Goal: Task Accomplishment & Management: Manage account settings

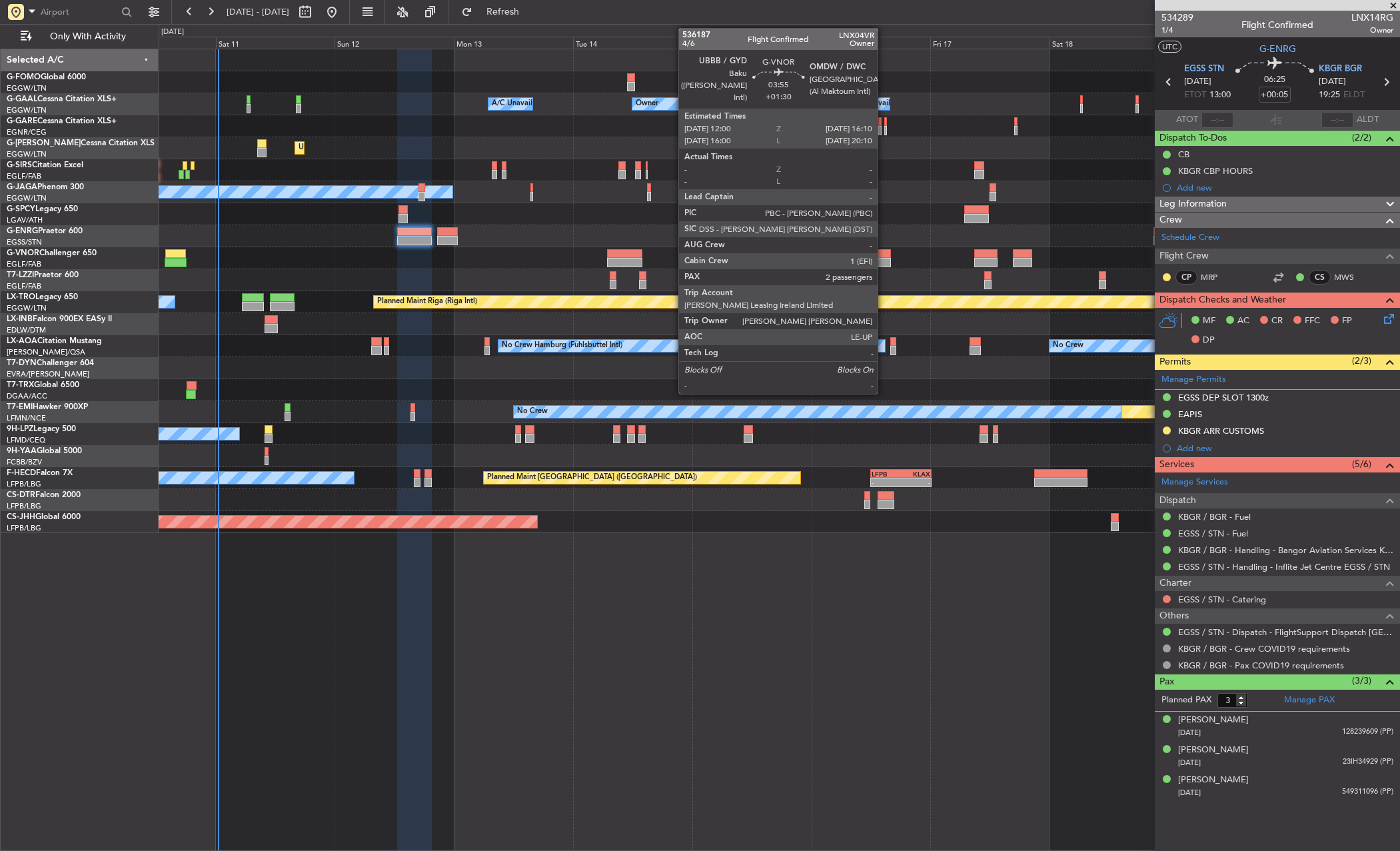
click at [883, 253] on div at bounding box center [881, 253] width 21 height 9
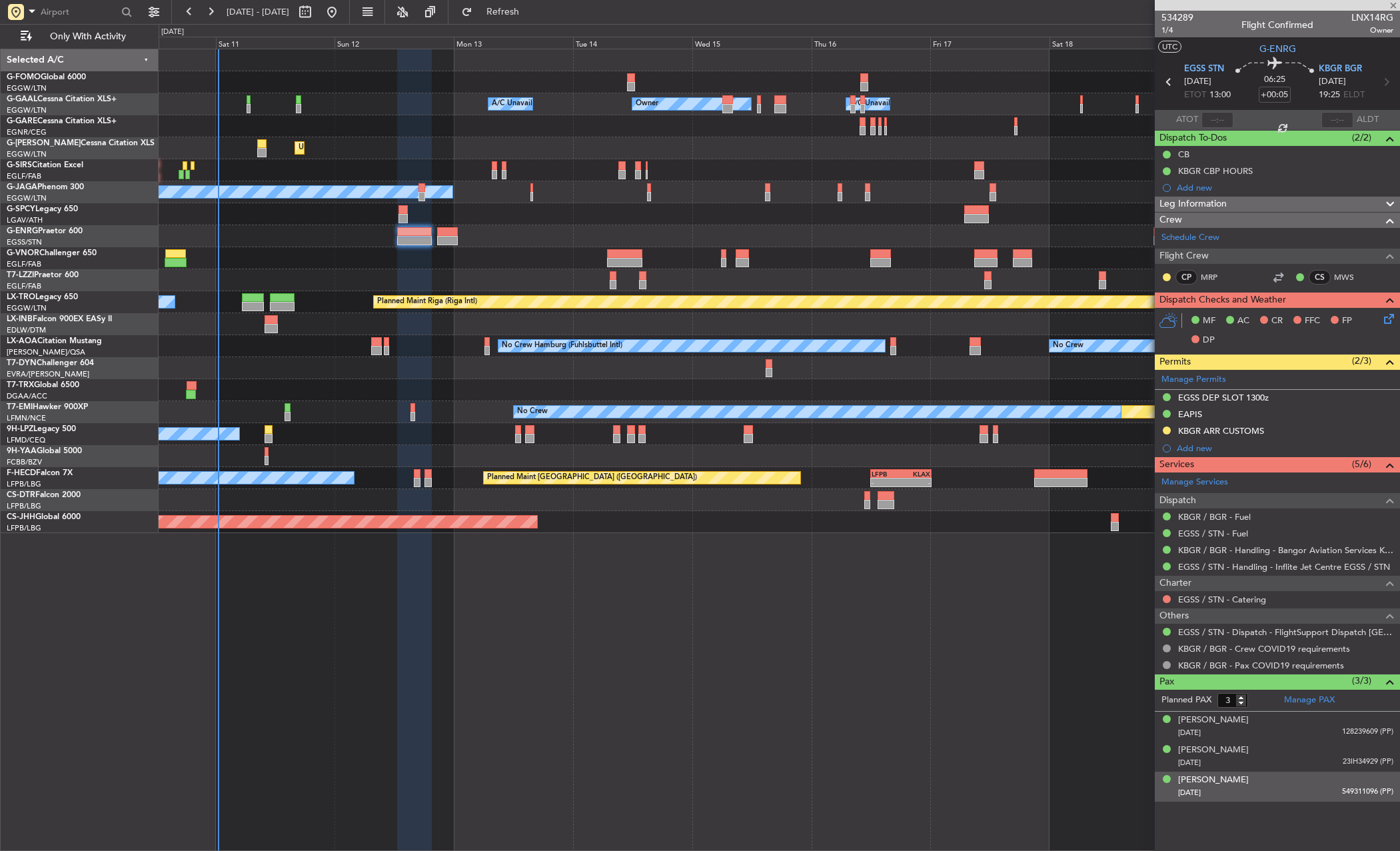
type input "+01:30"
type input "2"
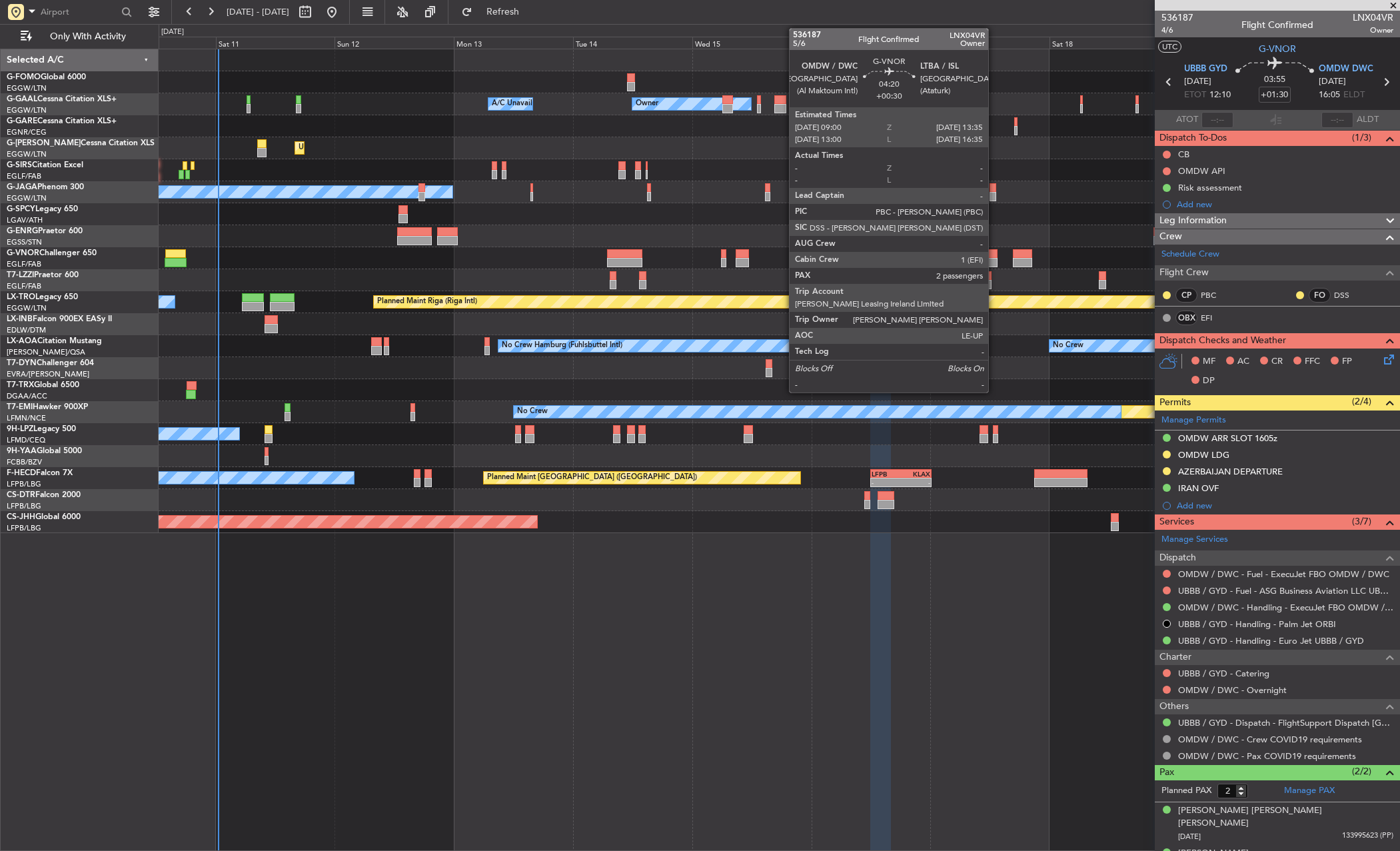
click at [994, 262] on div at bounding box center [986, 262] width 24 height 9
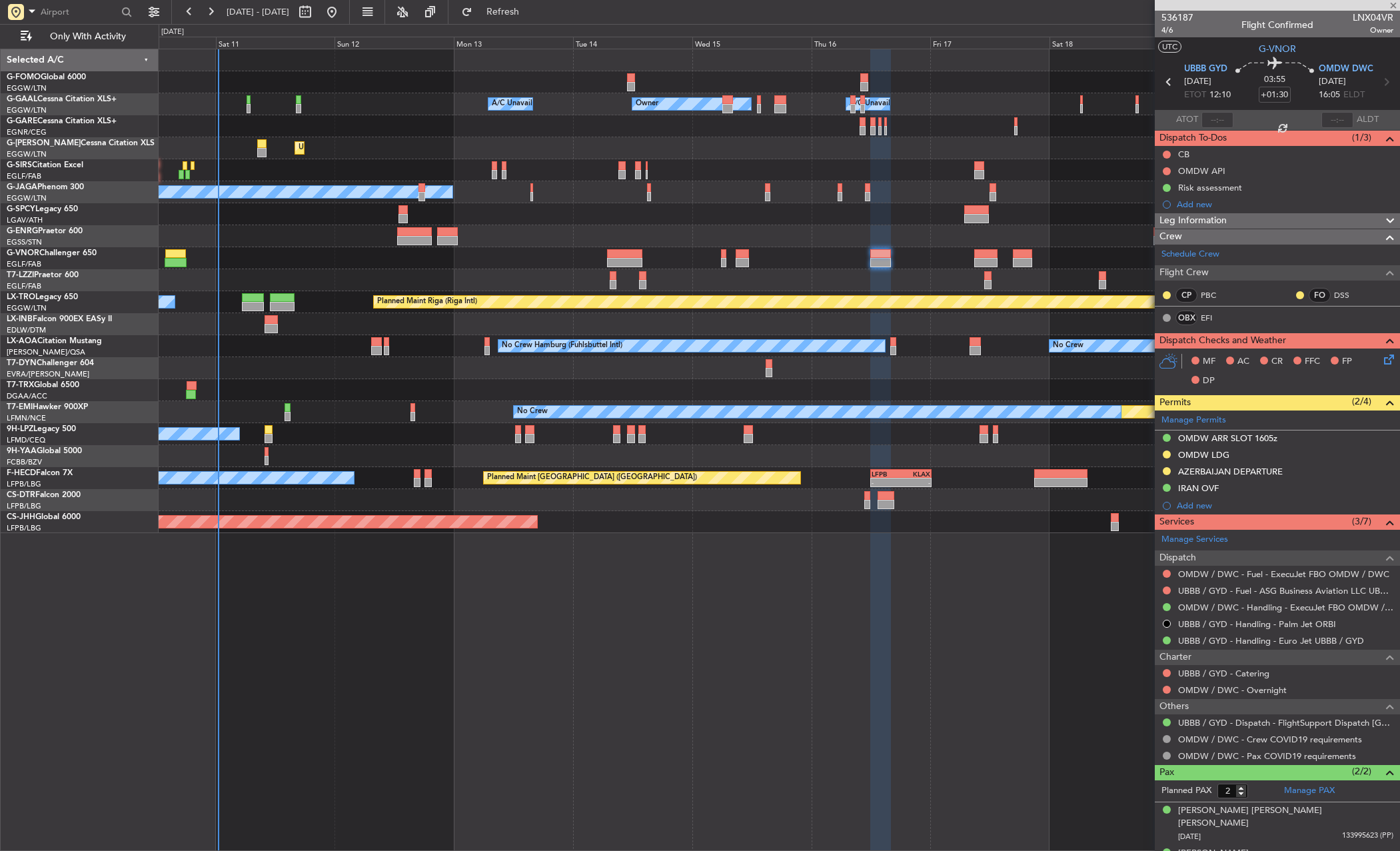
type input "+00:30"
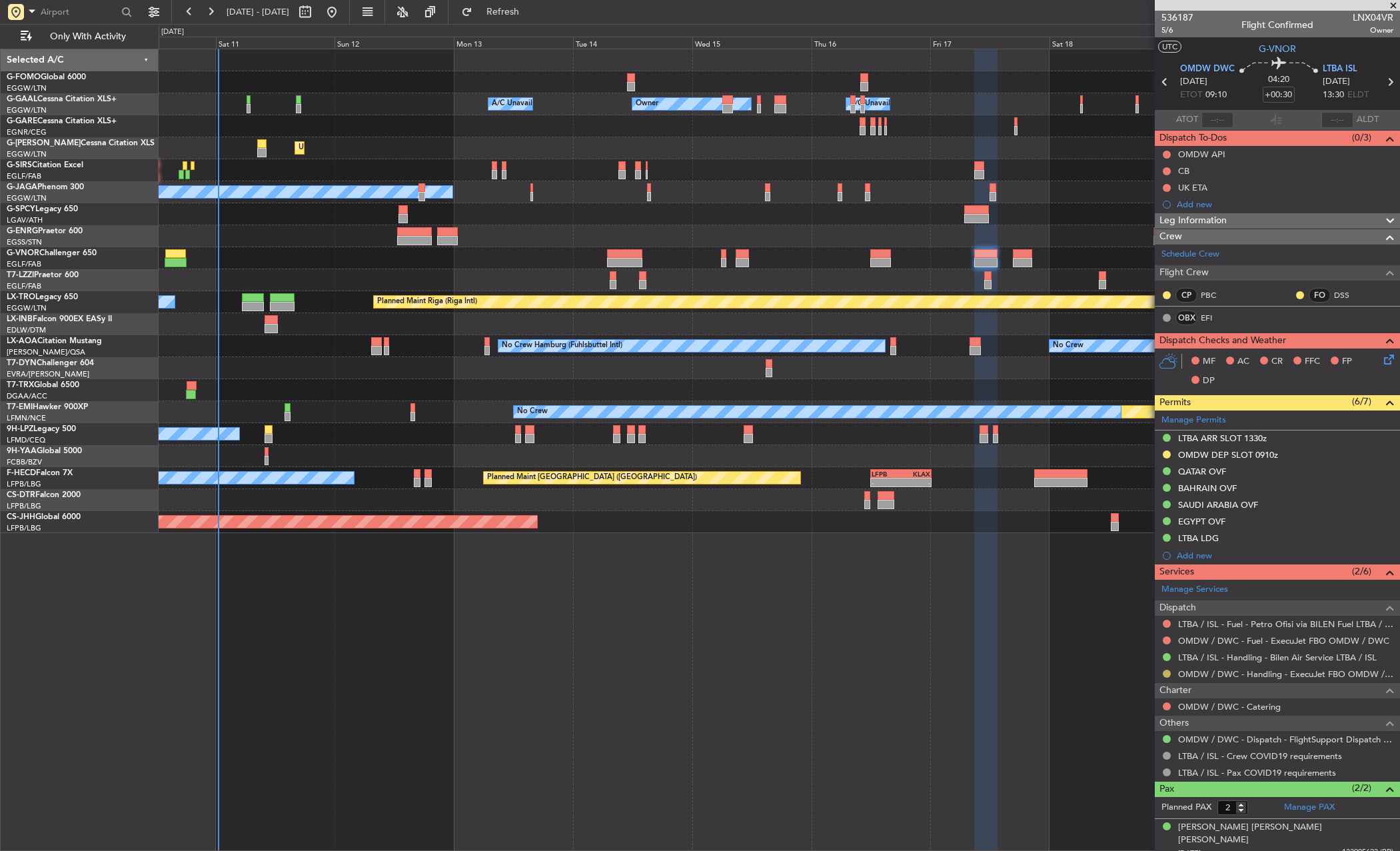
click at [1167, 673] on button at bounding box center [1167, 674] width 8 height 8
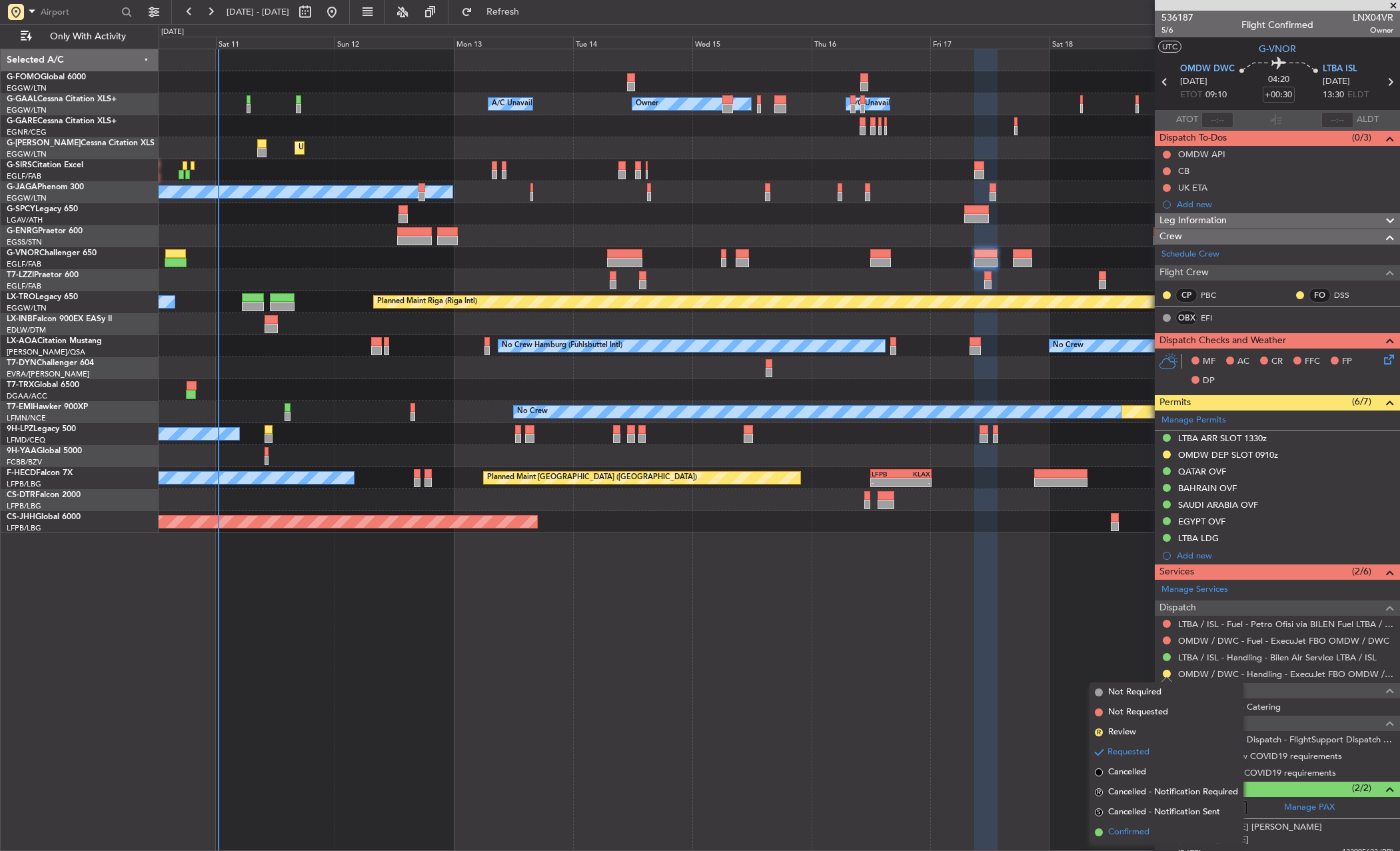
click at [1135, 837] on span "Confirmed" at bounding box center [1129, 832] width 41 height 13
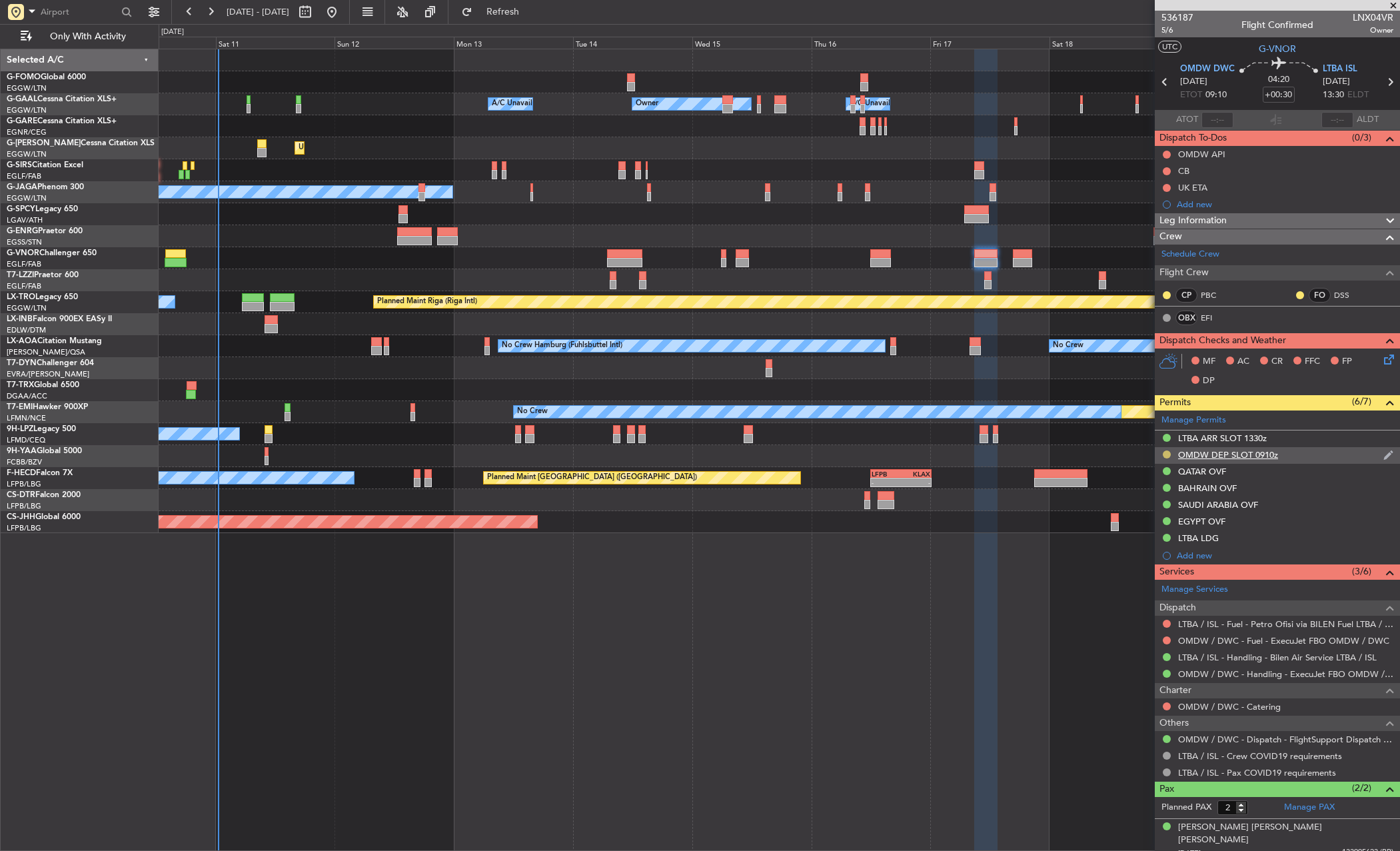
click at [1164, 454] on button at bounding box center [1167, 455] width 8 height 8
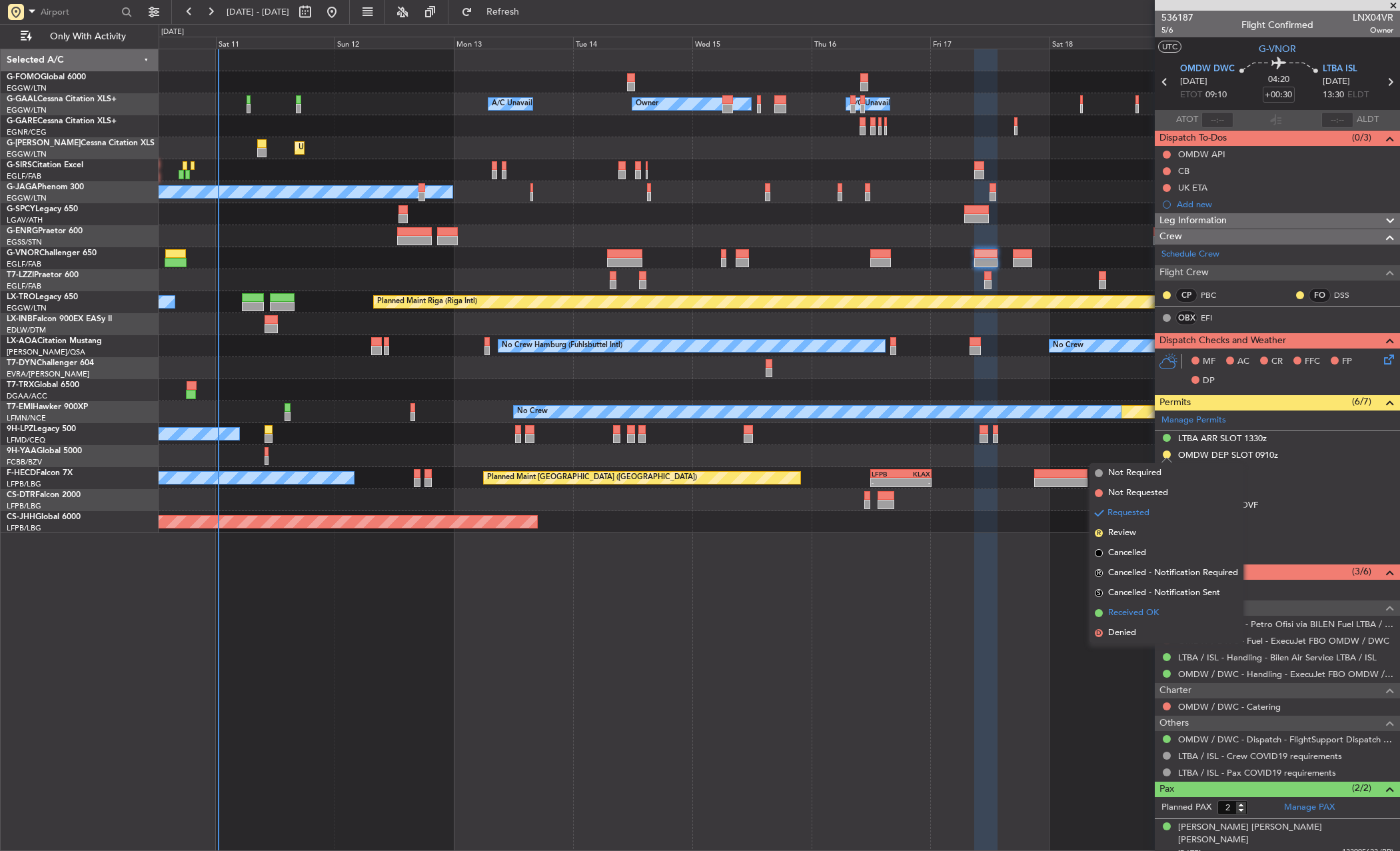
click at [1130, 616] on span "Received OK" at bounding box center [1134, 613] width 50 height 13
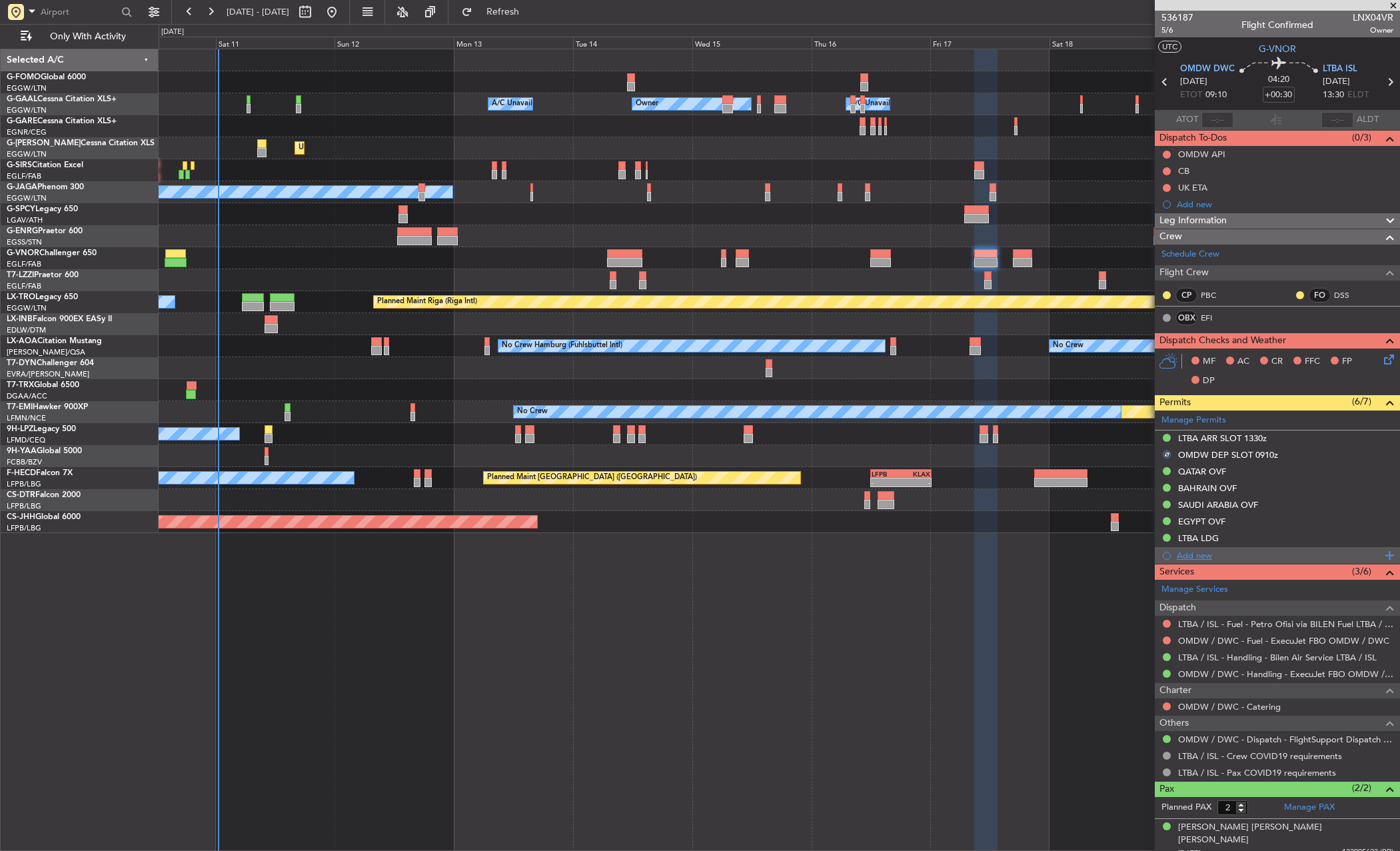
click at [1187, 558] on div "Add new" at bounding box center [1280, 556] width 205 height 11
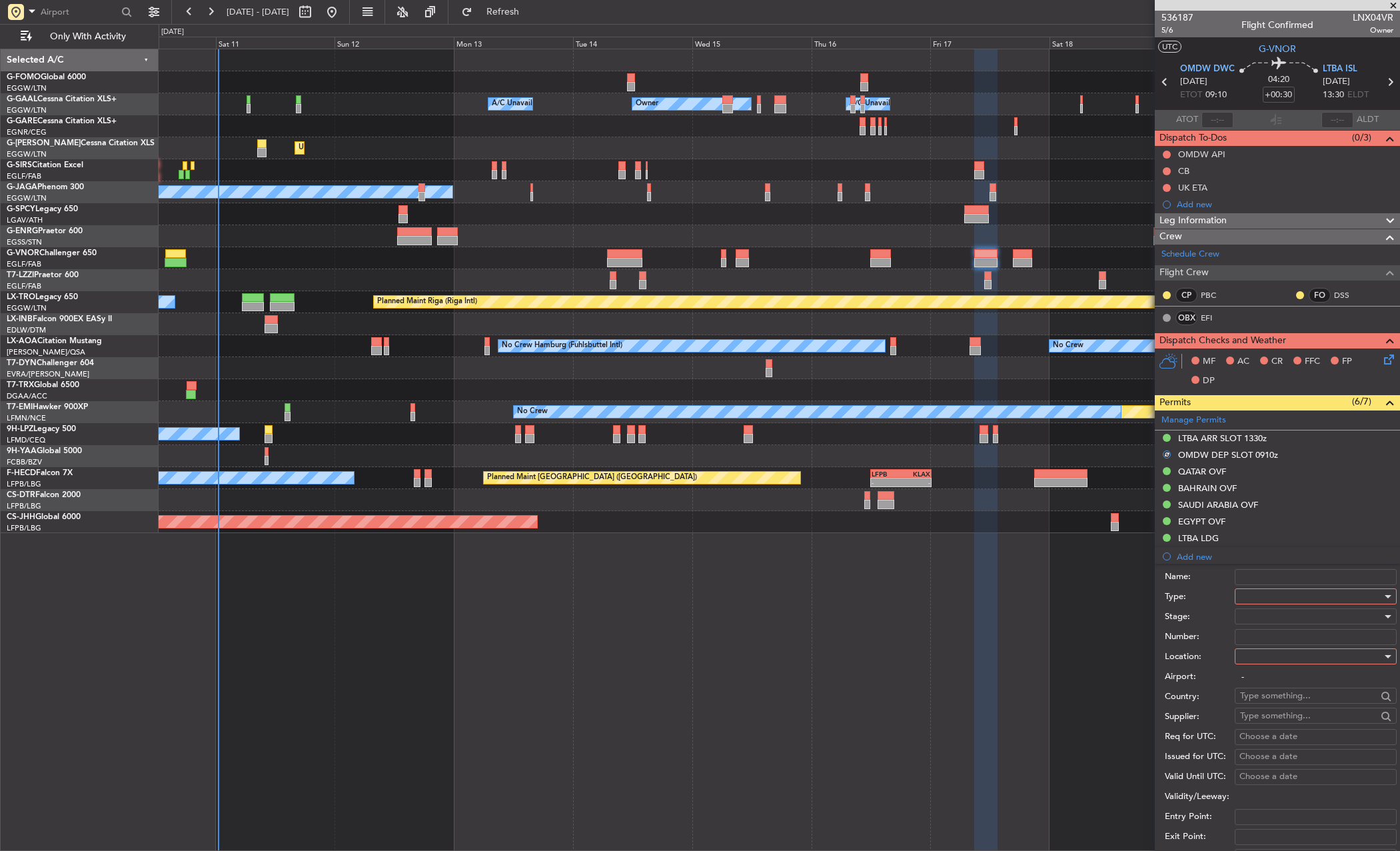
click at [1271, 592] on div at bounding box center [1311, 596] width 142 height 20
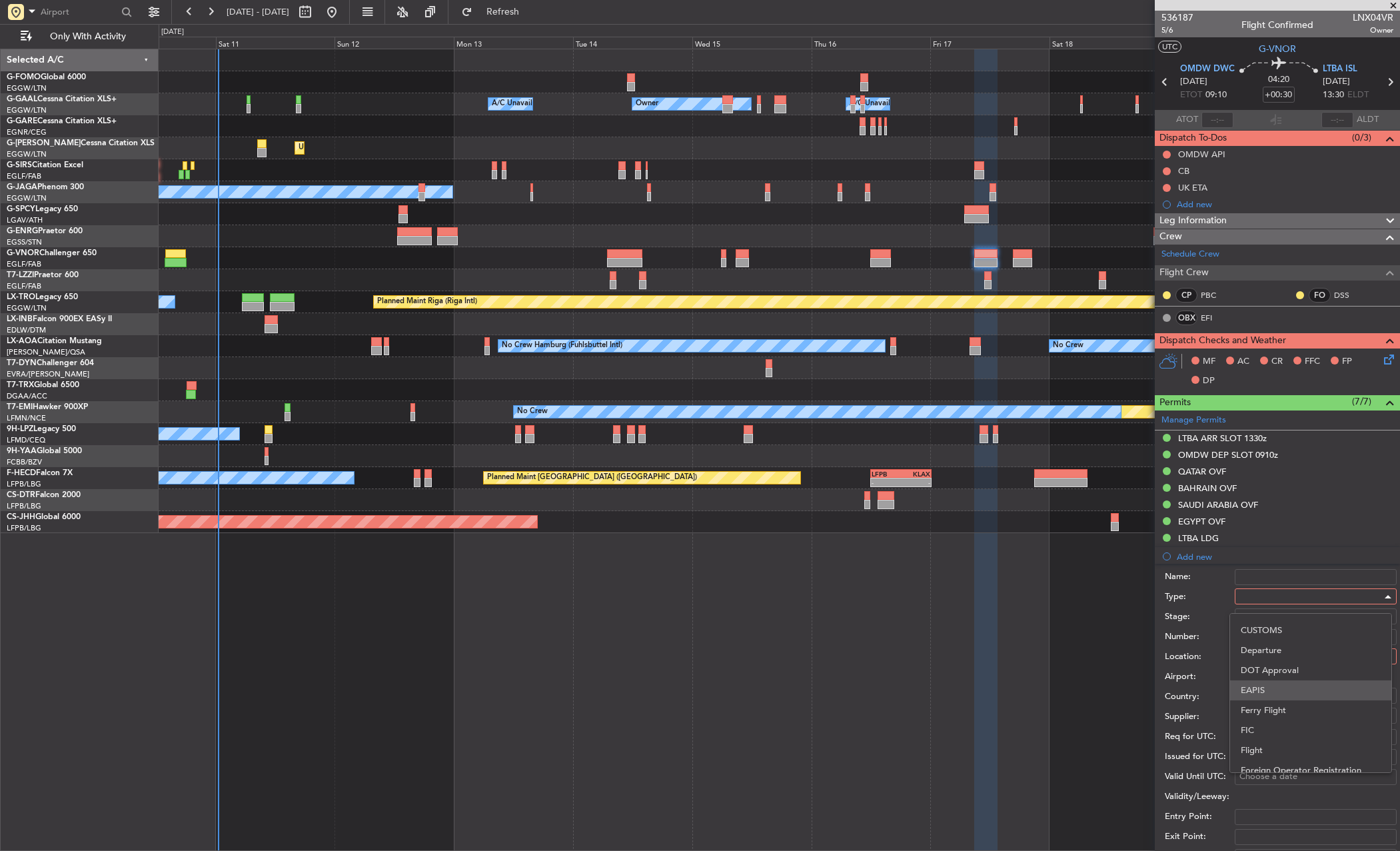
scroll to position [67, 0]
click at [1271, 714] on span "Departure" at bounding box center [1311, 717] width 140 height 20
click at [1266, 655] on div at bounding box center [1311, 657] width 142 height 20
click at [1267, 684] on span "Departure" at bounding box center [1311, 683] width 140 height 20
type input "OMDW / DWC"
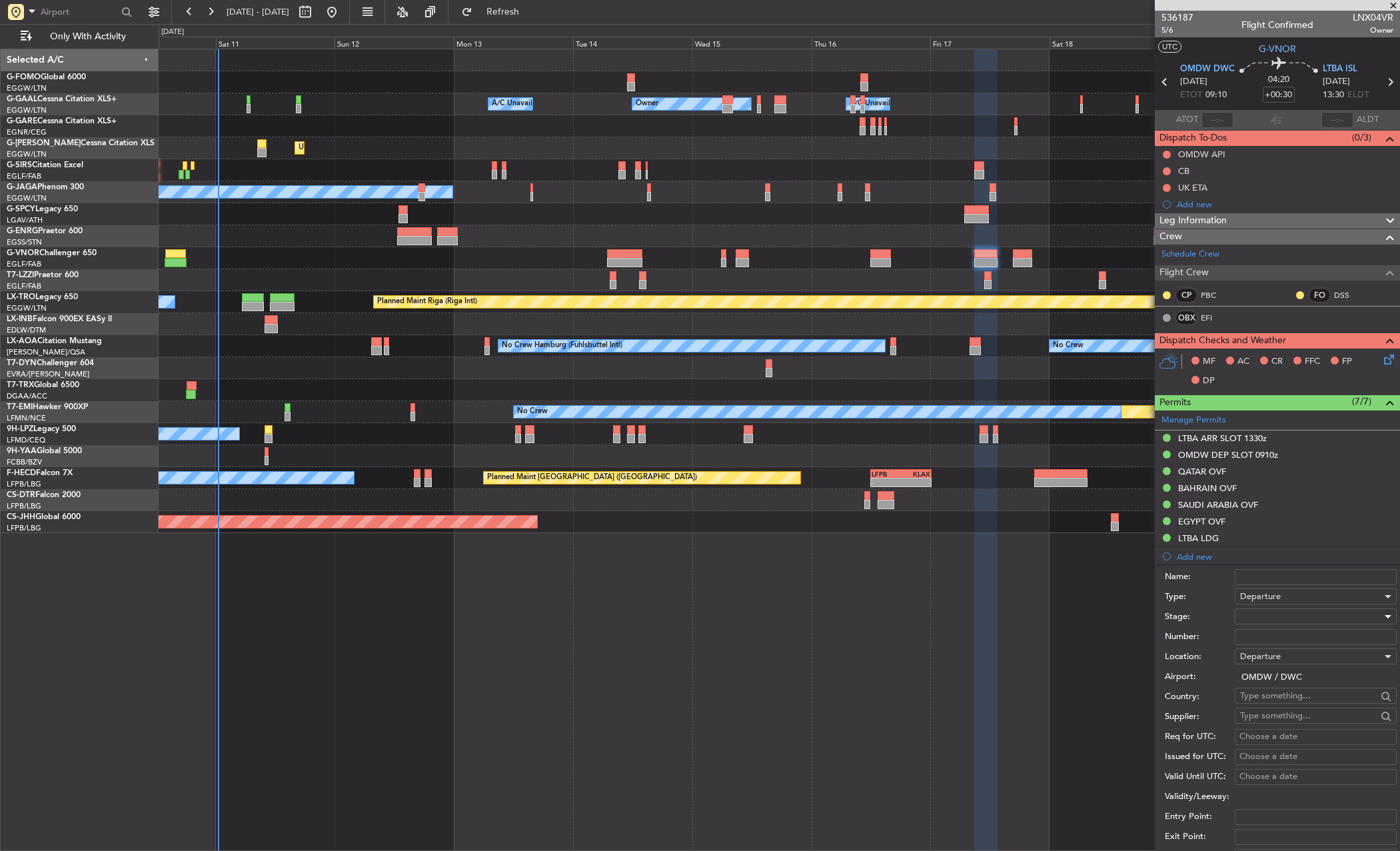
click at [1261, 619] on div at bounding box center [1311, 617] width 142 height 20
click at [1271, 696] on span "Requested" at bounding box center [1311, 704] width 140 height 20
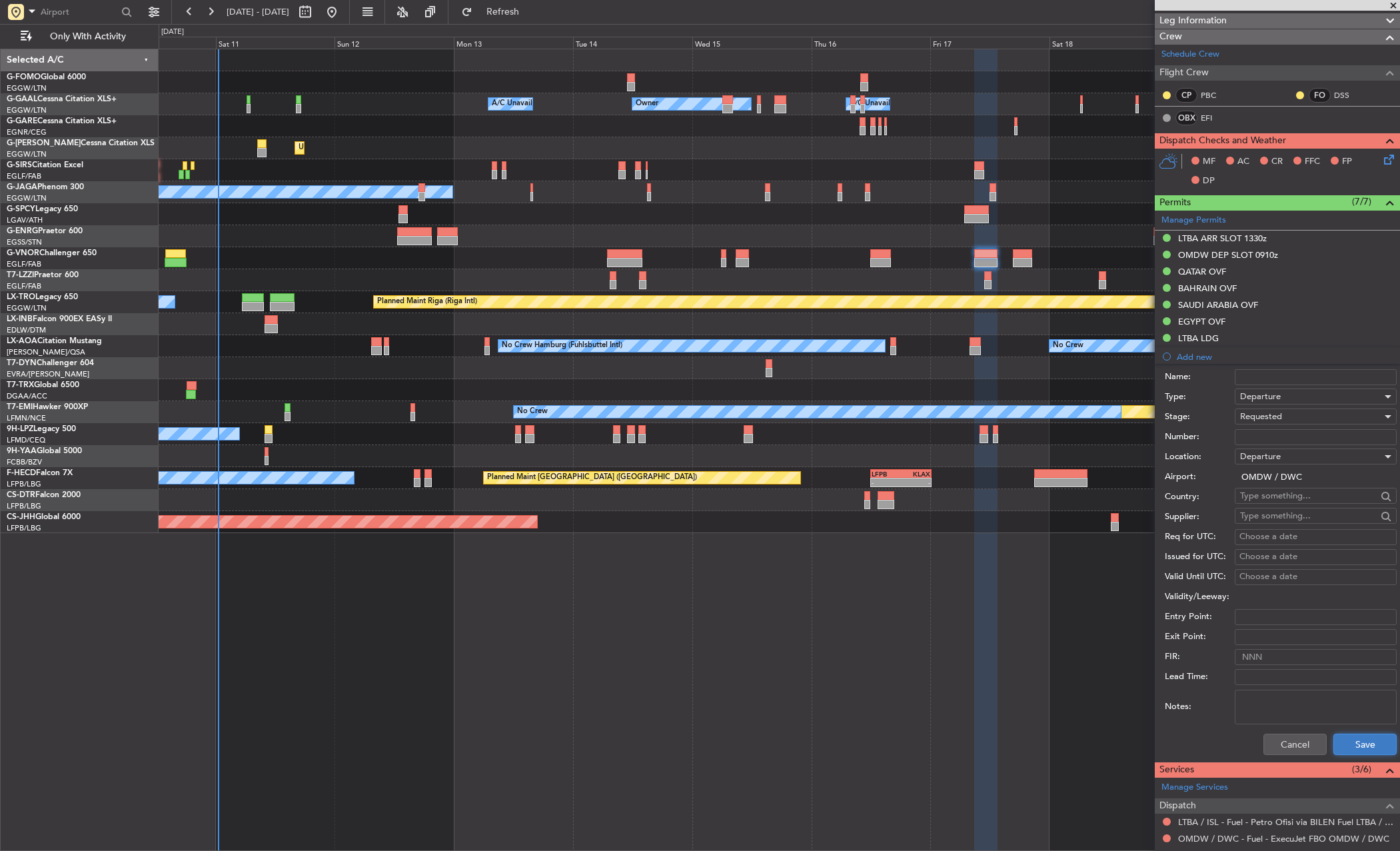
click at [1361, 740] on button "Save" at bounding box center [1366, 744] width 63 height 21
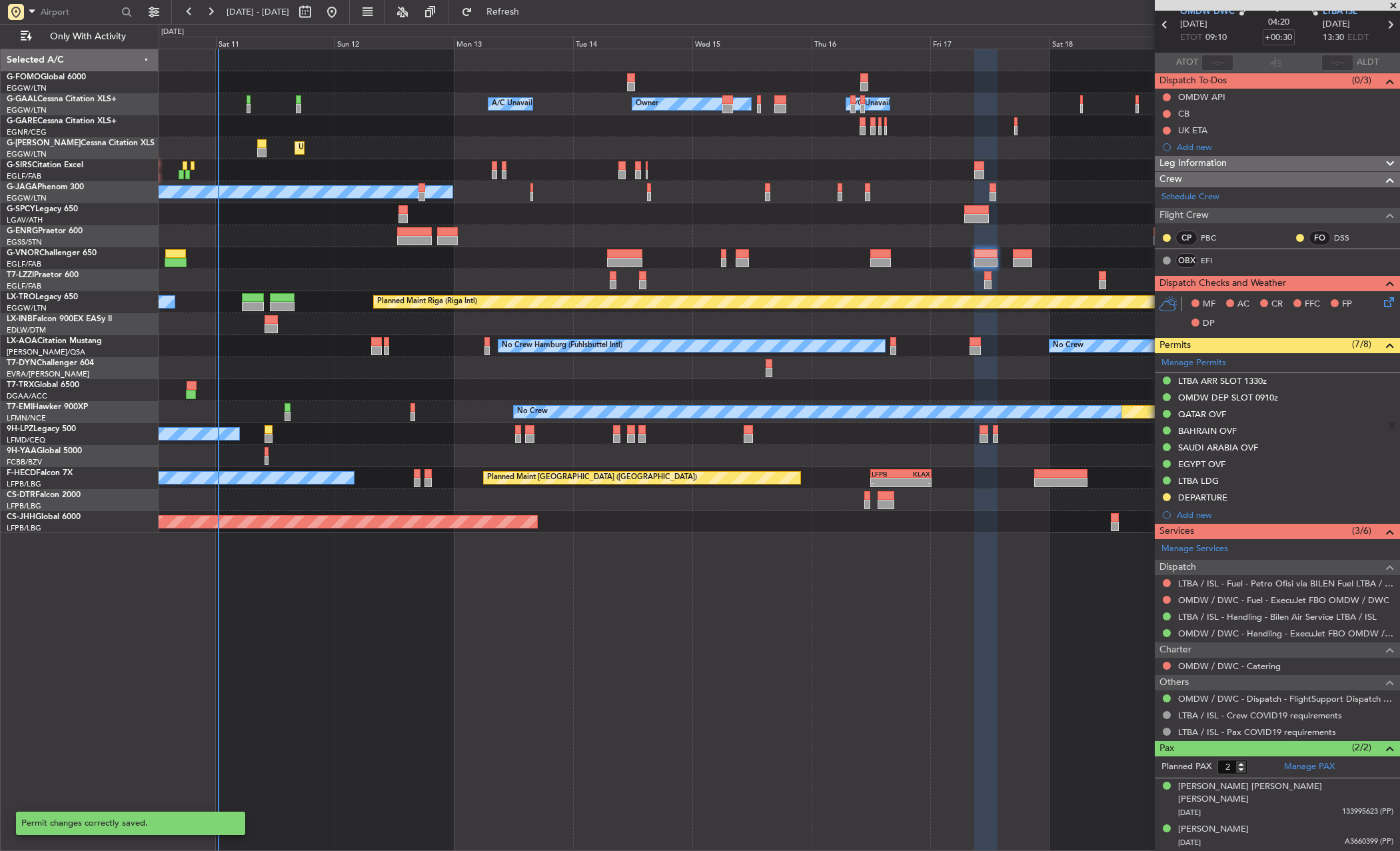
scroll to position [44, 0]
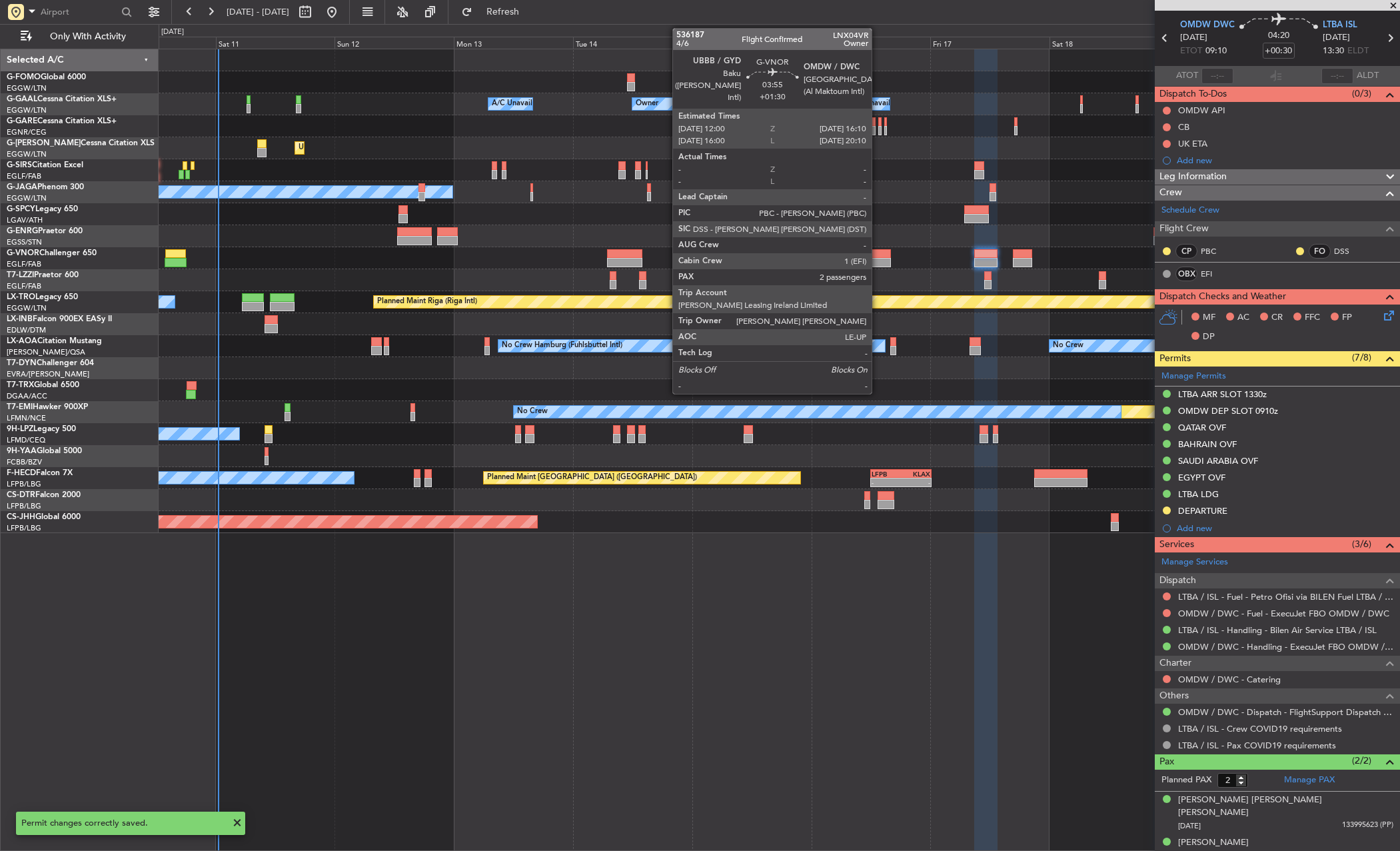
click at [878, 255] on div at bounding box center [881, 253] width 21 height 9
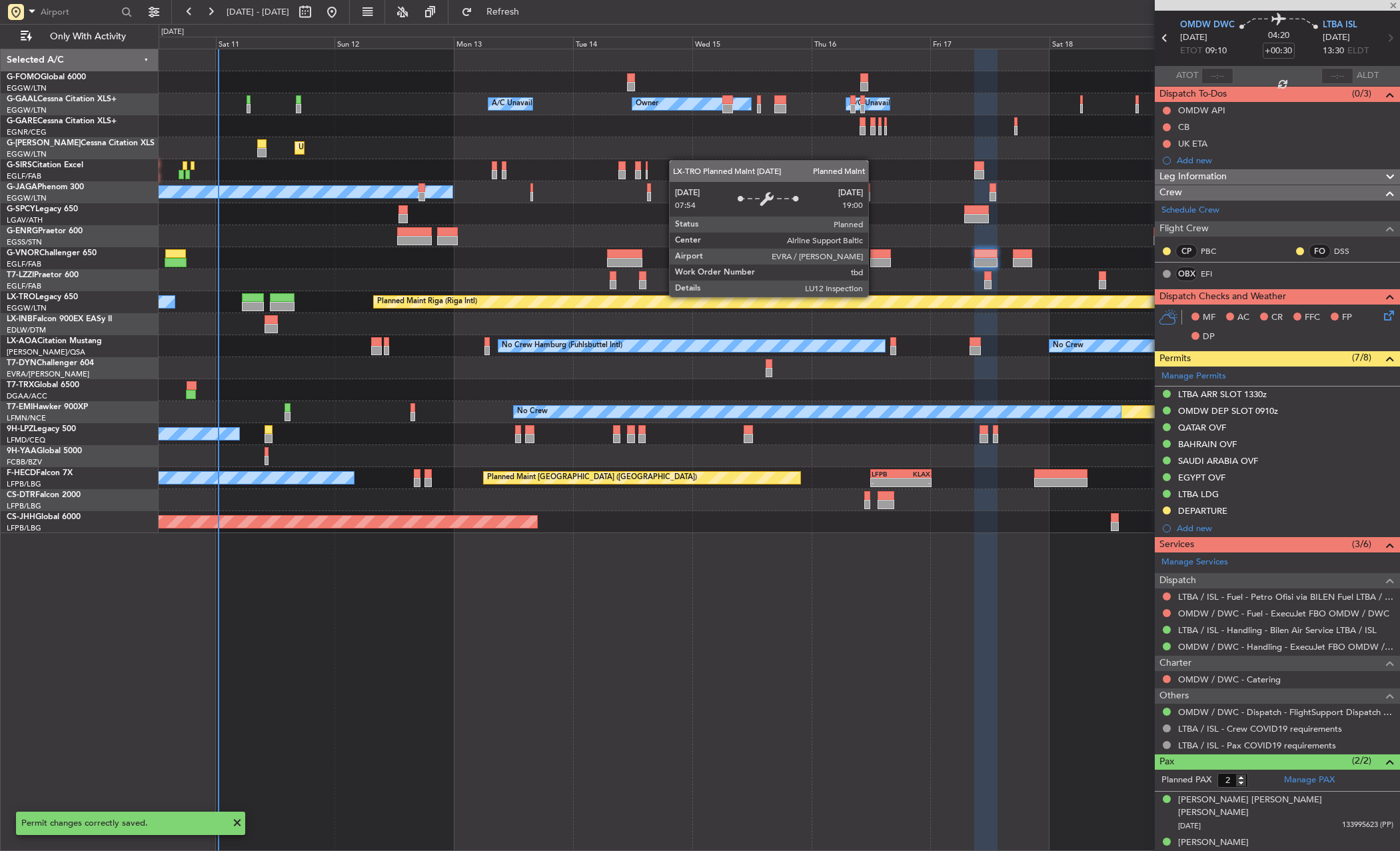
type input "+01:30"
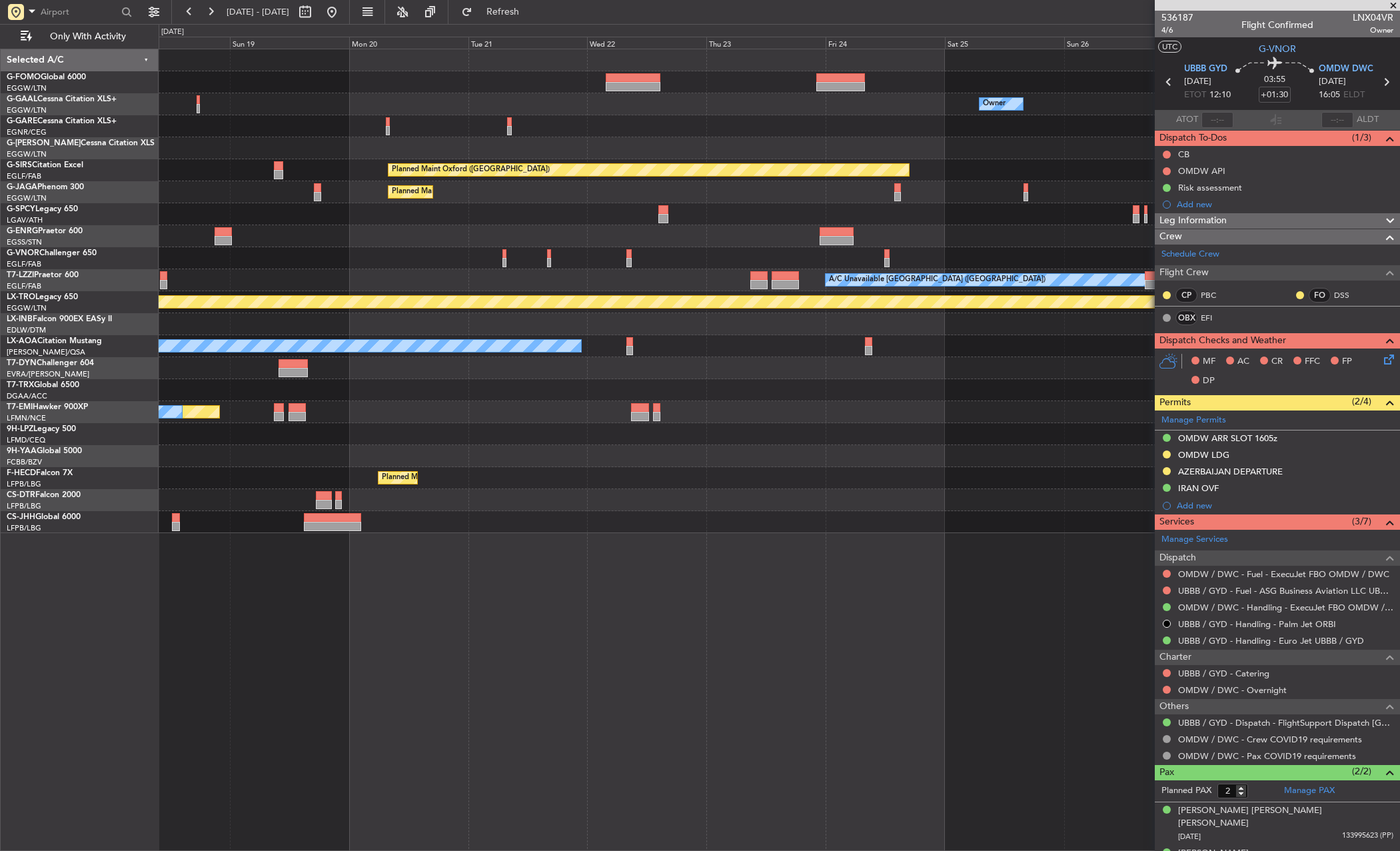
click at [0, 360] on html "[DATE] - [DATE] Refresh Quick Links Only With Activity Owner Owner A/C Unavaila…" at bounding box center [700, 426] width 1400 height 851
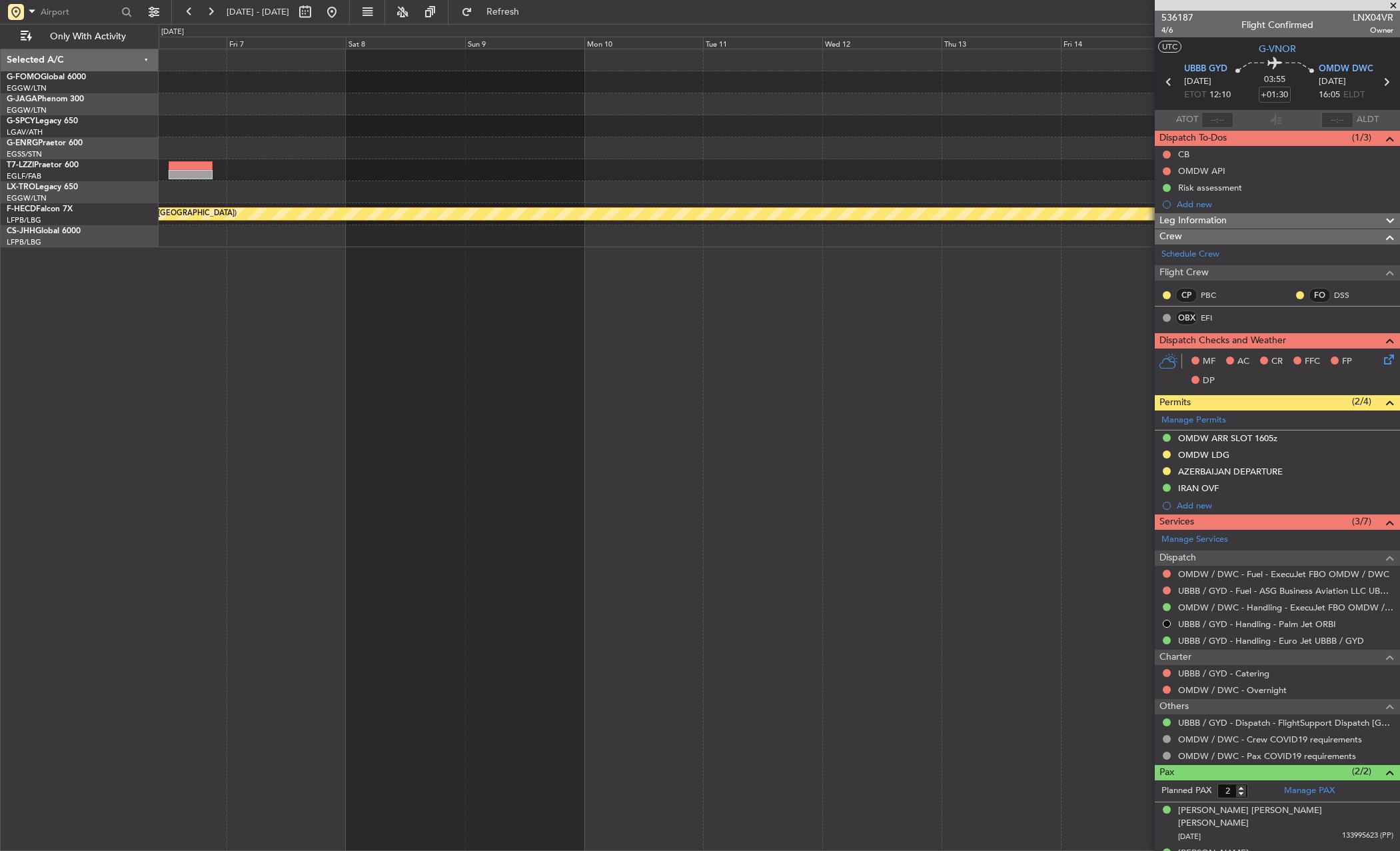
click at [186, 317] on div "A/C Unavailable [GEOGRAPHIC_DATA] ([GEOGRAPHIC_DATA]) Planned Maint [GEOGRAPHIC…" at bounding box center [779, 450] width 1241 height 803
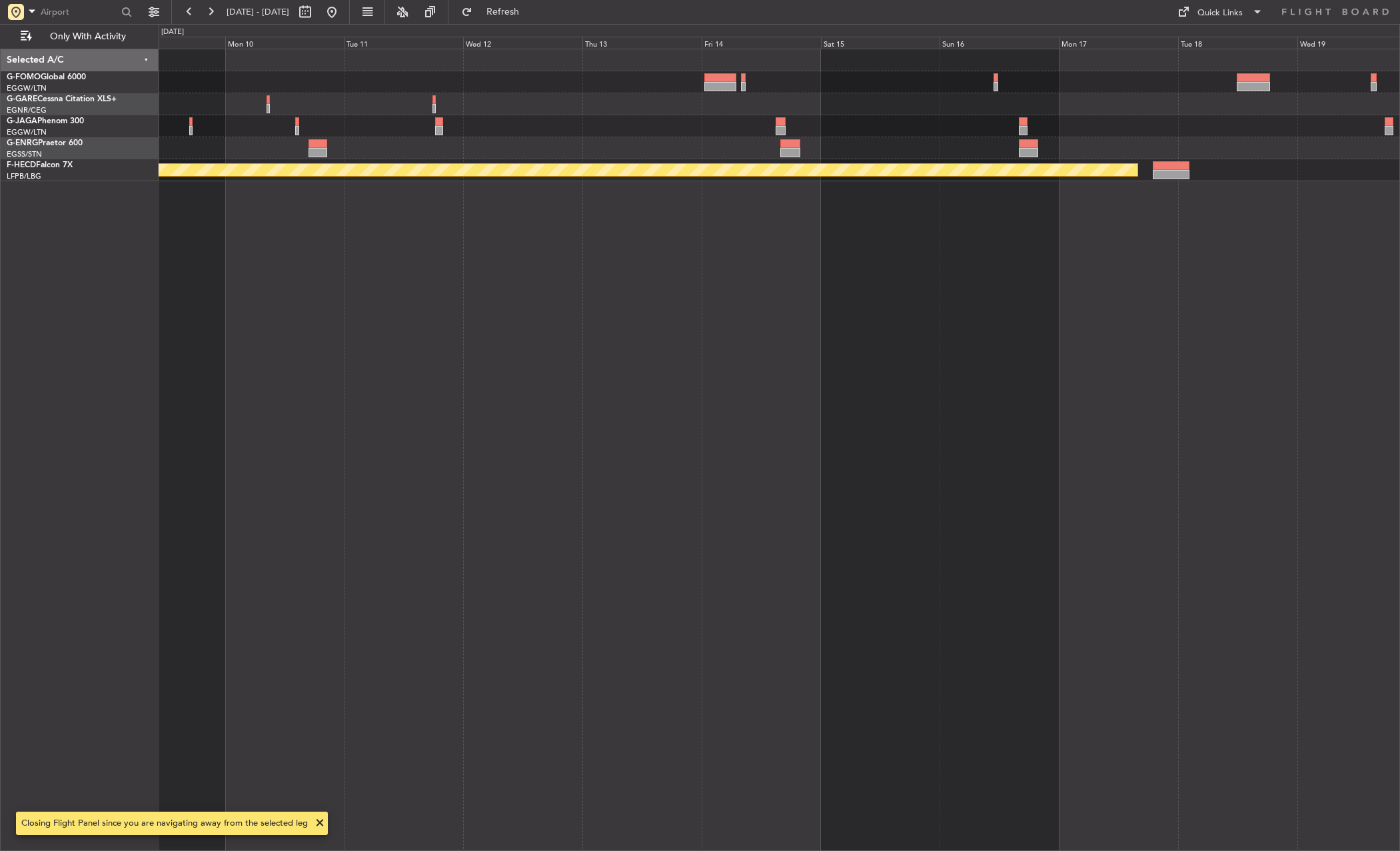
click at [639, 194] on div "RKSI 08:00 Z KLAX 18:50 Z - - Planned Maint [GEOGRAPHIC_DATA] ([GEOGRAPHIC_DATA…" at bounding box center [779, 450] width 1241 height 803
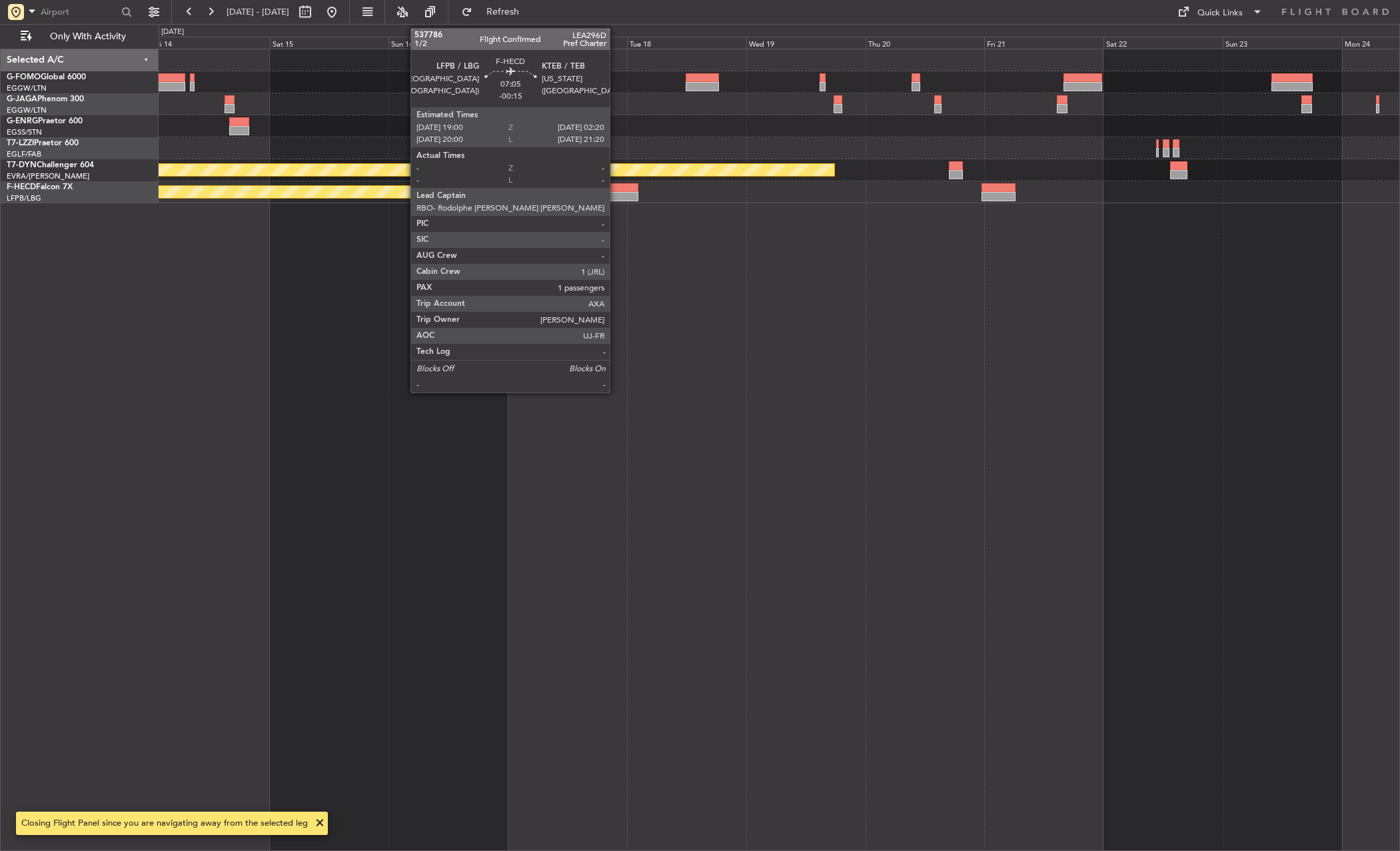
click at [616, 185] on div at bounding box center [620, 187] width 37 height 9
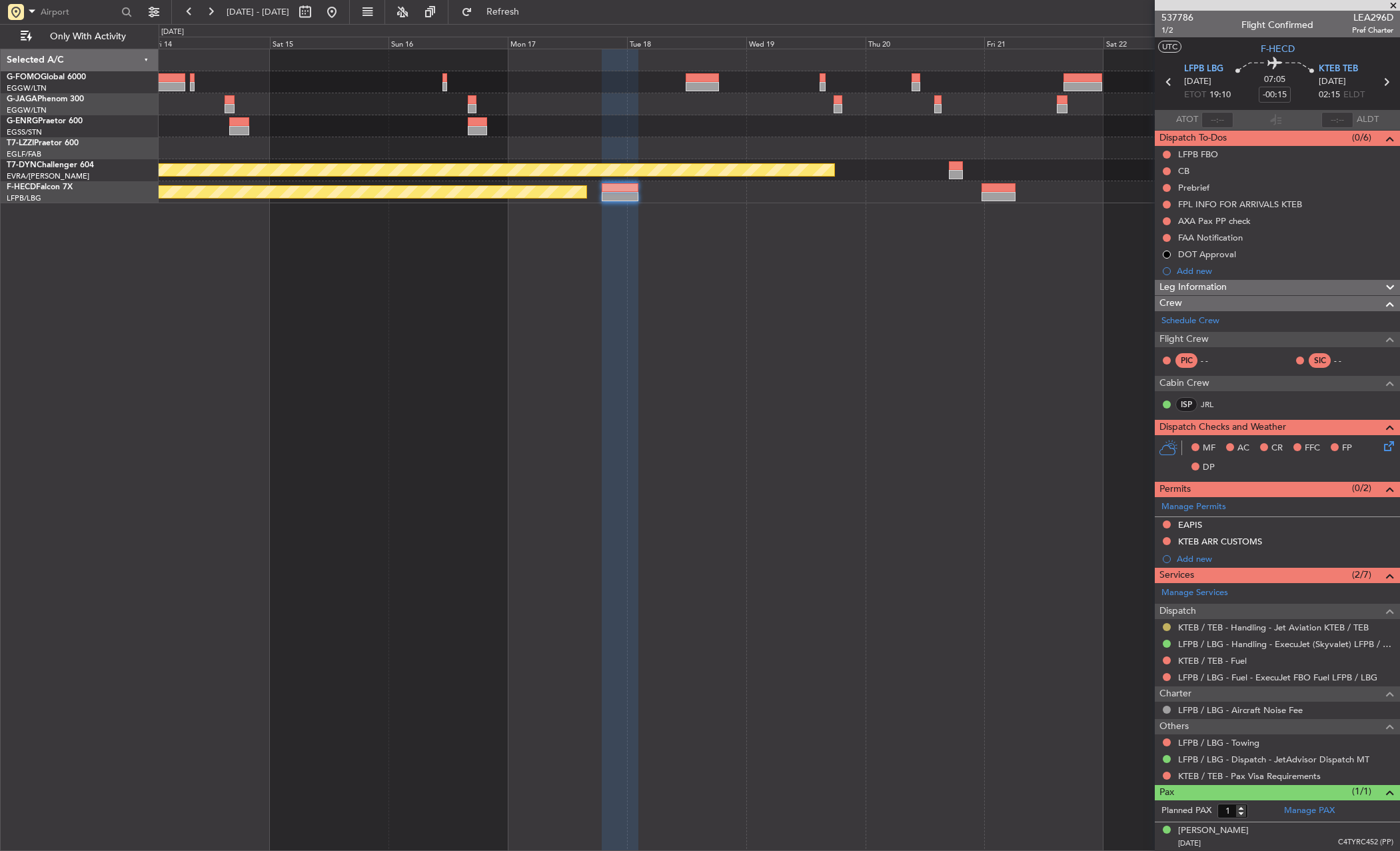
click at [1167, 624] on button at bounding box center [1167, 627] width 8 height 8
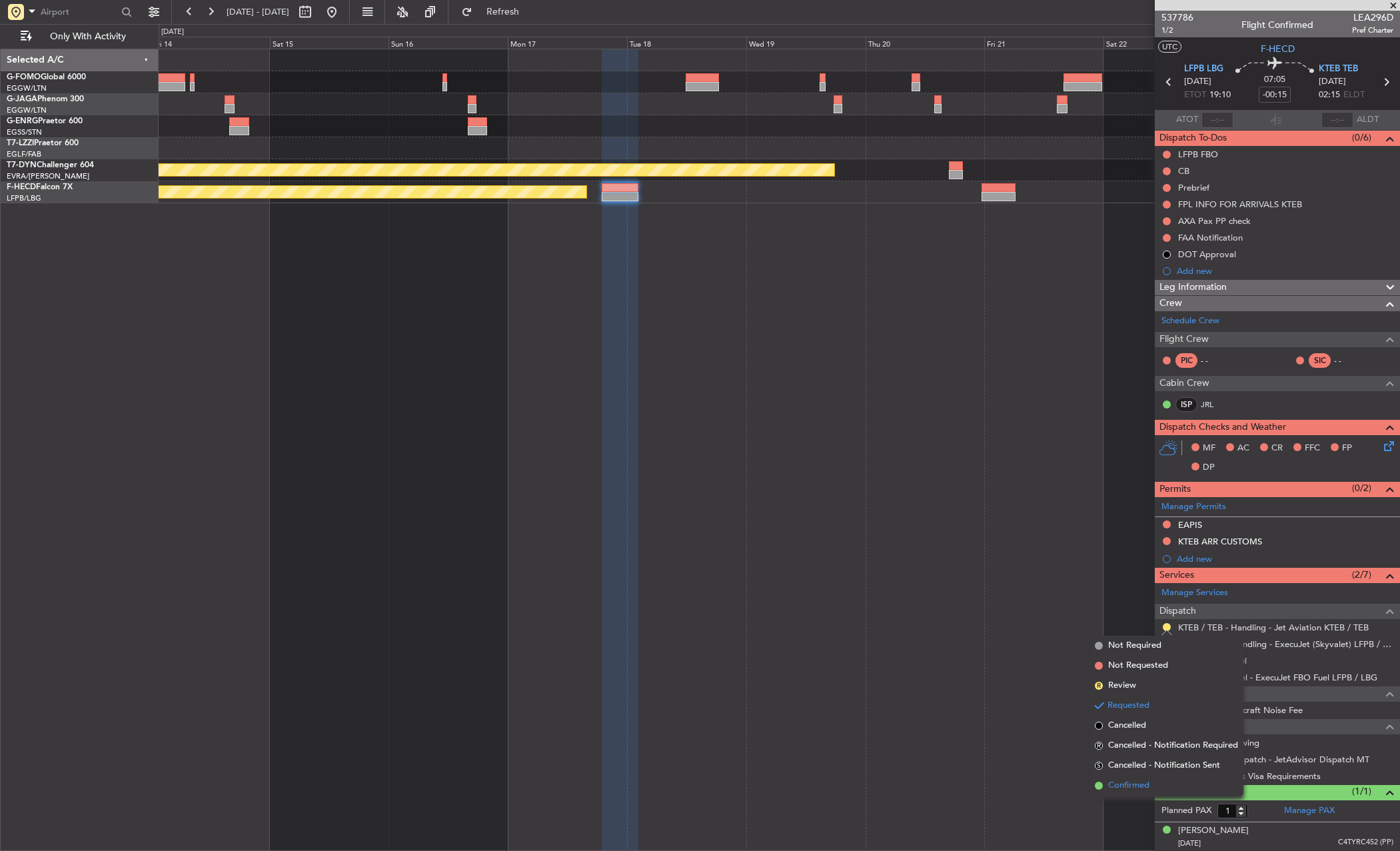
click at [1135, 783] on span "Confirmed" at bounding box center [1129, 786] width 41 height 13
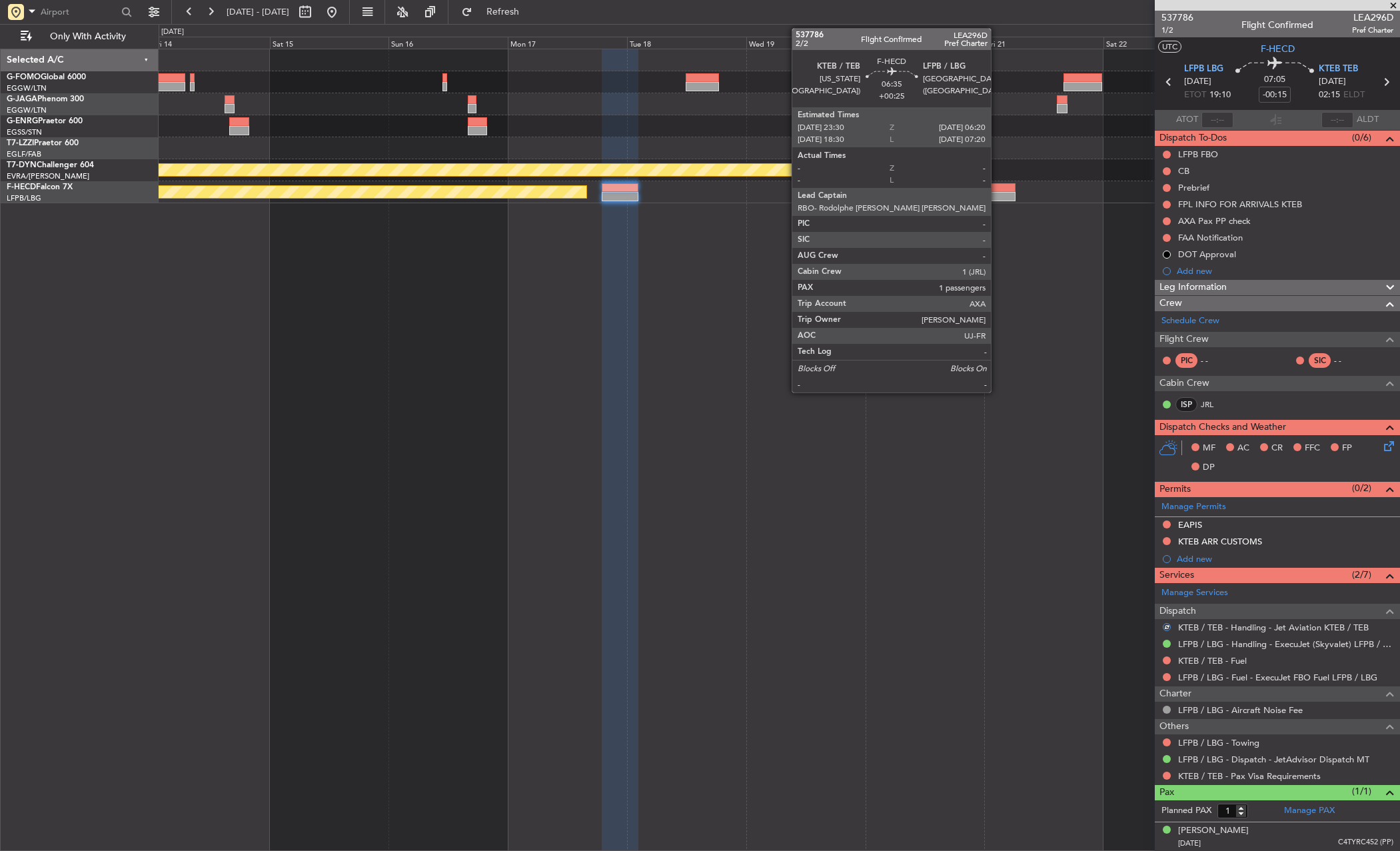
click at [997, 191] on div at bounding box center [999, 187] width 34 height 9
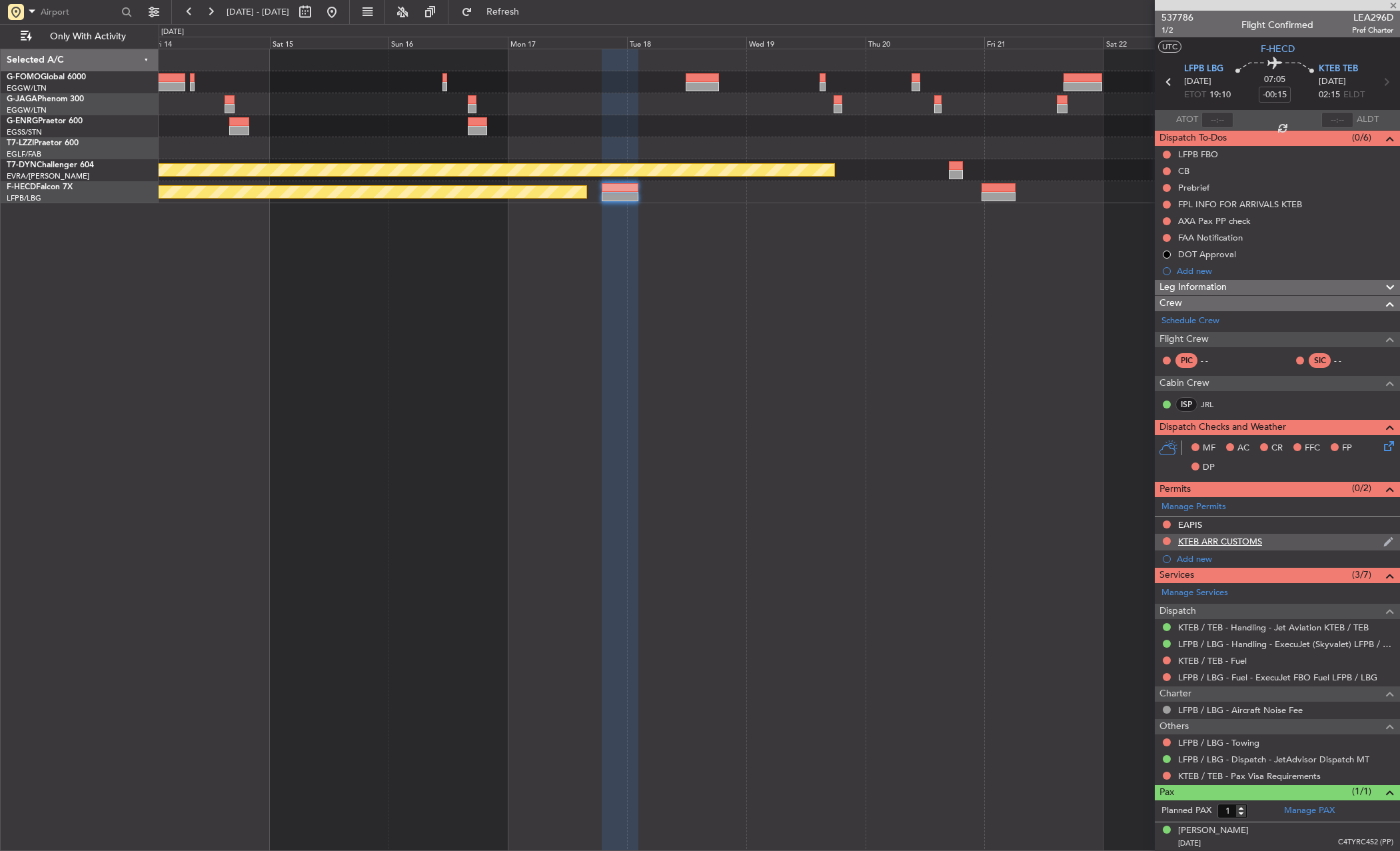
type input "+00:25"
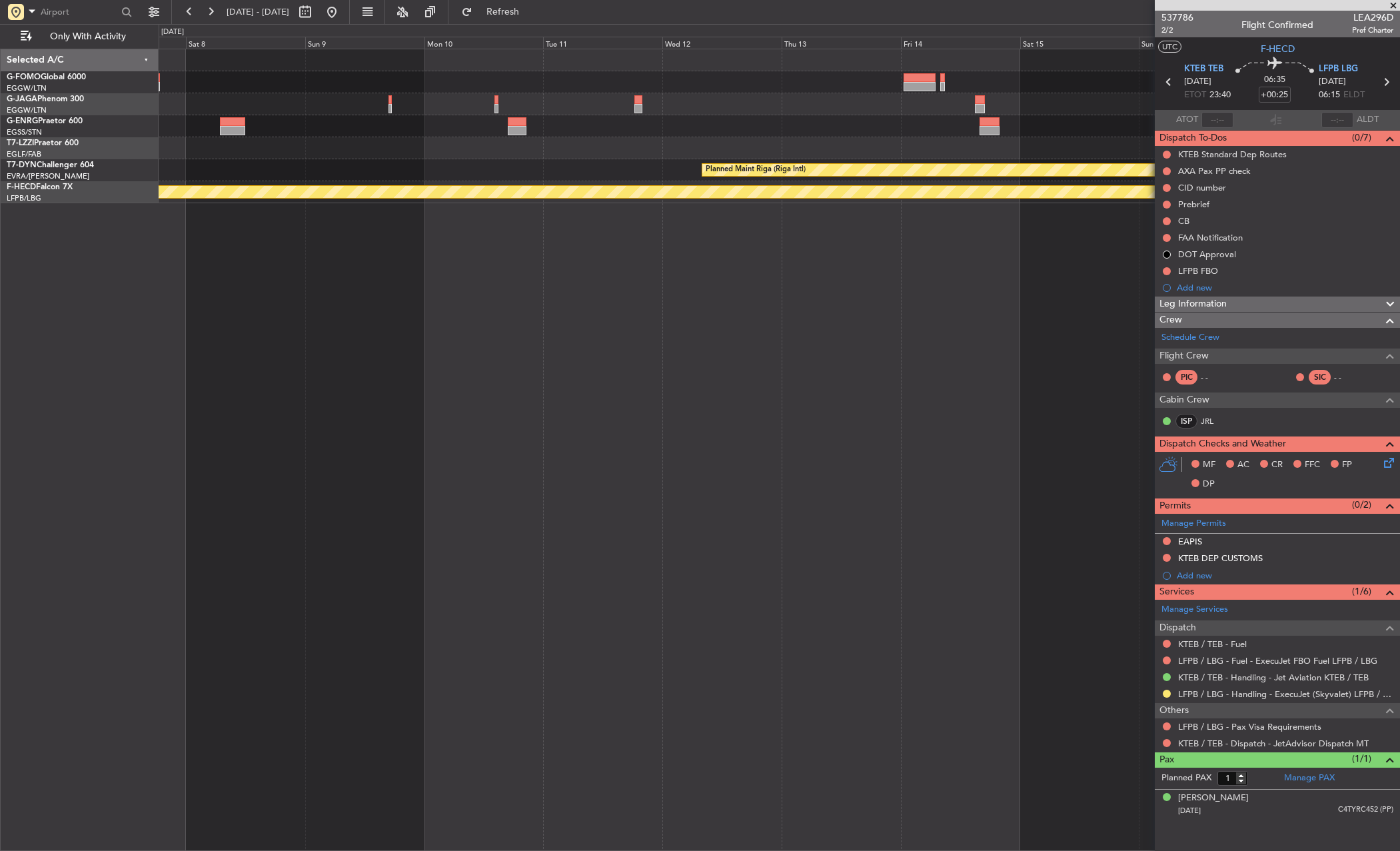
click at [1173, 280] on fb-app "[DATE] - [DATE] Refresh Quick Links Only With Activity - - RKSI 08:00 Z KLAX 18…" at bounding box center [700, 430] width 1400 height 841
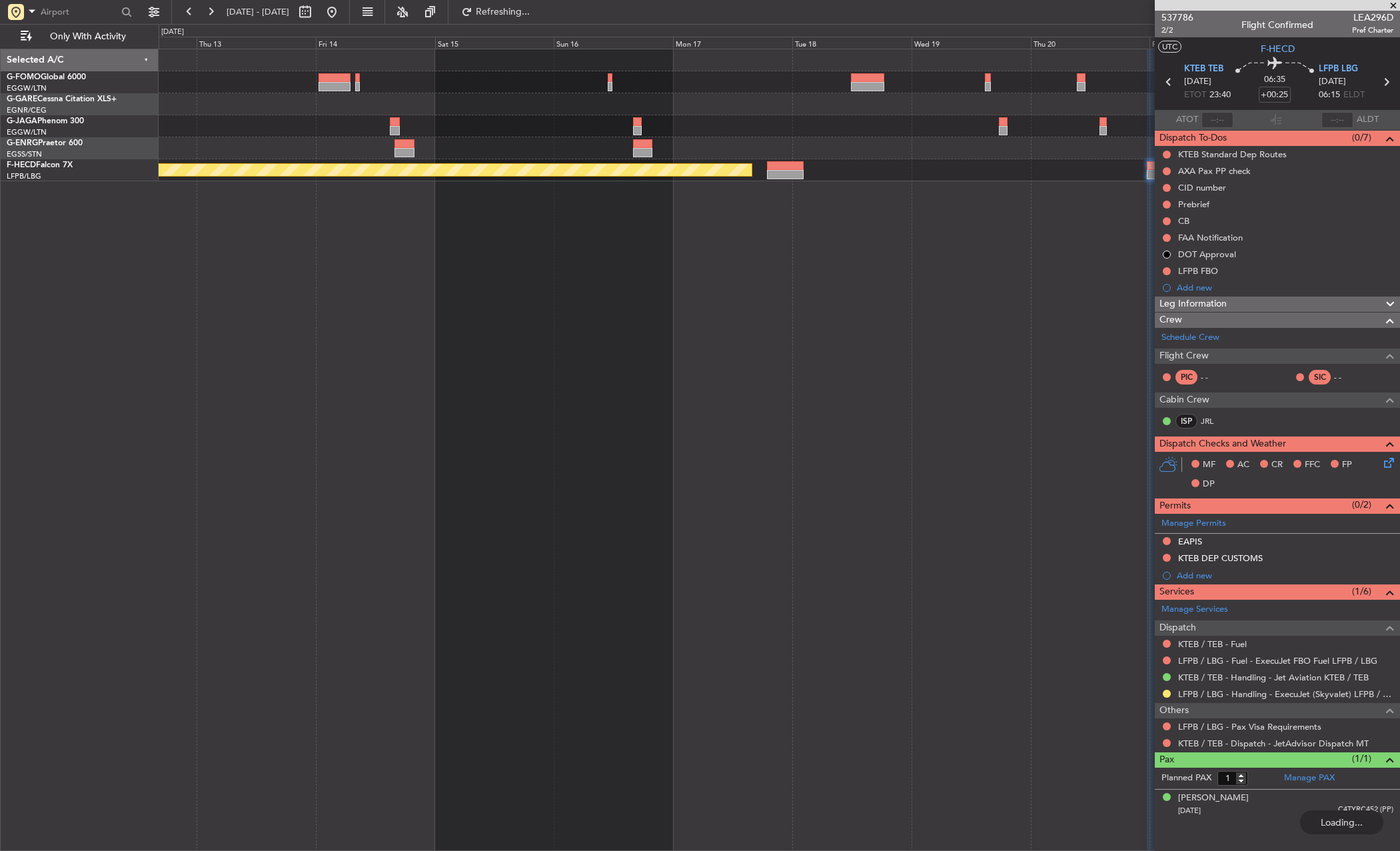
click at [240, 308] on div "Planned Maint [GEOGRAPHIC_DATA] ([GEOGRAPHIC_DATA])" at bounding box center [779, 450] width 1241 height 803
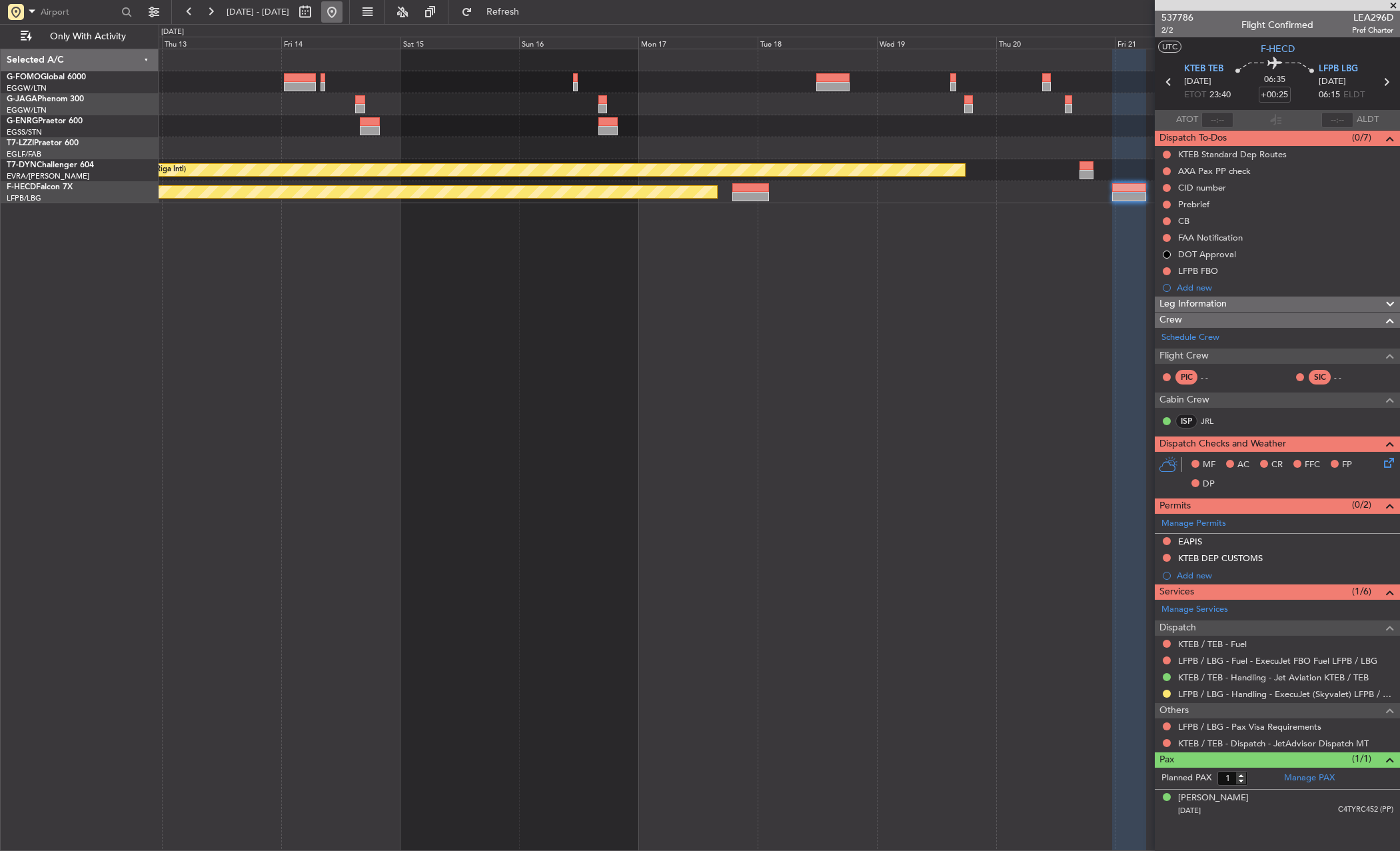
click at [342, 13] on button at bounding box center [332, 12] width 21 height 21
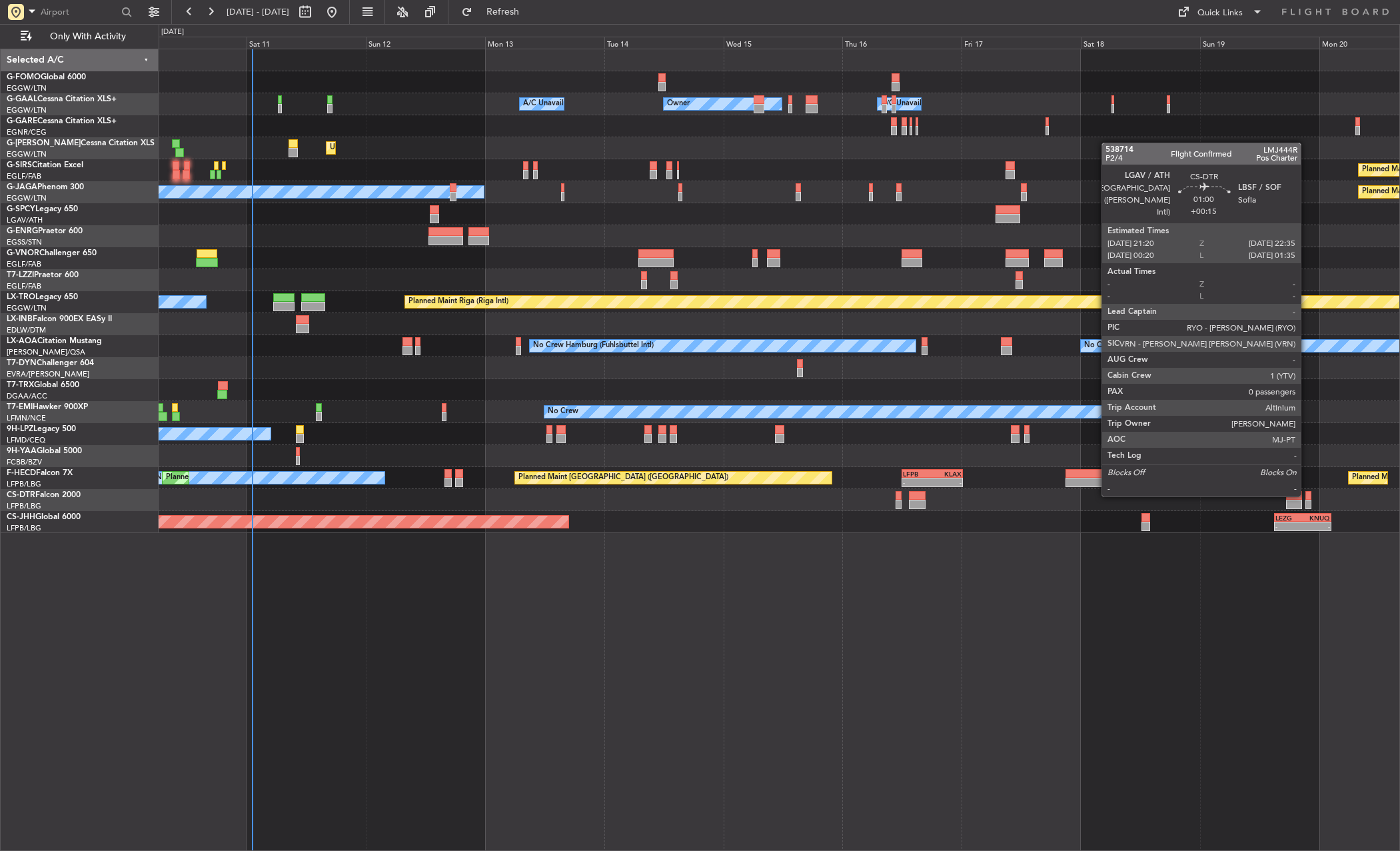
click at [1307, 495] on div at bounding box center [1309, 495] width 7 height 9
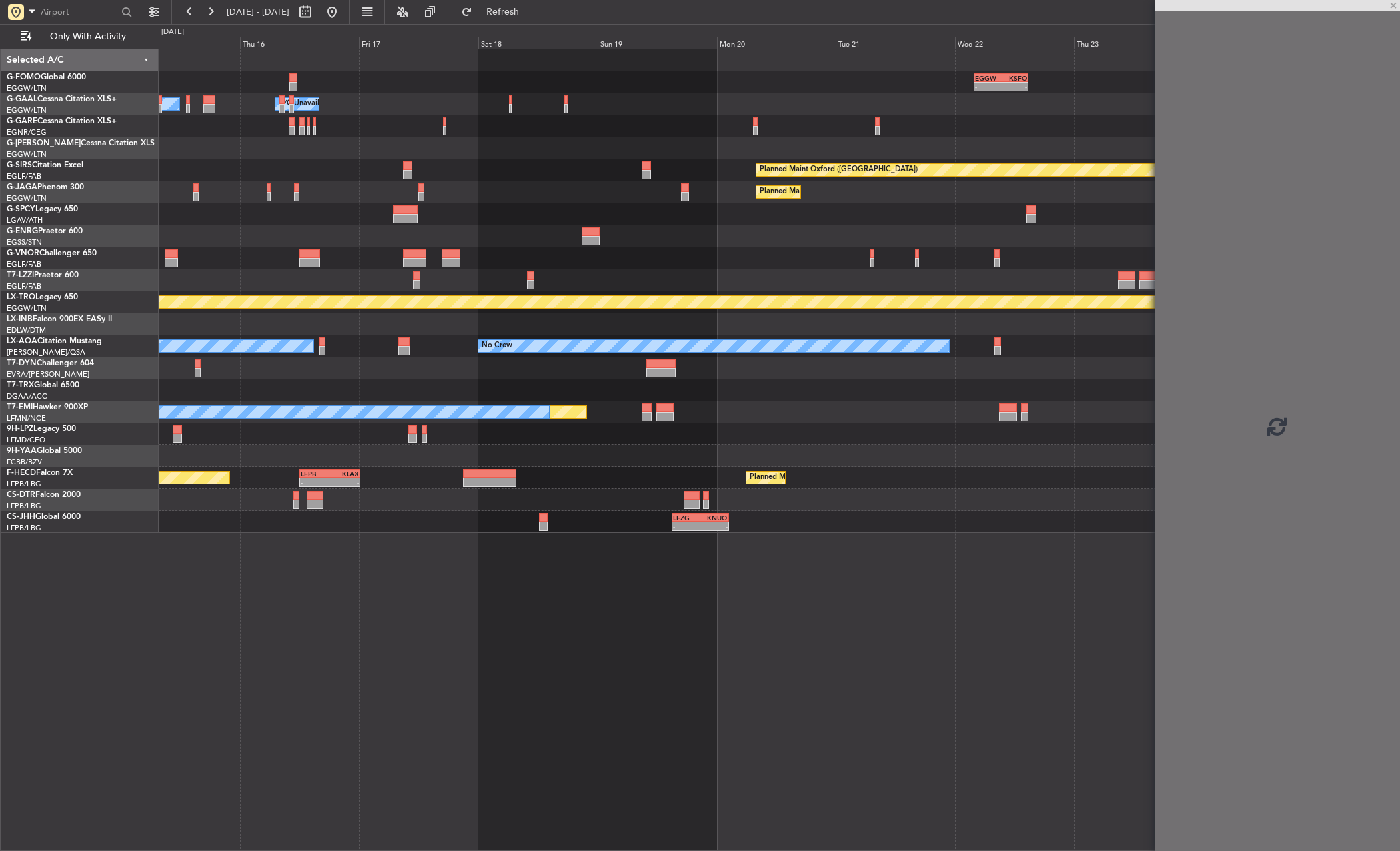
click at [517, 400] on div "- - EGGW 03:55 Z KSFO 14:45 Z Owner Owner A/C Unavailable Owner A/C Unavailable…" at bounding box center [779, 291] width 1241 height 484
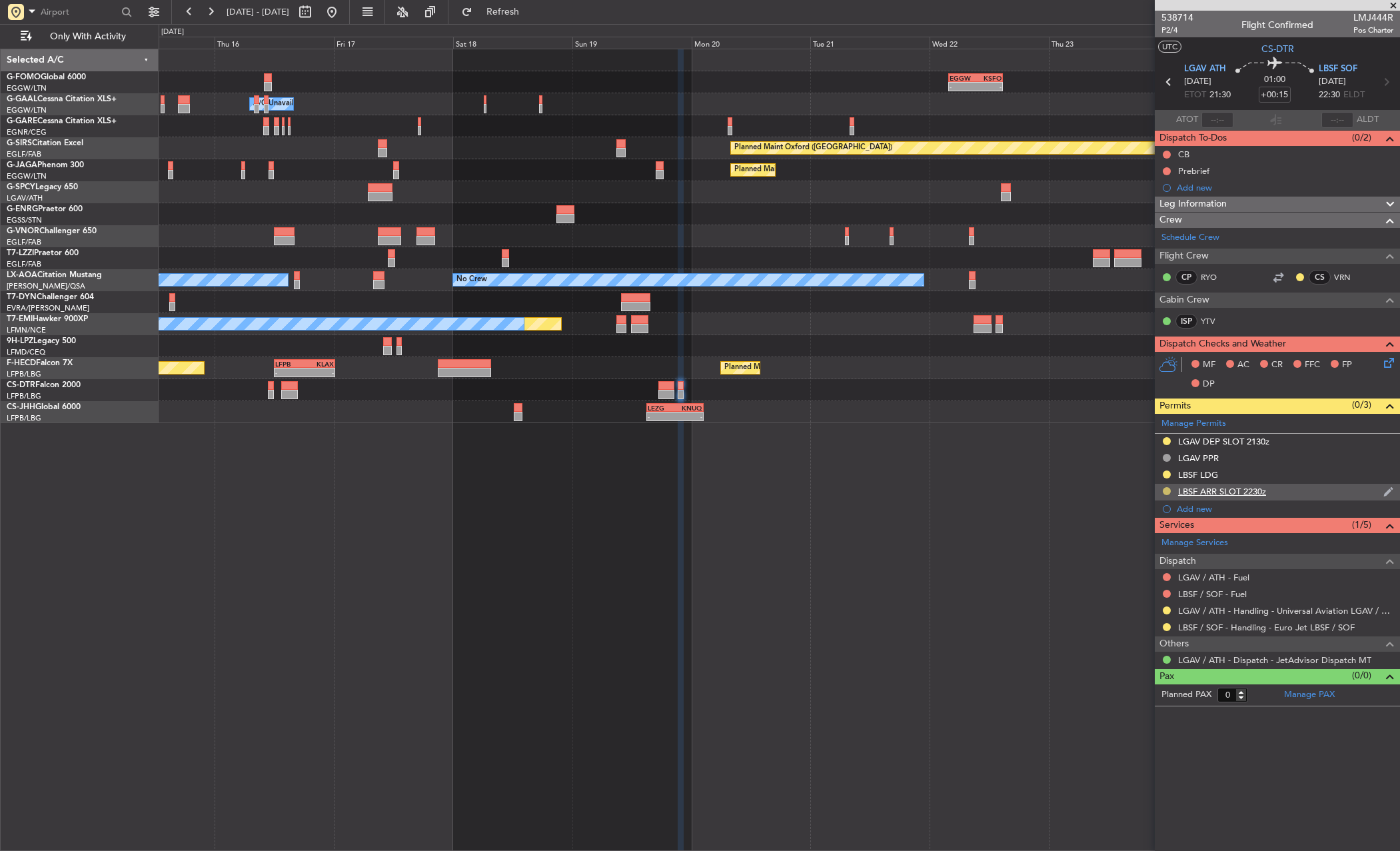
click at [1164, 491] on button at bounding box center [1167, 491] width 8 height 8
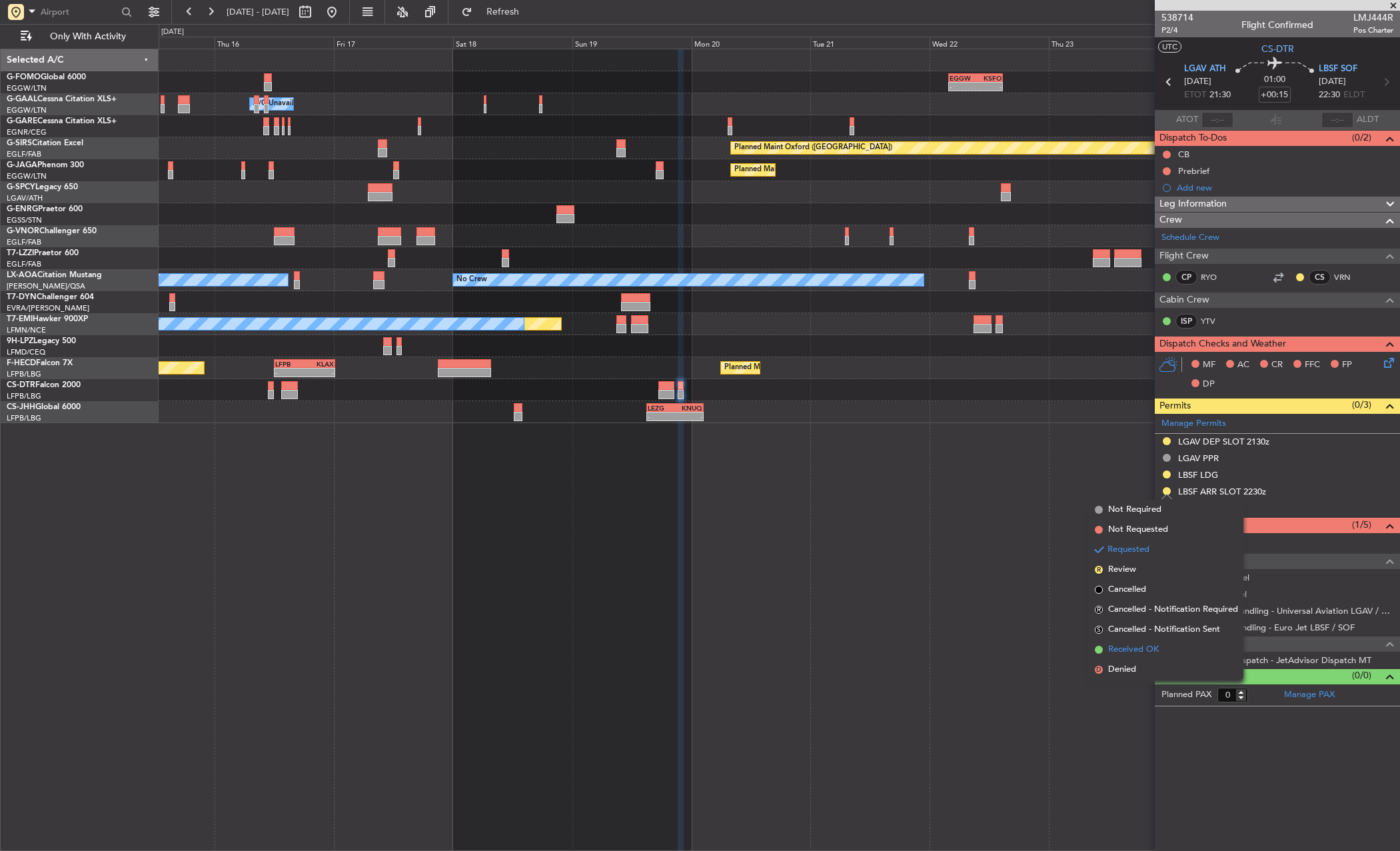
click at [1134, 650] on span "Received OK" at bounding box center [1134, 650] width 50 height 13
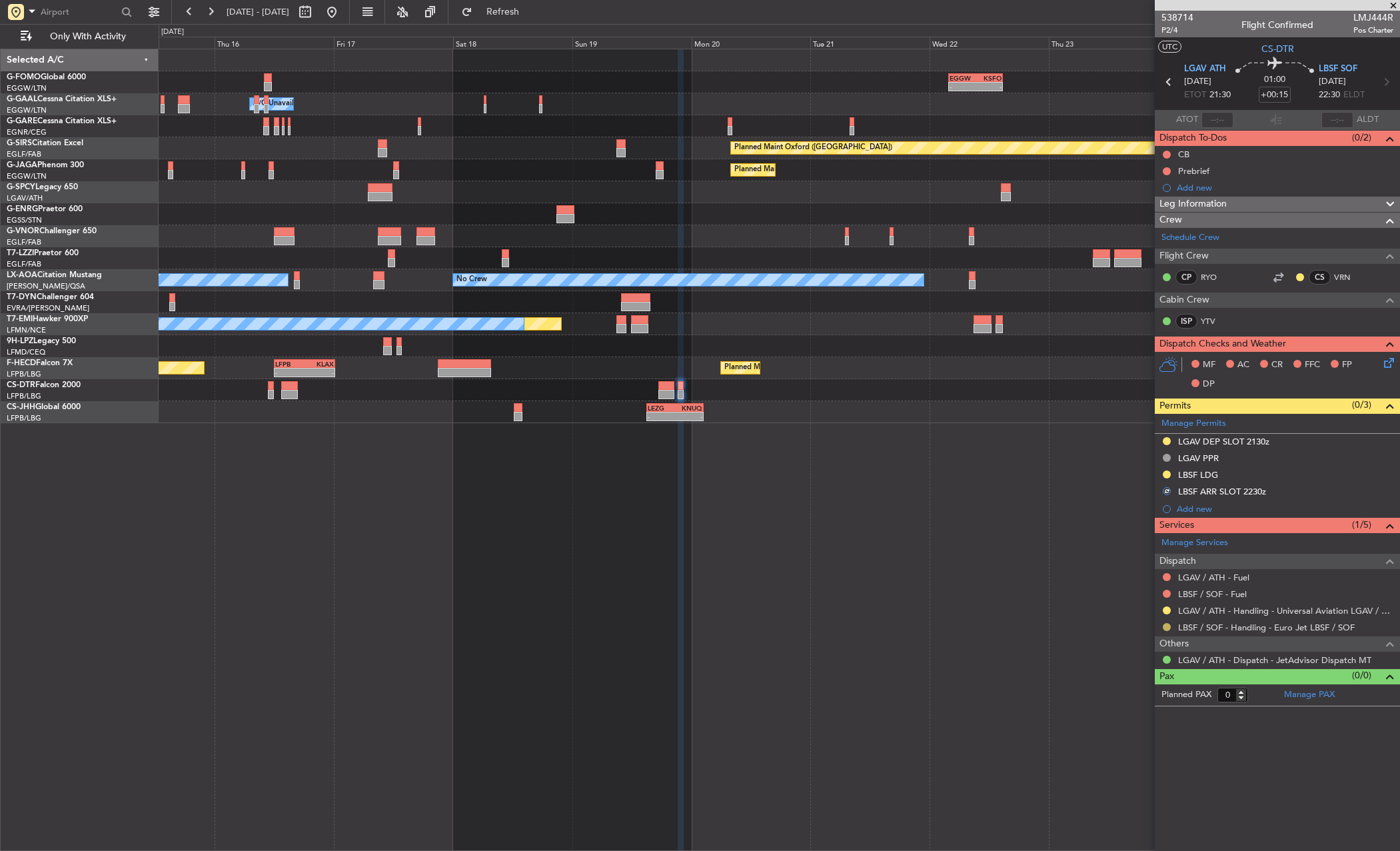
click at [1167, 626] on button at bounding box center [1167, 627] width 8 height 8
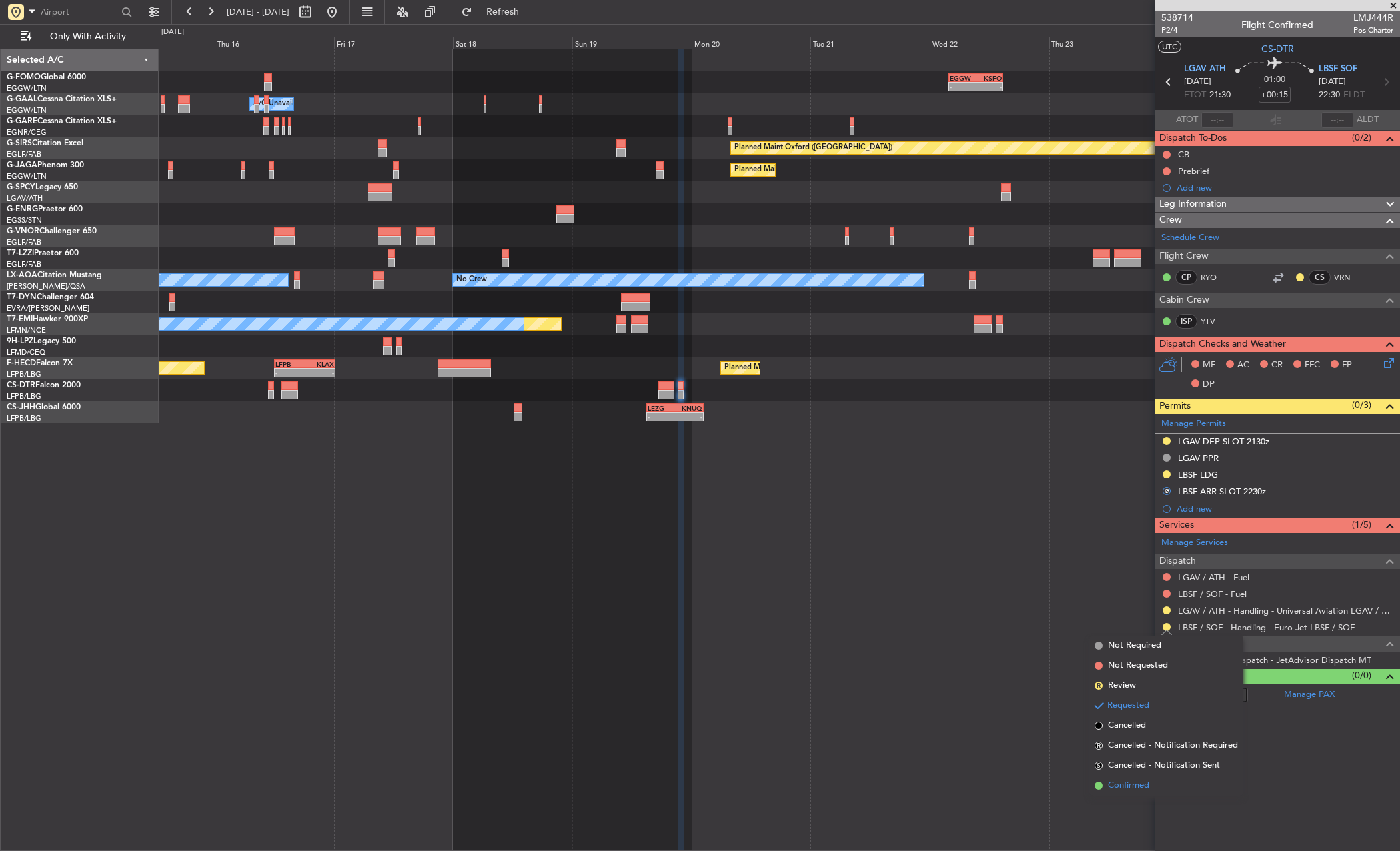
click at [1152, 786] on li "Confirmed" at bounding box center [1167, 786] width 154 height 20
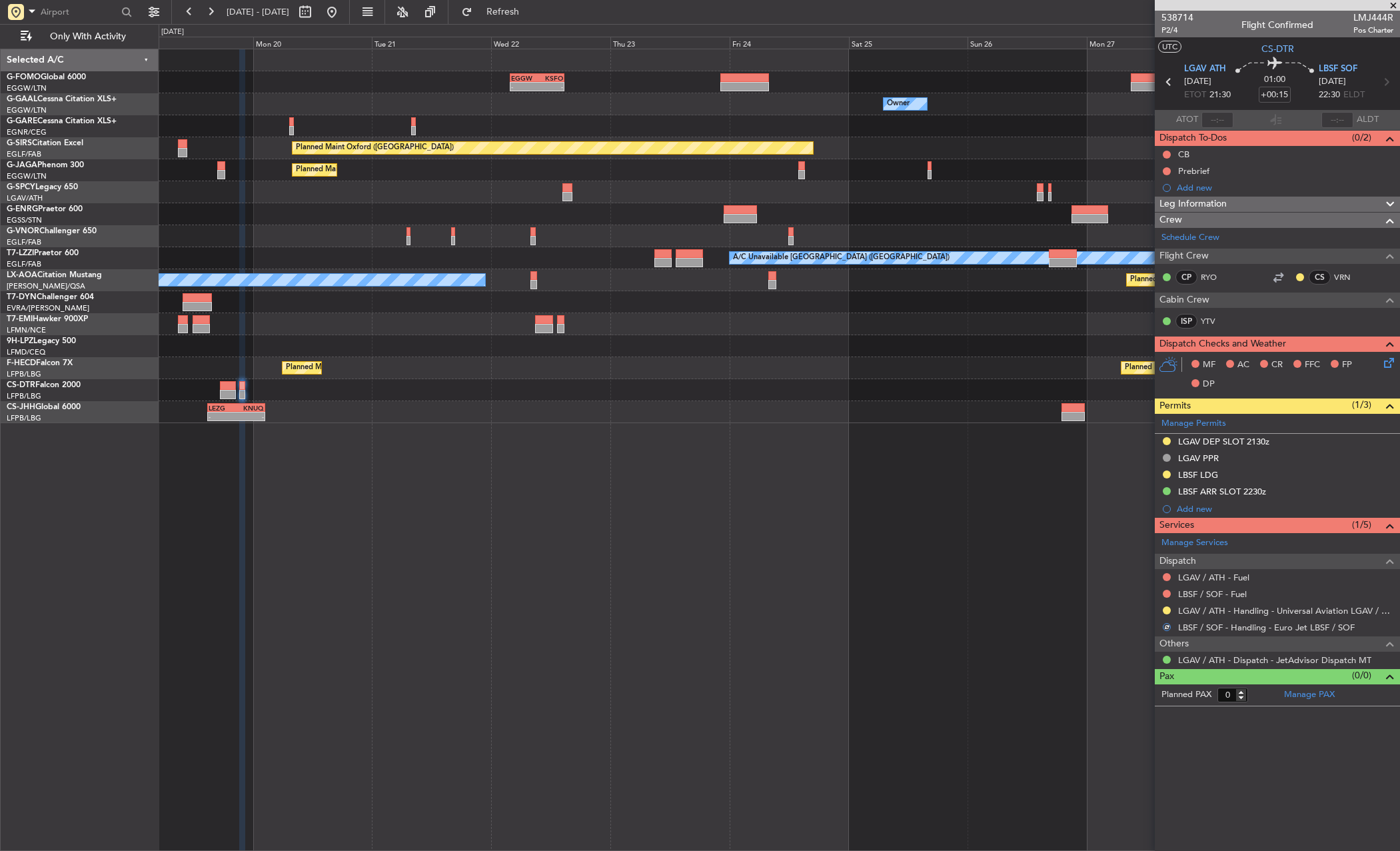
click at [307, 408] on div "- - EGGW 03:55 Z KSFO 14:45 Z Owner A/C Unavailable Owner Planned Maint [GEOGRA…" at bounding box center [779, 450] width 1241 height 803
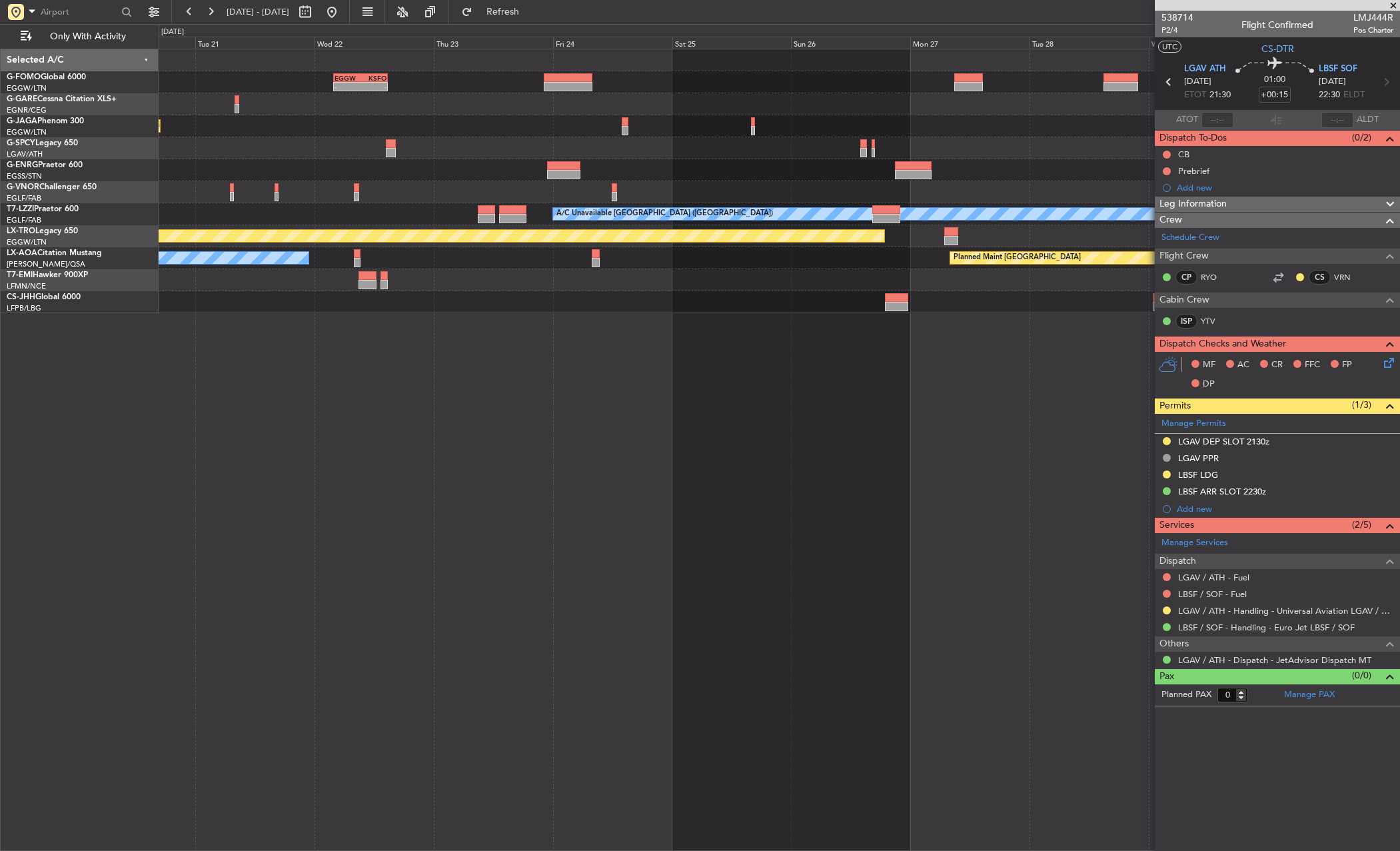
click at [441, 394] on div "- - EGGW 03:55 Z KSFO 14:45 Z Planned Maint [GEOGRAPHIC_DATA] ([GEOGRAPHIC_DATA…" at bounding box center [779, 450] width 1241 height 803
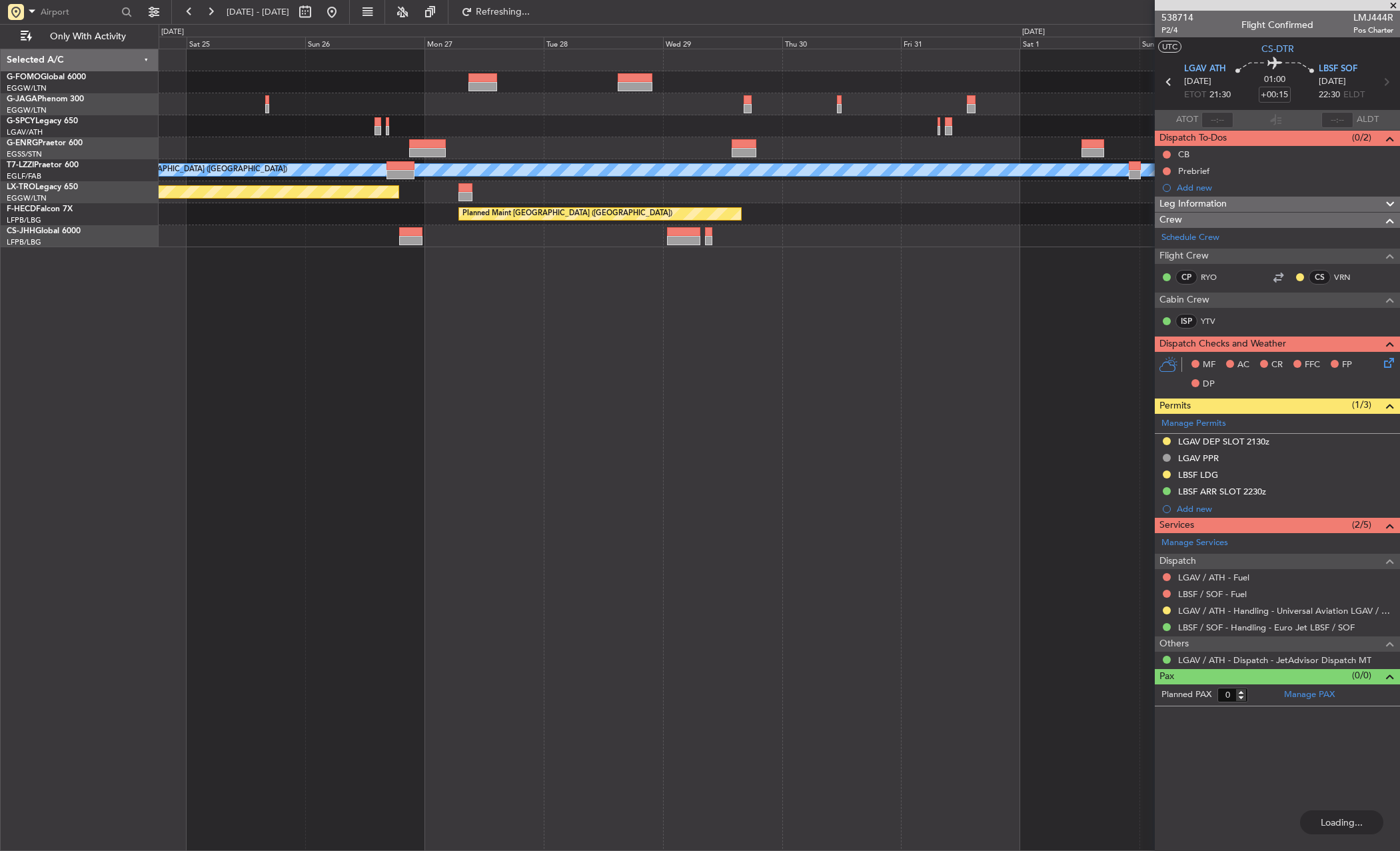
click at [705, 360] on div "EGGW 03:55 Z KSFO 14:45 Z - - A/C Unavailable [GEOGRAPHIC_DATA] ([GEOGRAPHIC_DA…" at bounding box center [779, 450] width 1241 height 803
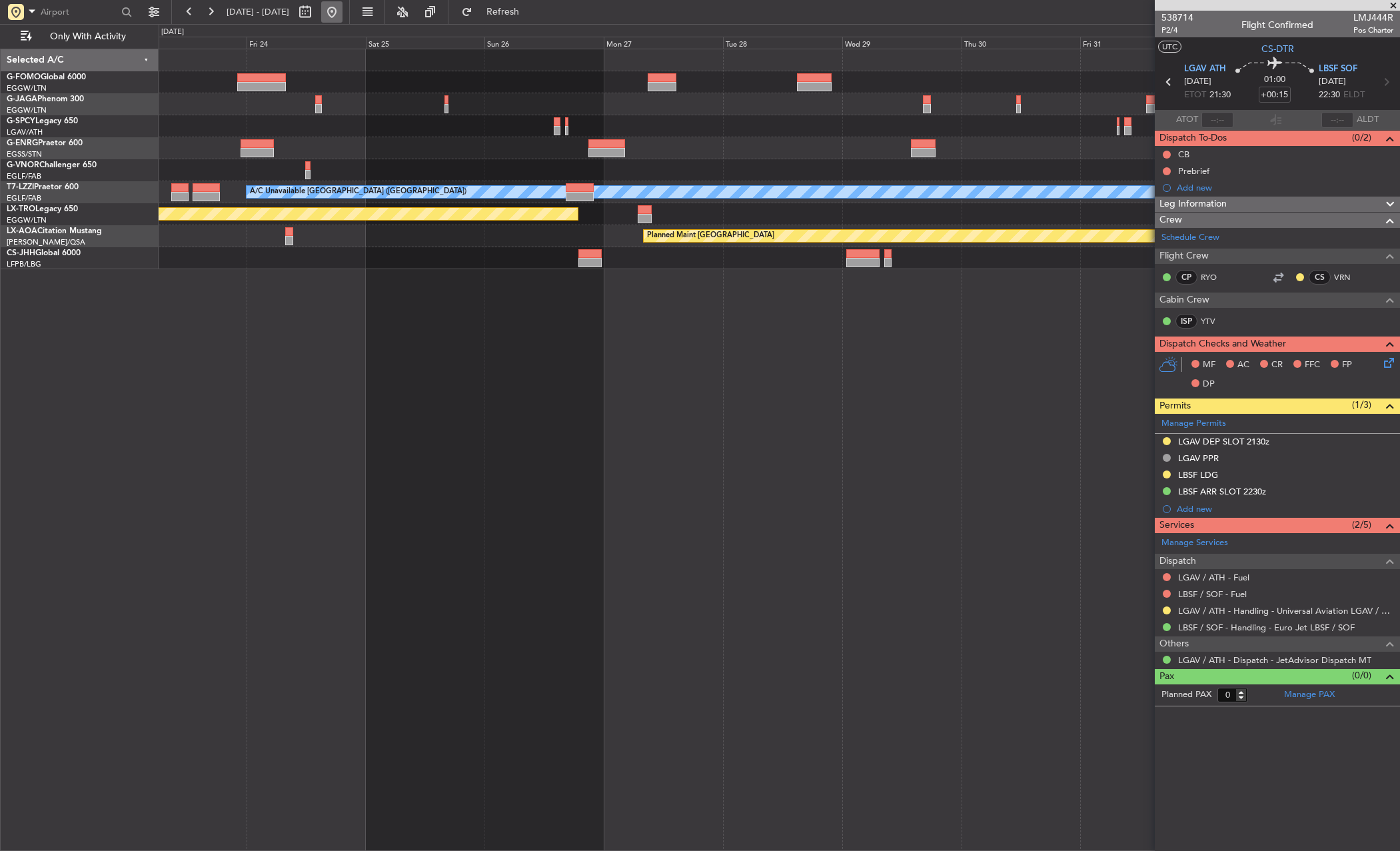
click at [342, 9] on button at bounding box center [332, 12] width 21 height 21
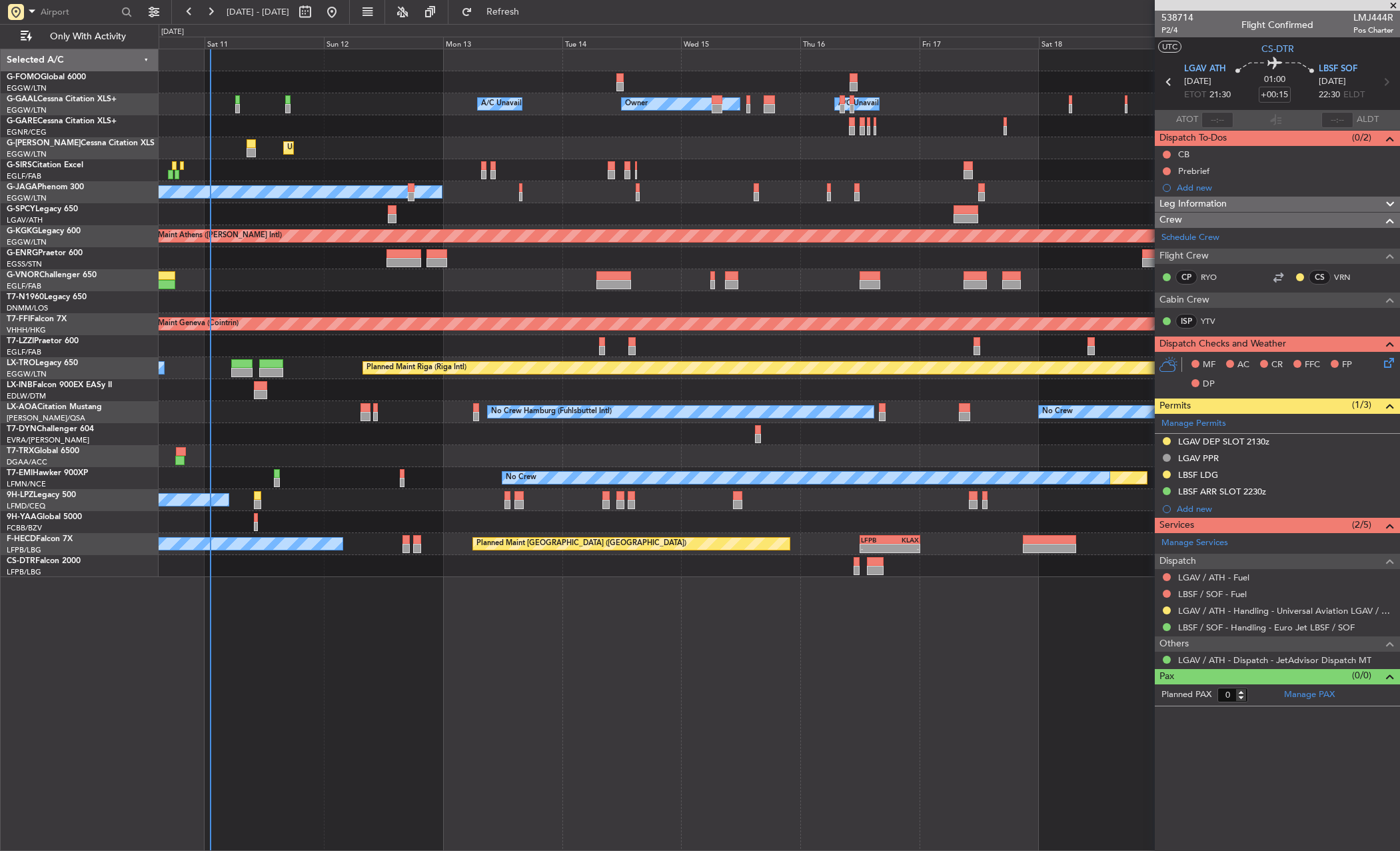
click at [530, 349] on div "- - EGGW 03:55 Z KSFO 14:45 Z Owner Owner A/C Unavailable A/C Unavailable Unpla…" at bounding box center [779, 313] width 1241 height 528
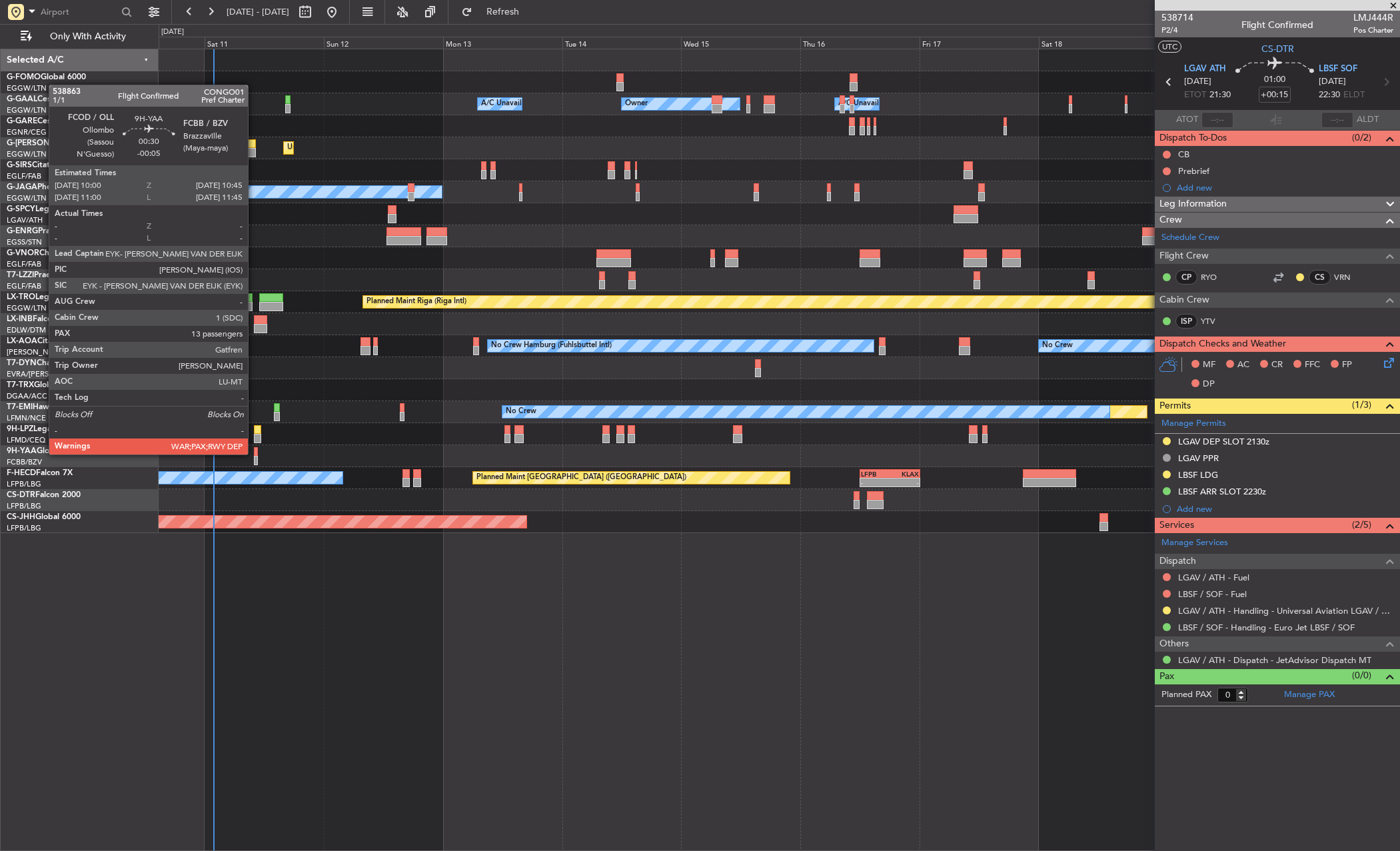
click at [254, 453] on div at bounding box center [255, 452] width 4 height 9
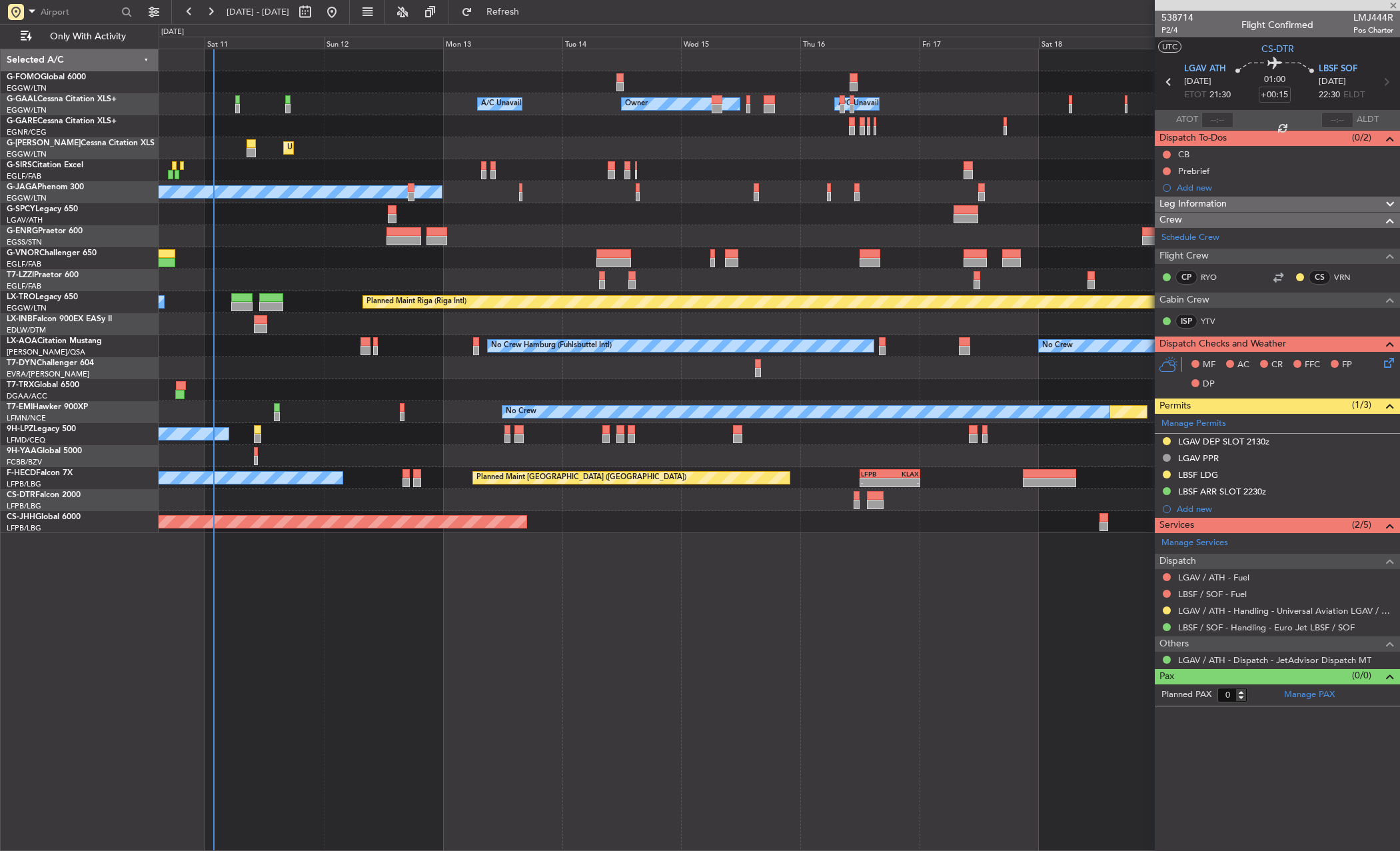
type input "-00:05"
type input "13"
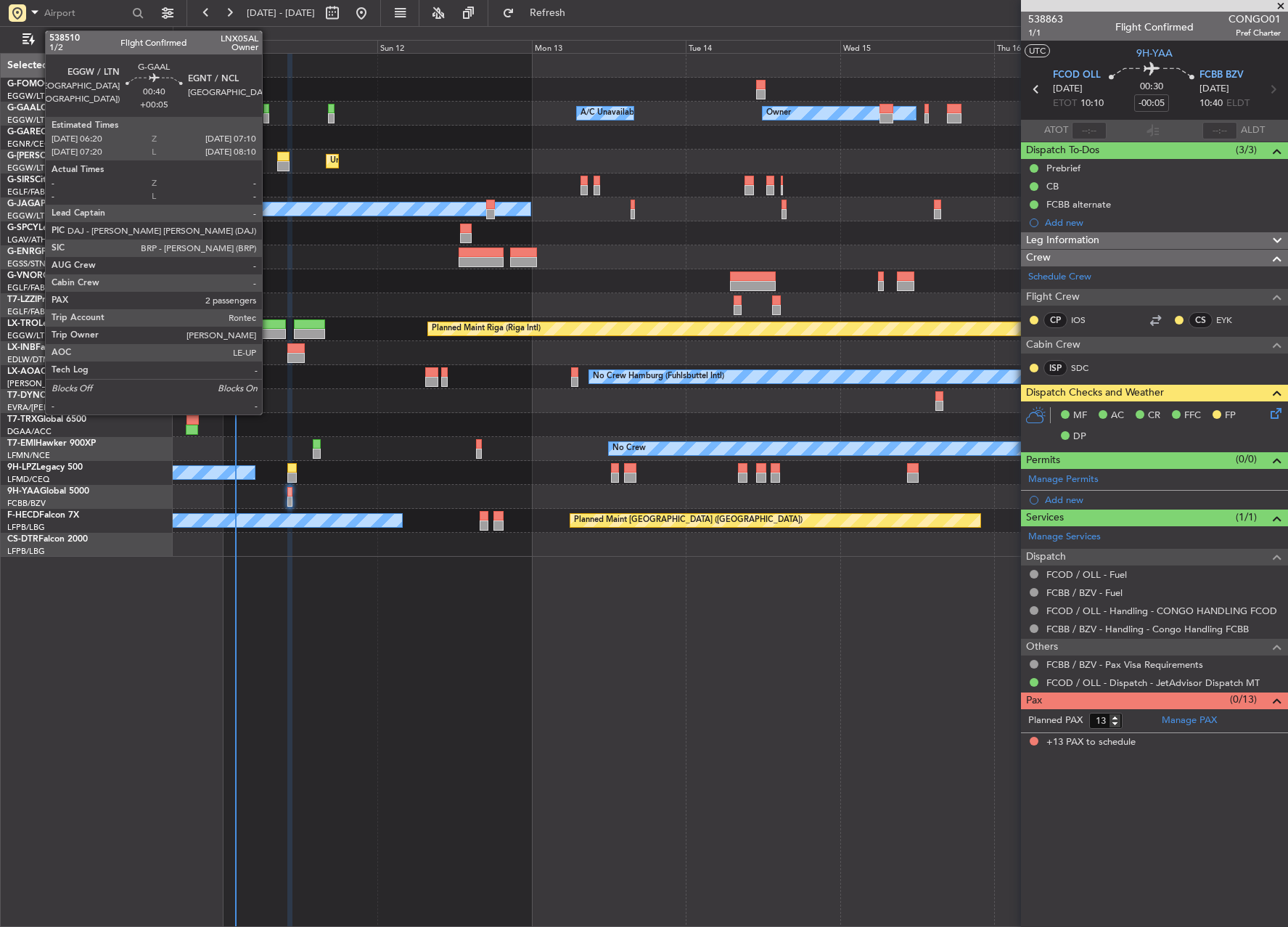
click at [268, 113] on div at bounding box center [266, 108] width 6 height 10
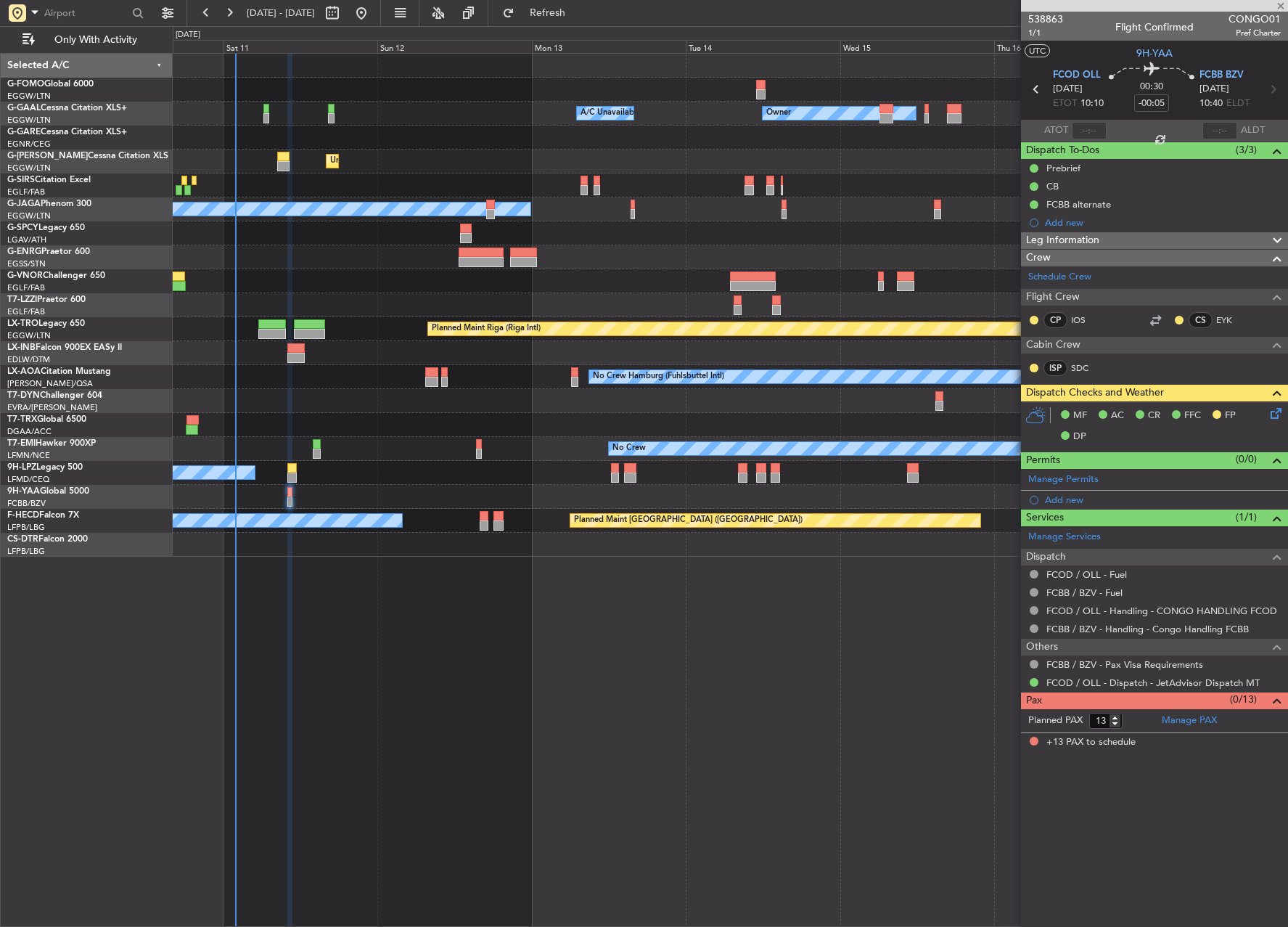
type input "+00:05"
type input "2"
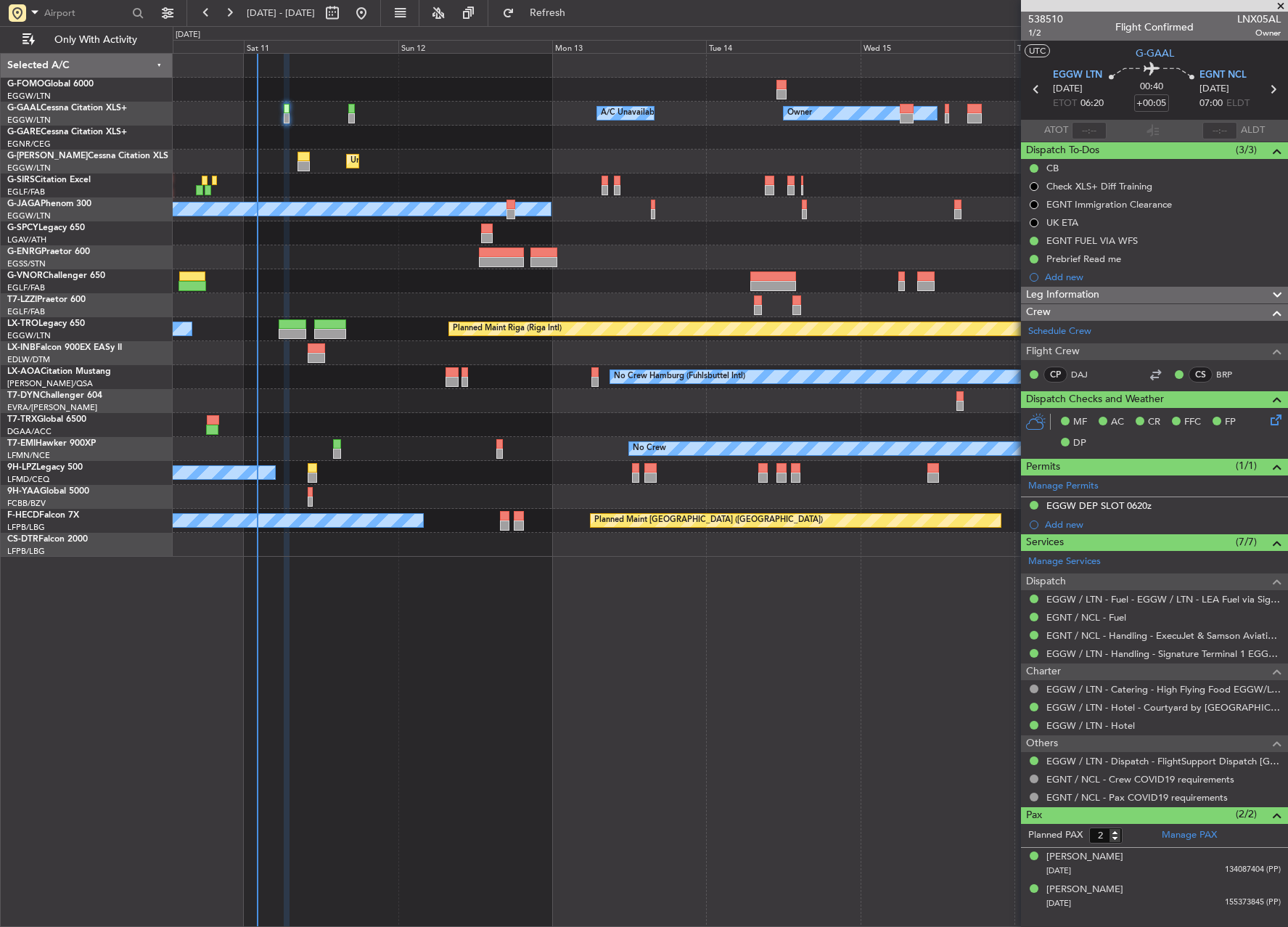
click at [693, 253] on div at bounding box center [730, 257] width 1115 height 24
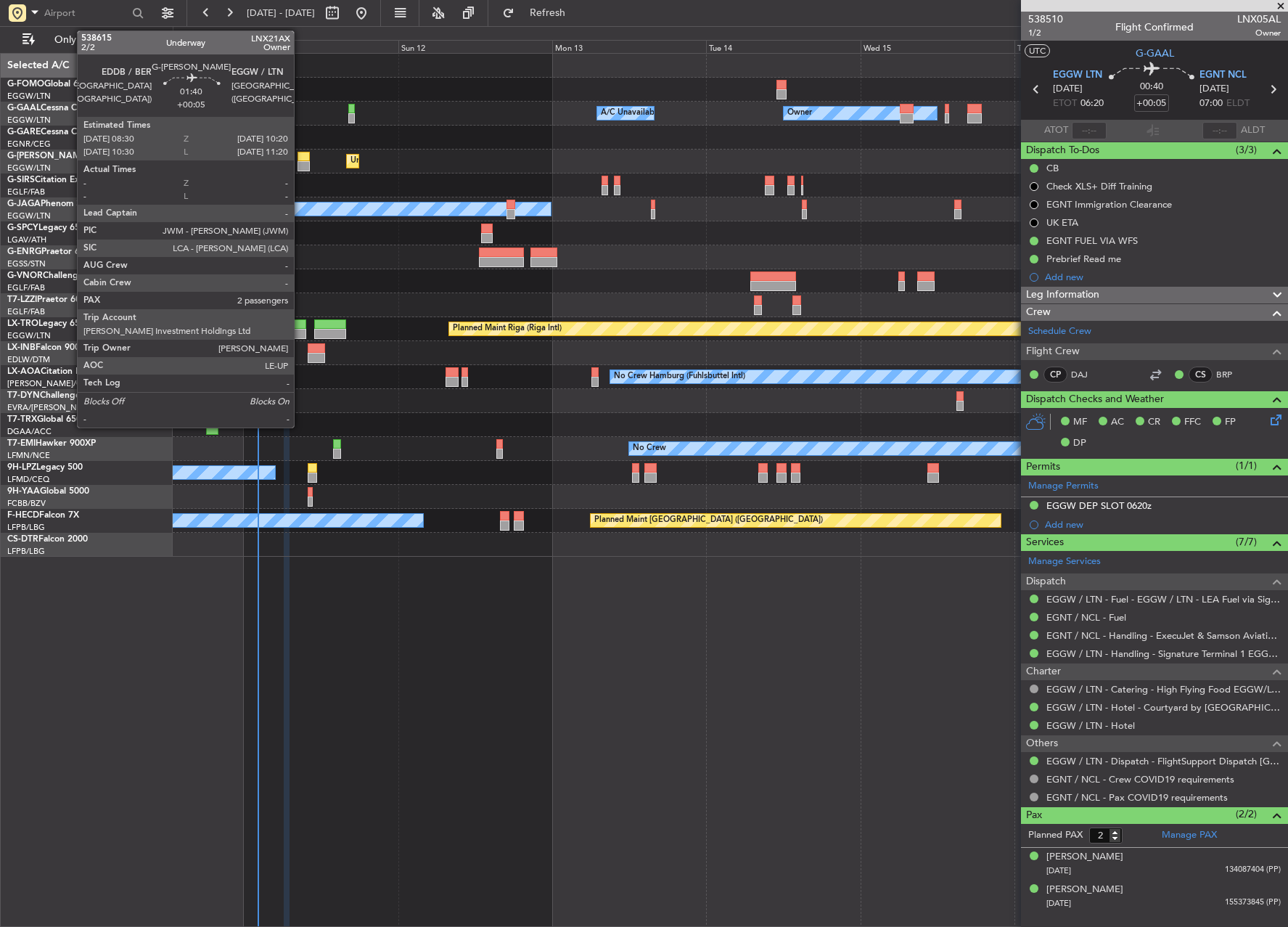
click at [300, 155] on div at bounding box center [304, 156] width 12 height 10
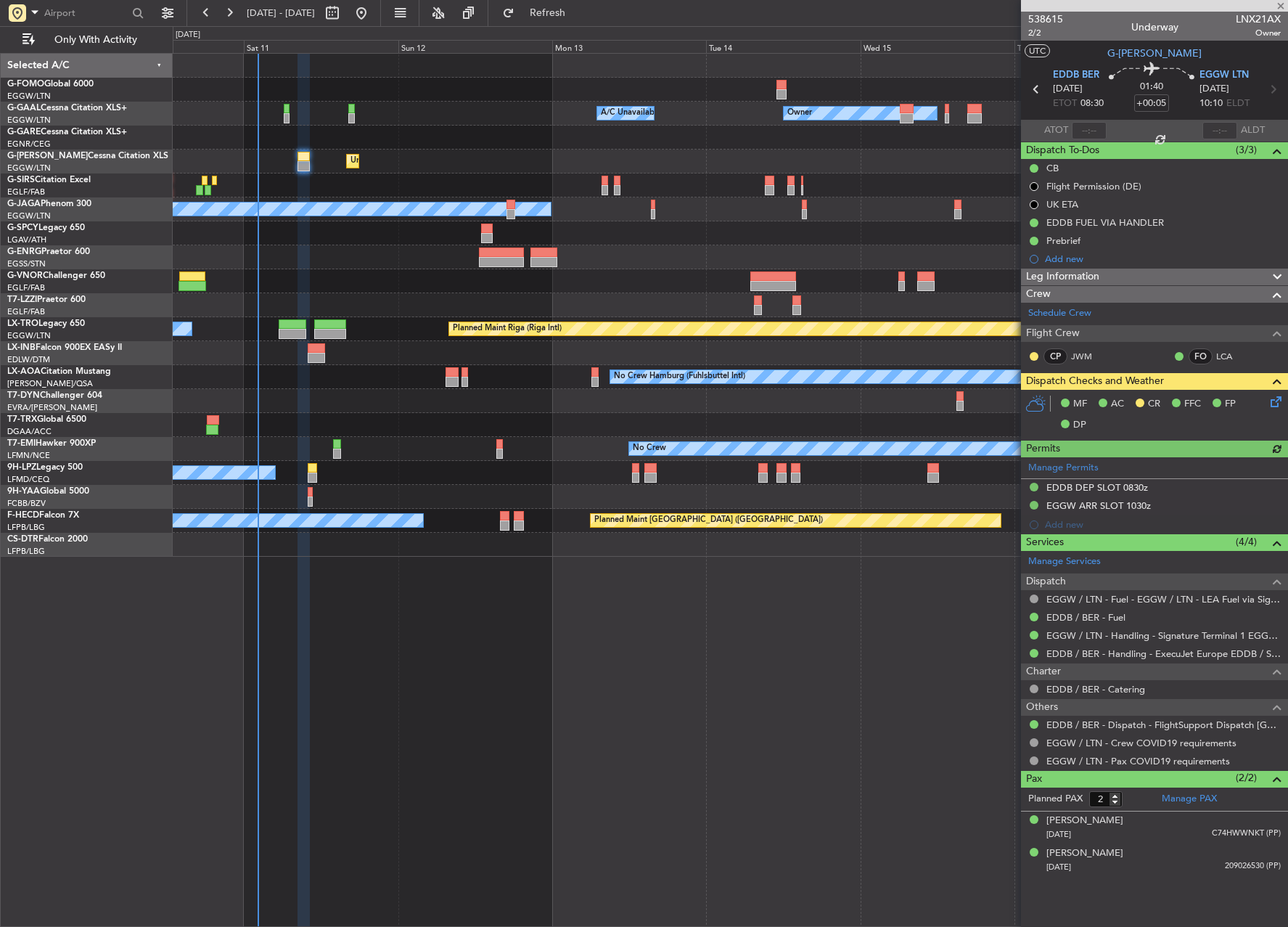
click at [1276, 400] on icon at bounding box center [1273, 399] width 12 height 12
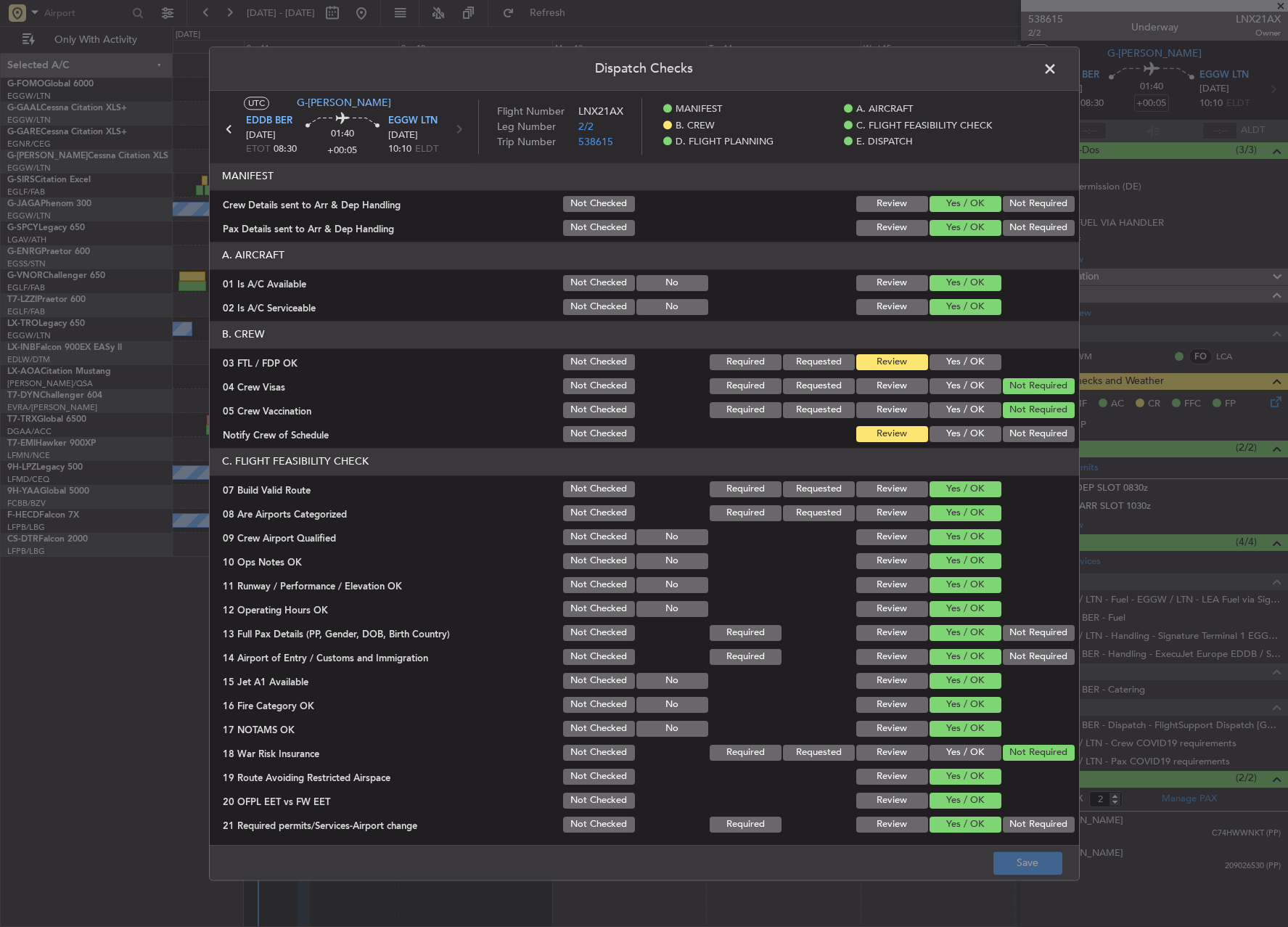
click at [1058, 70] on span at bounding box center [1058, 73] width 0 height 29
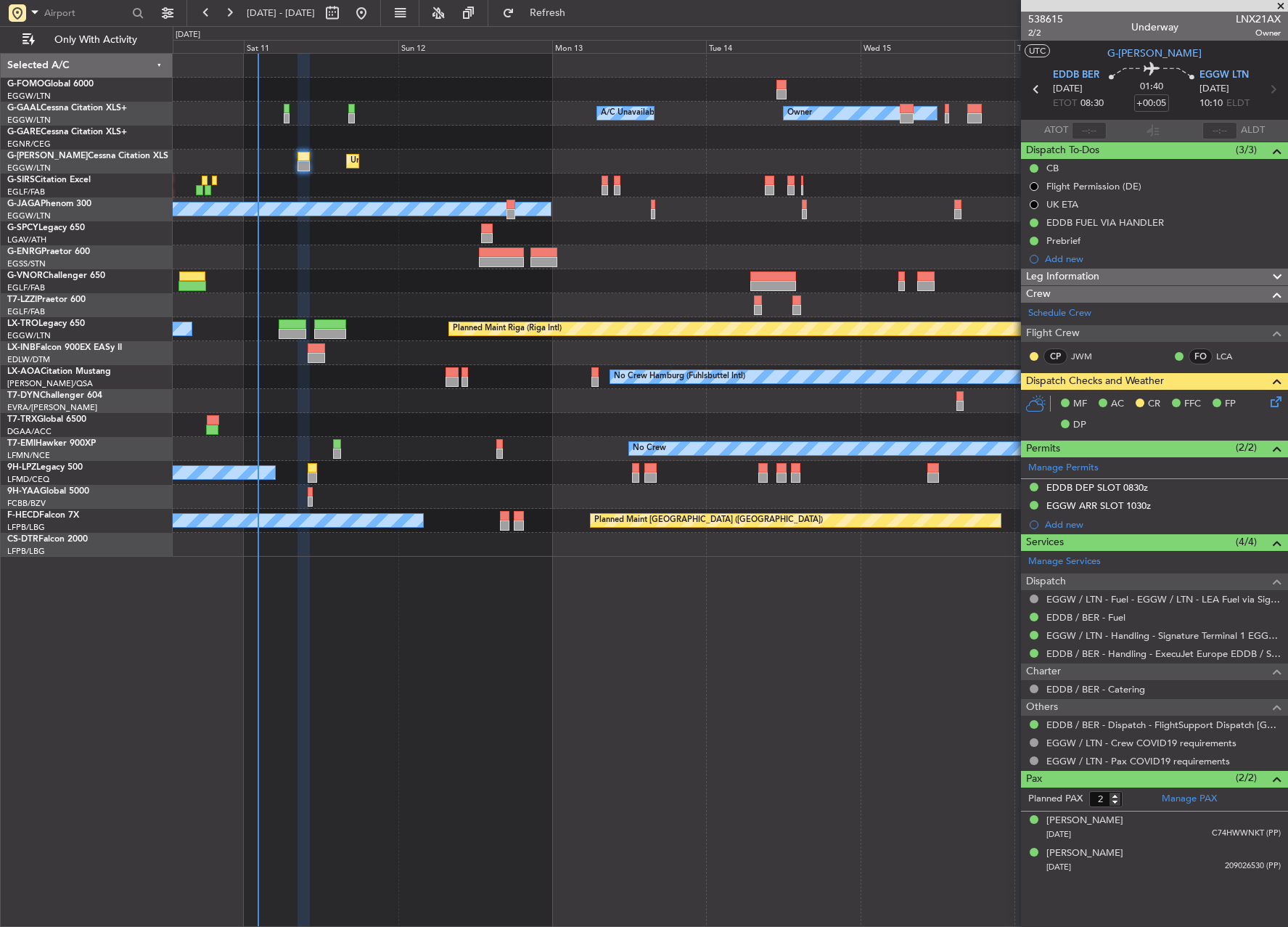
click at [1269, 400] on icon at bounding box center [1273, 399] width 12 height 12
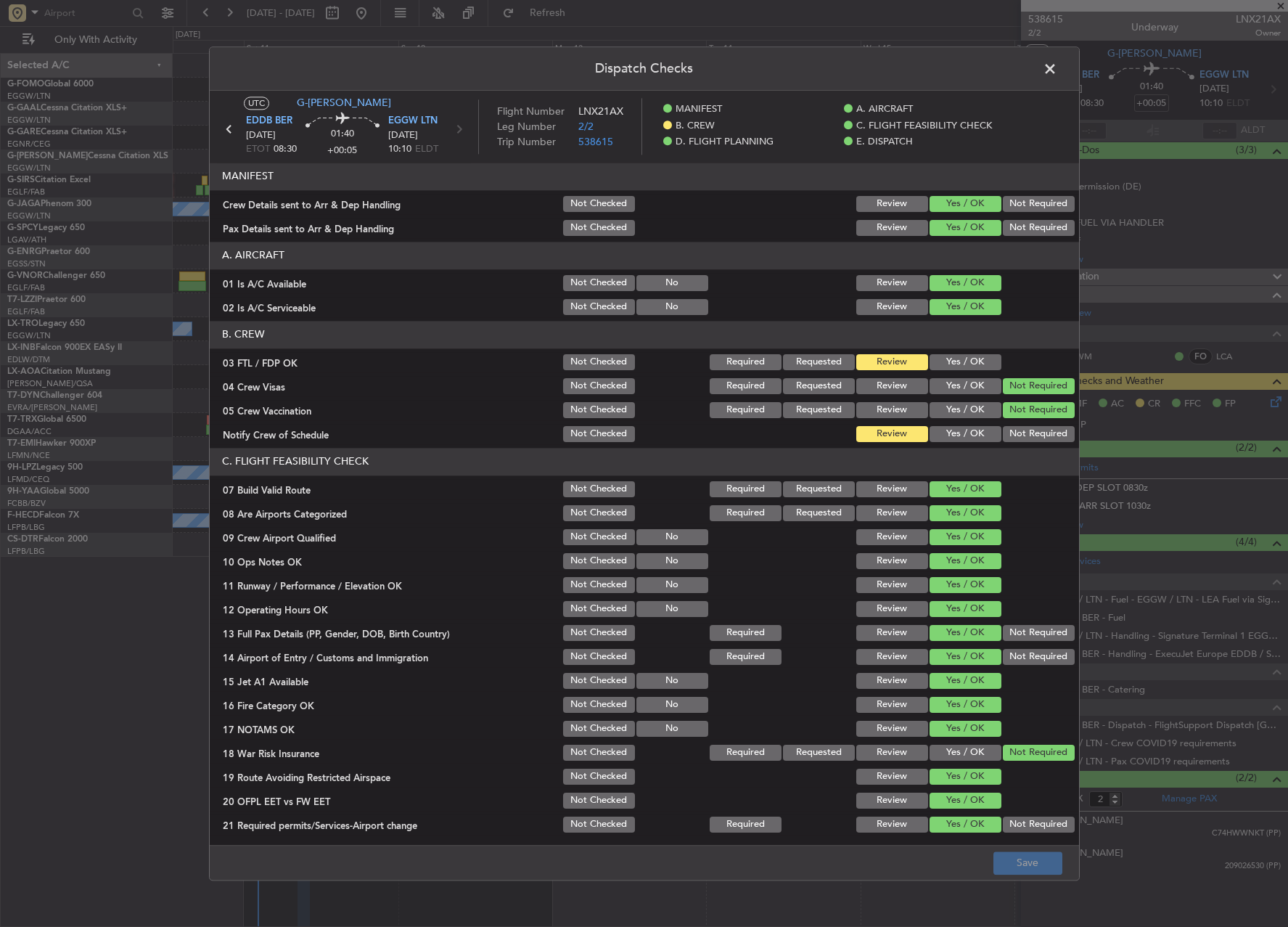
click at [1058, 74] on span at bounding box center [1058, 73] width 0 height 29
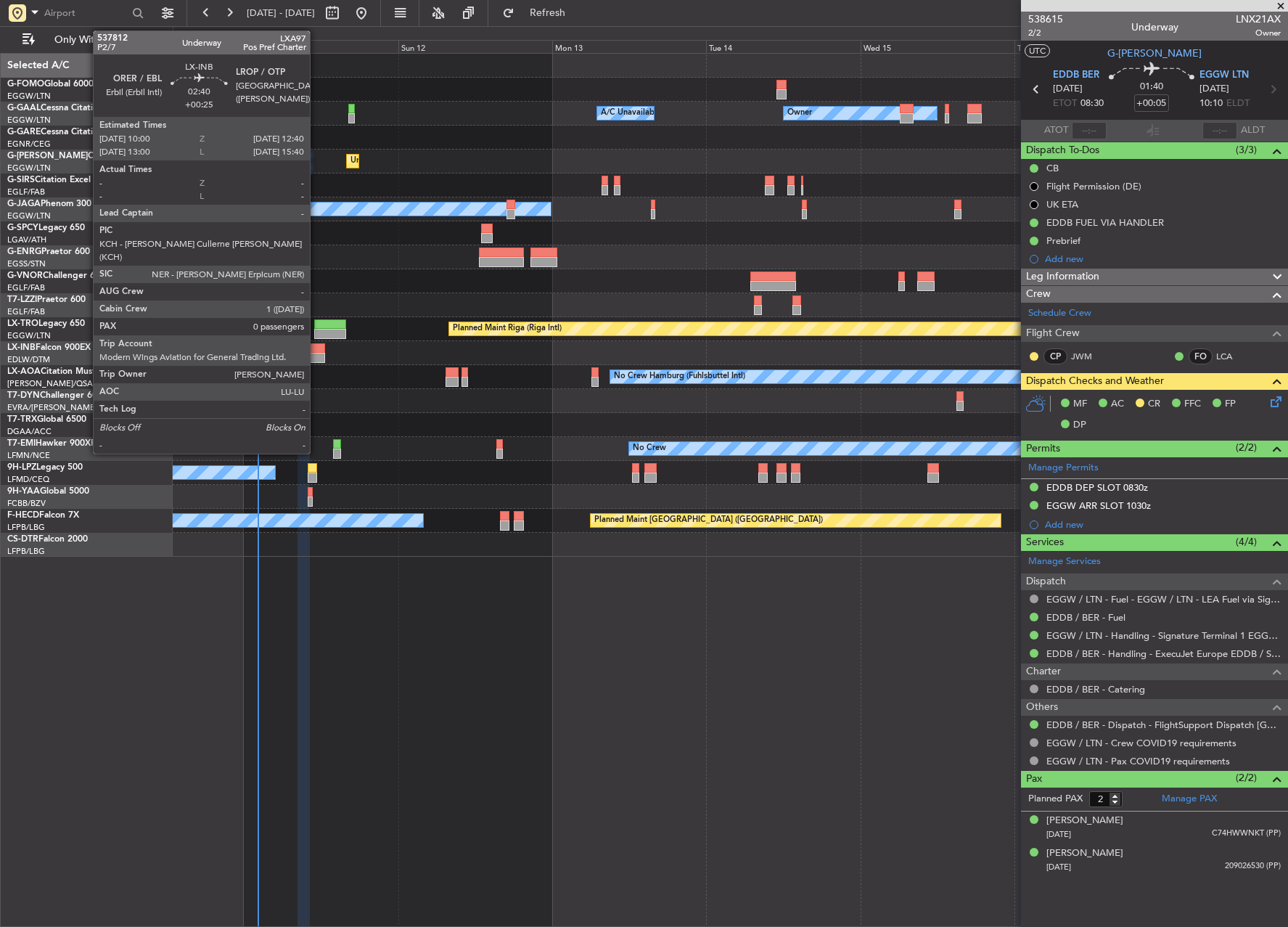
click at [316, 359] on div at bounding box center [316, 357] width 18 height 10
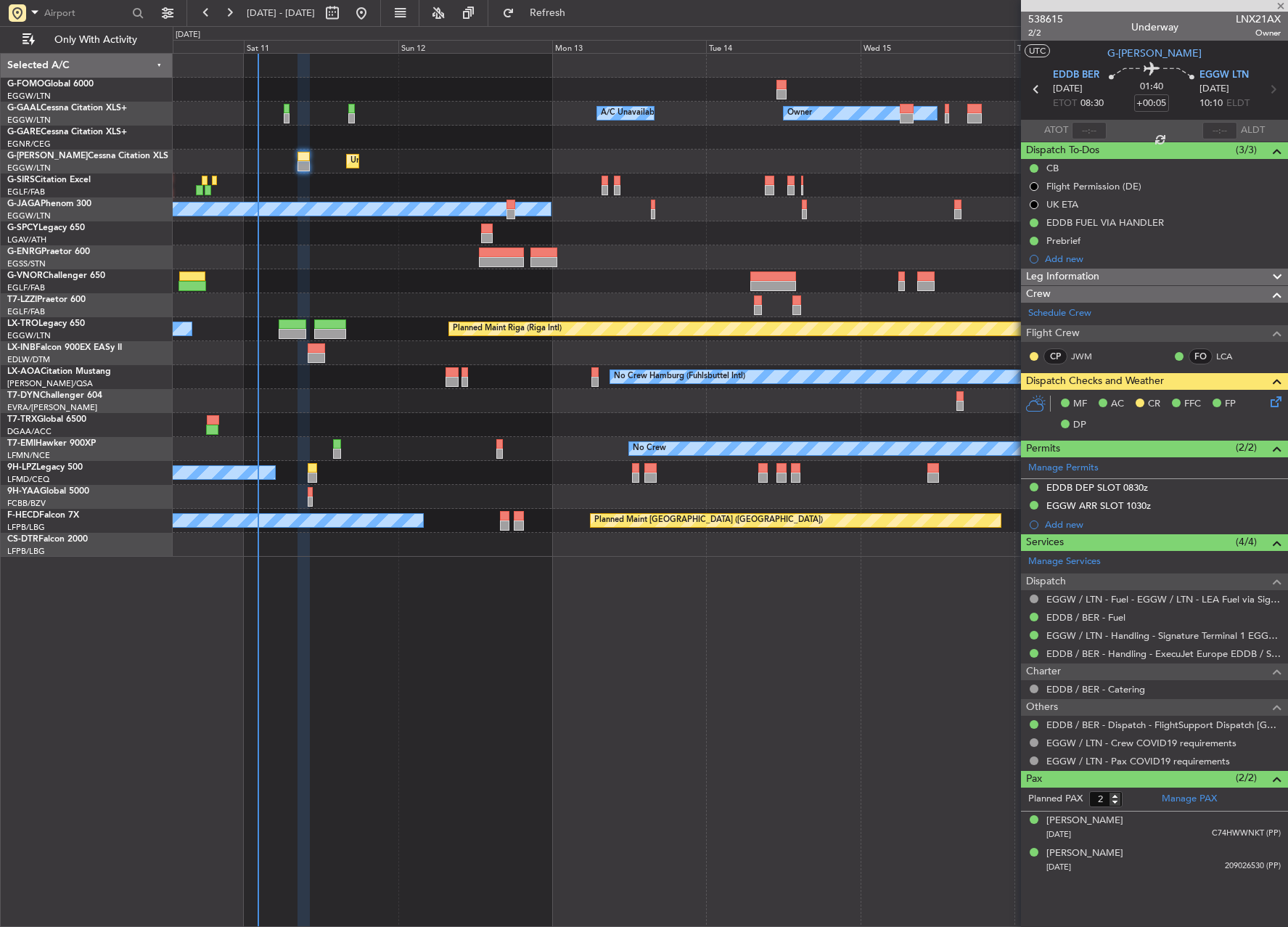
type input "+00:25"
type input "0"
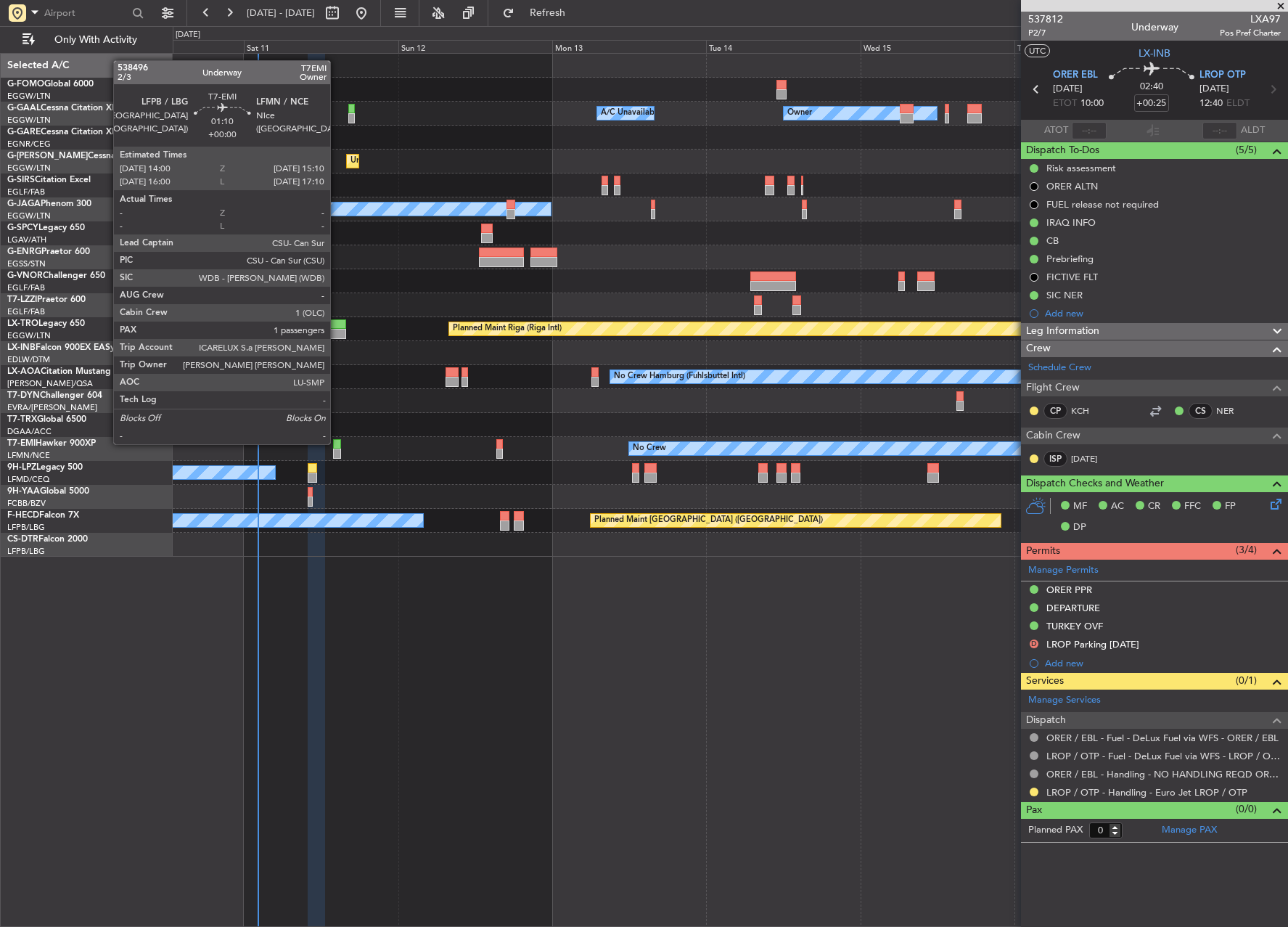
click at [338, 443] on div at bounding box center [337, 444] width 8 height 10
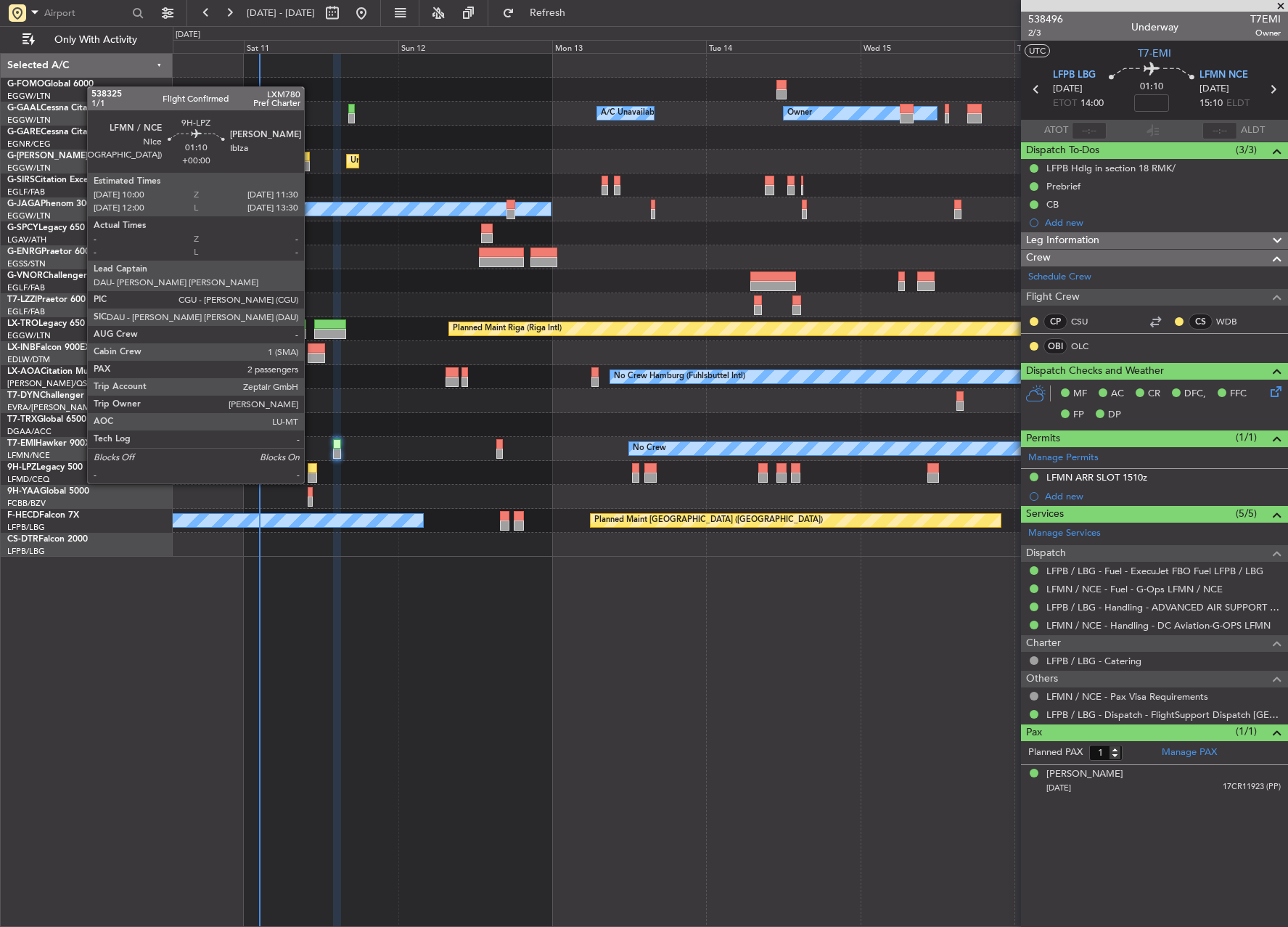
click at [311, 469] on div at bounding box center [312, 468] width 10 height 10
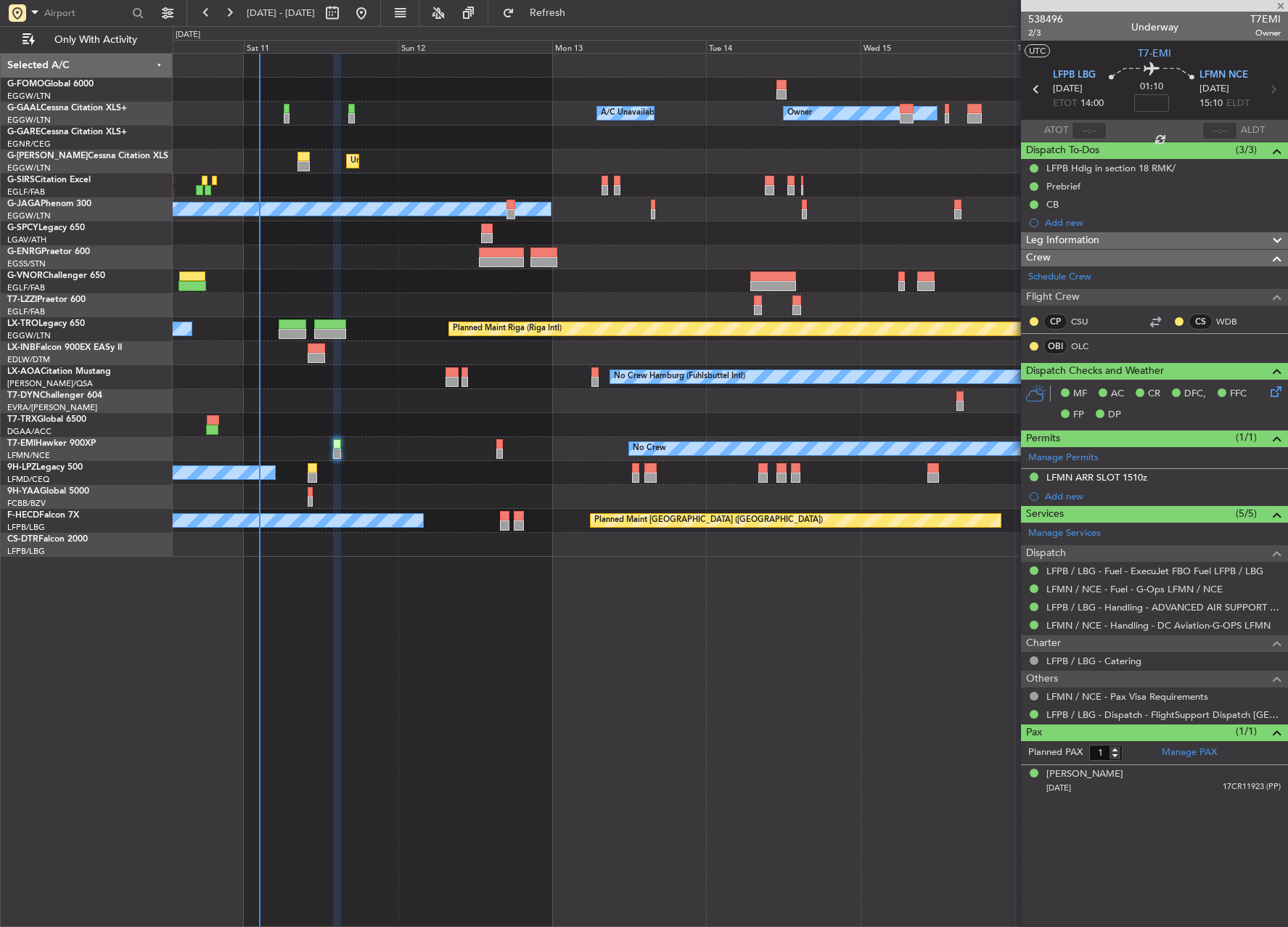
type input "2"
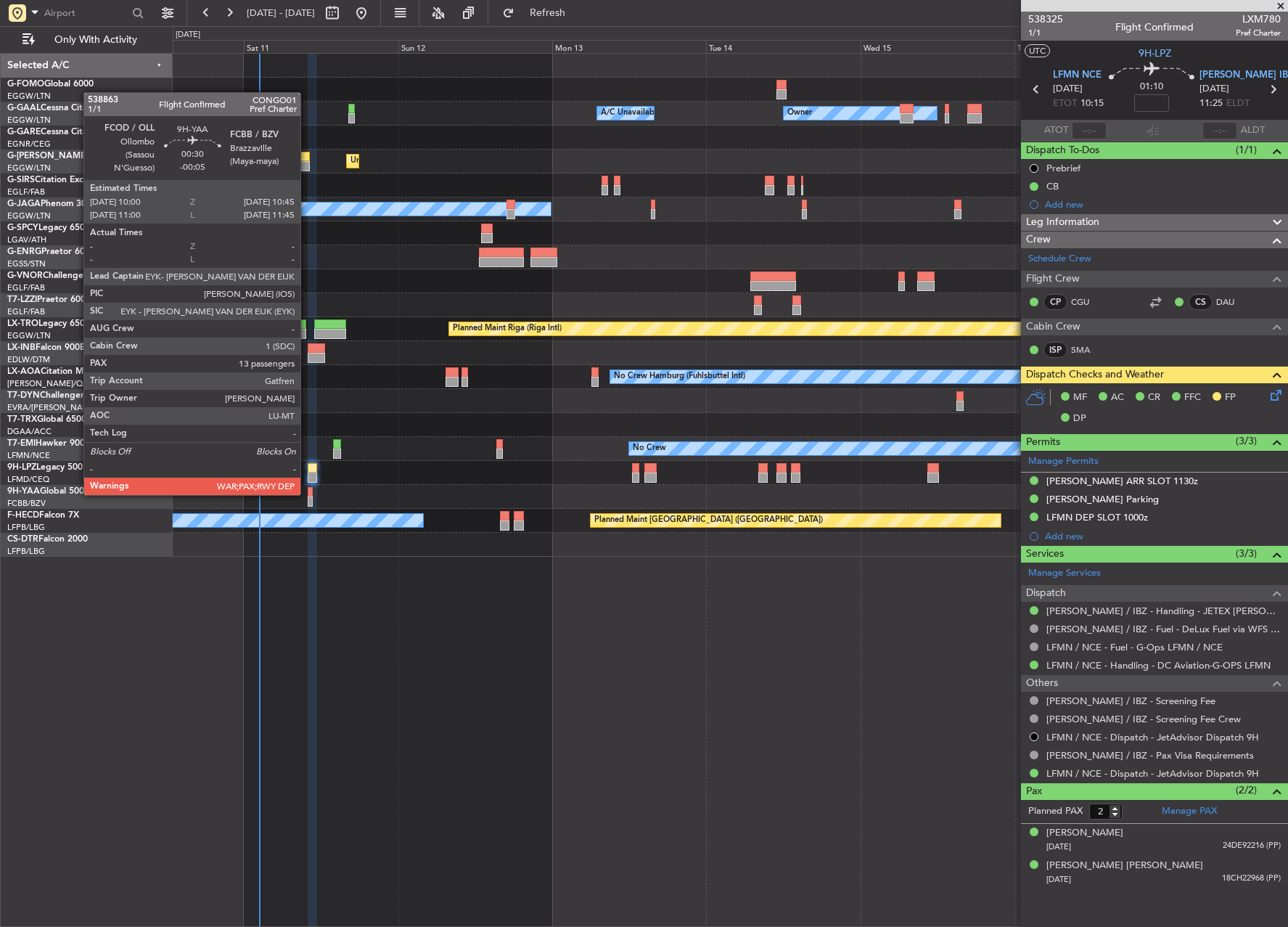
click at [307, 494] on div at bounding box center [310, 492] width 5 height 10
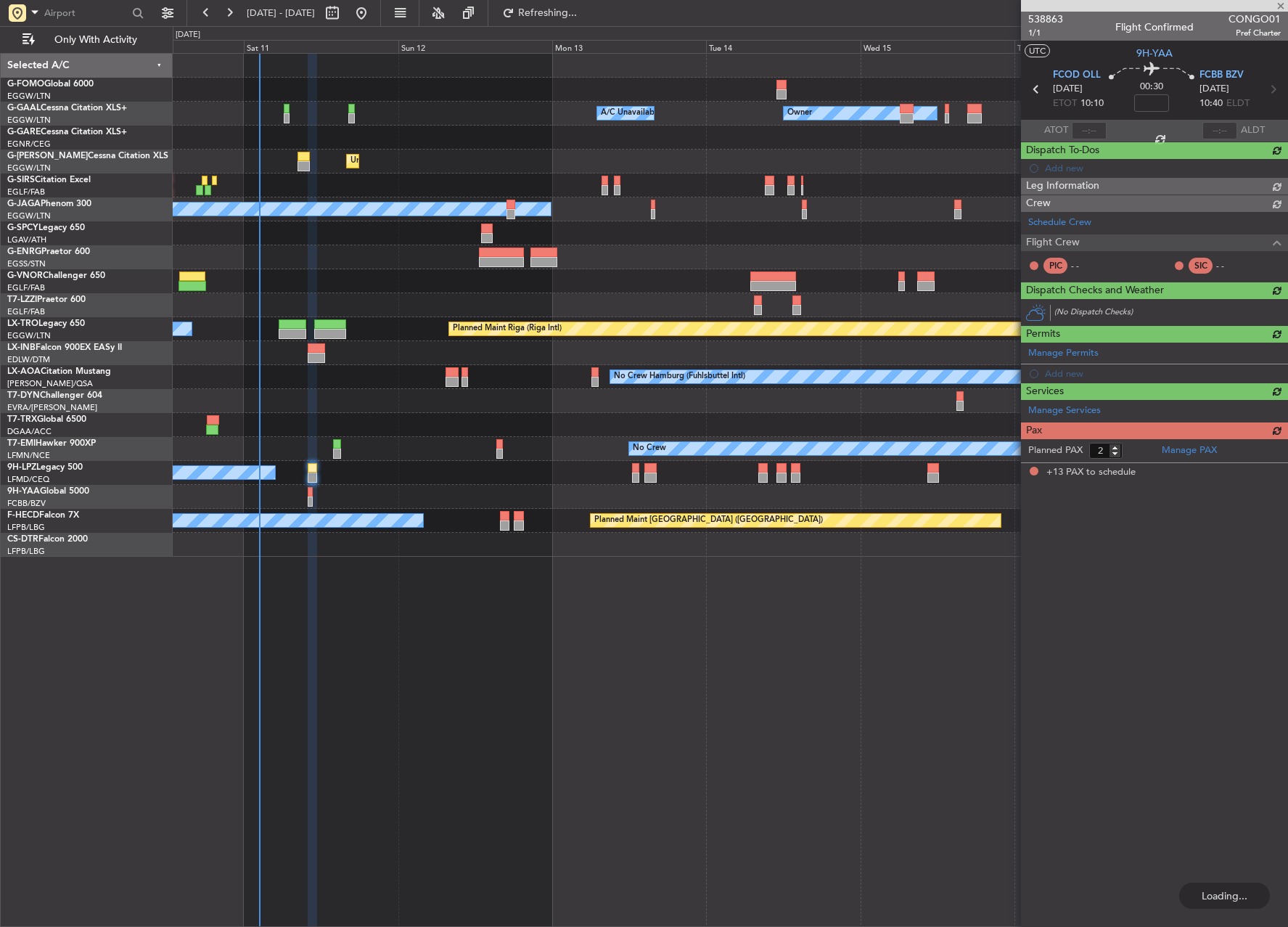
type input "-00:05"
type input "13"
type input "2"
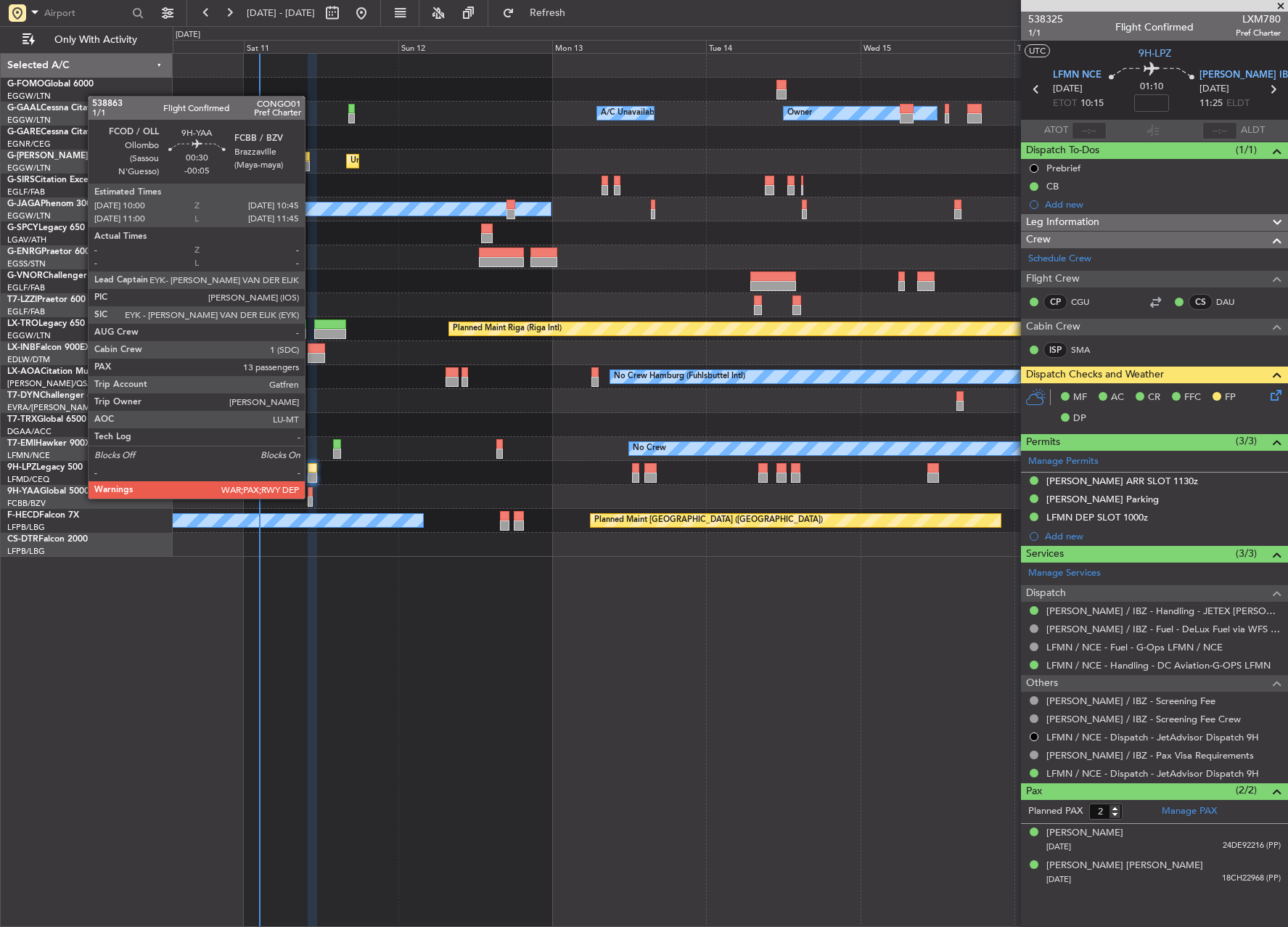
click at [312, 497] on div at bounding box center [310, 501] width 5 height 10
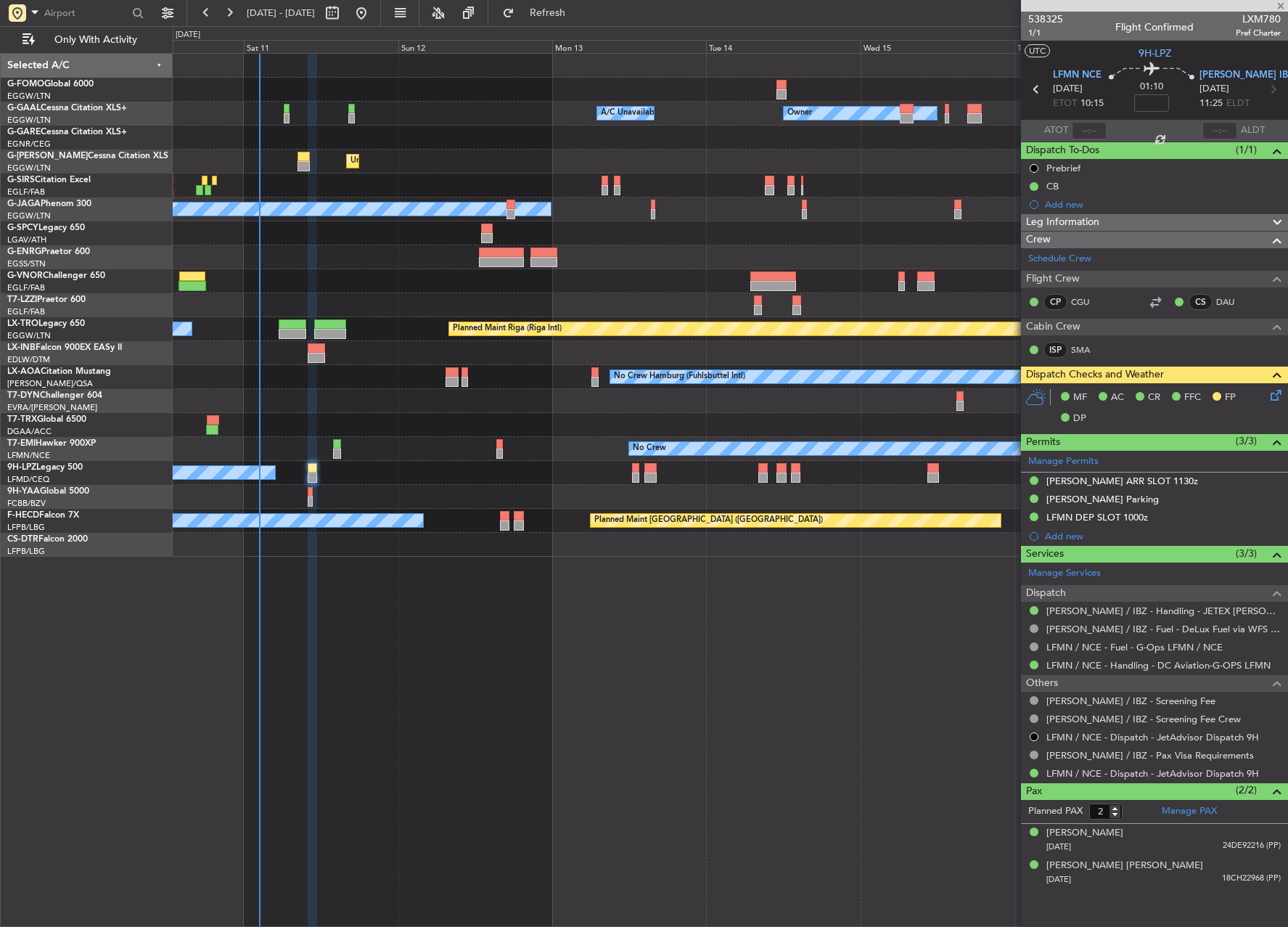
type input "-00:05"
type input "13"
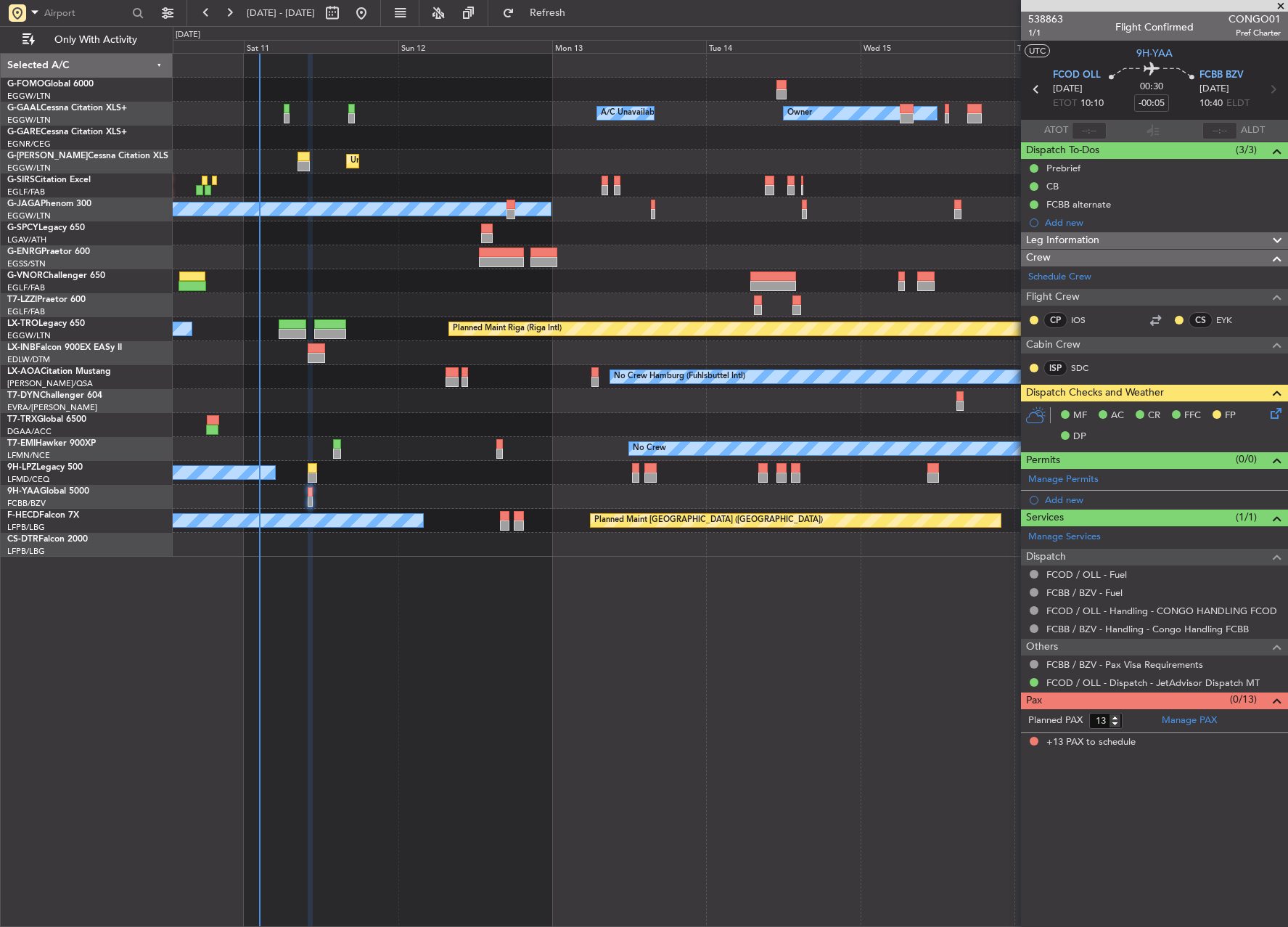
click at [1274, 414] on icon at bounding box center [1273, 410] width 12 height 12
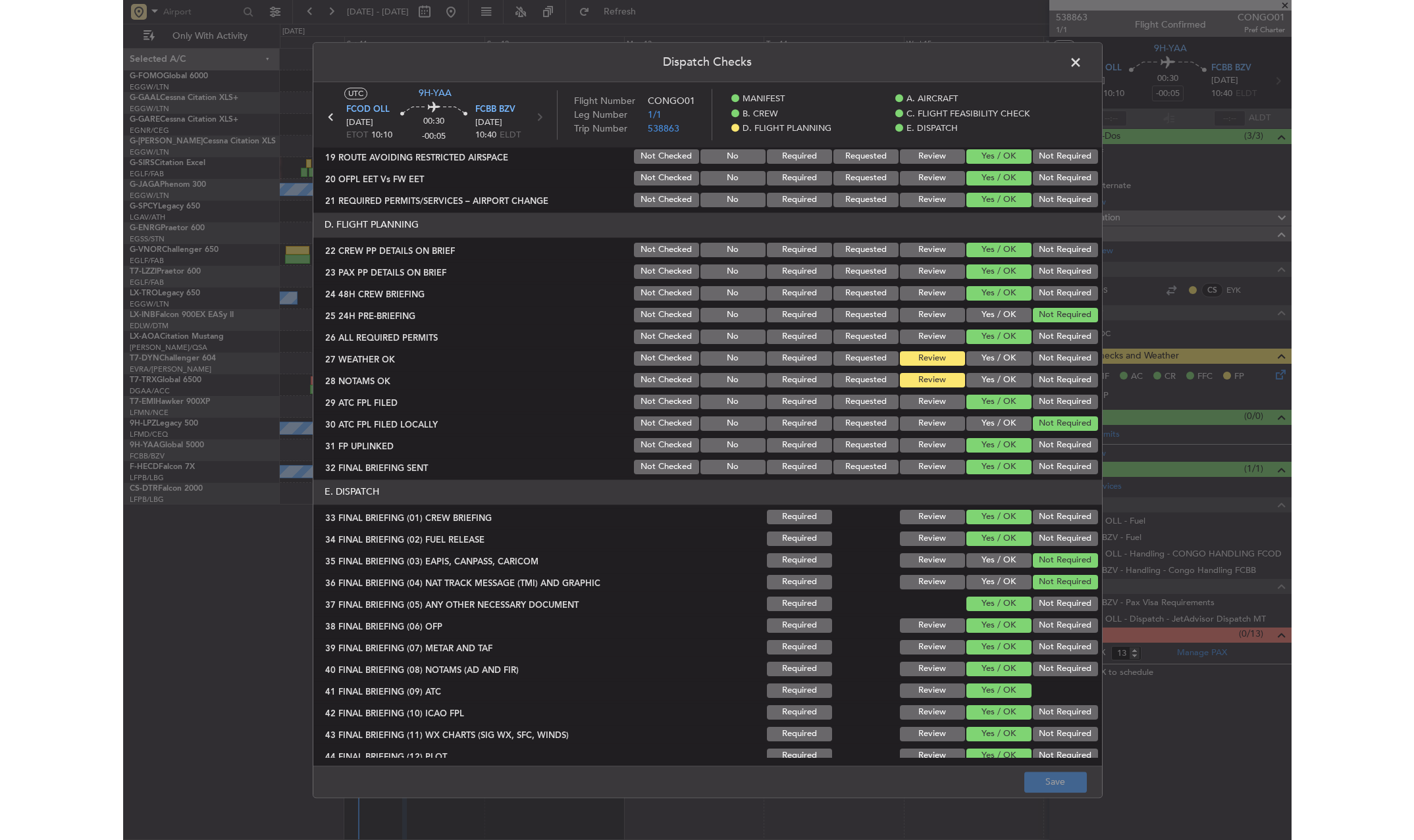
scroll to position [559, 0]
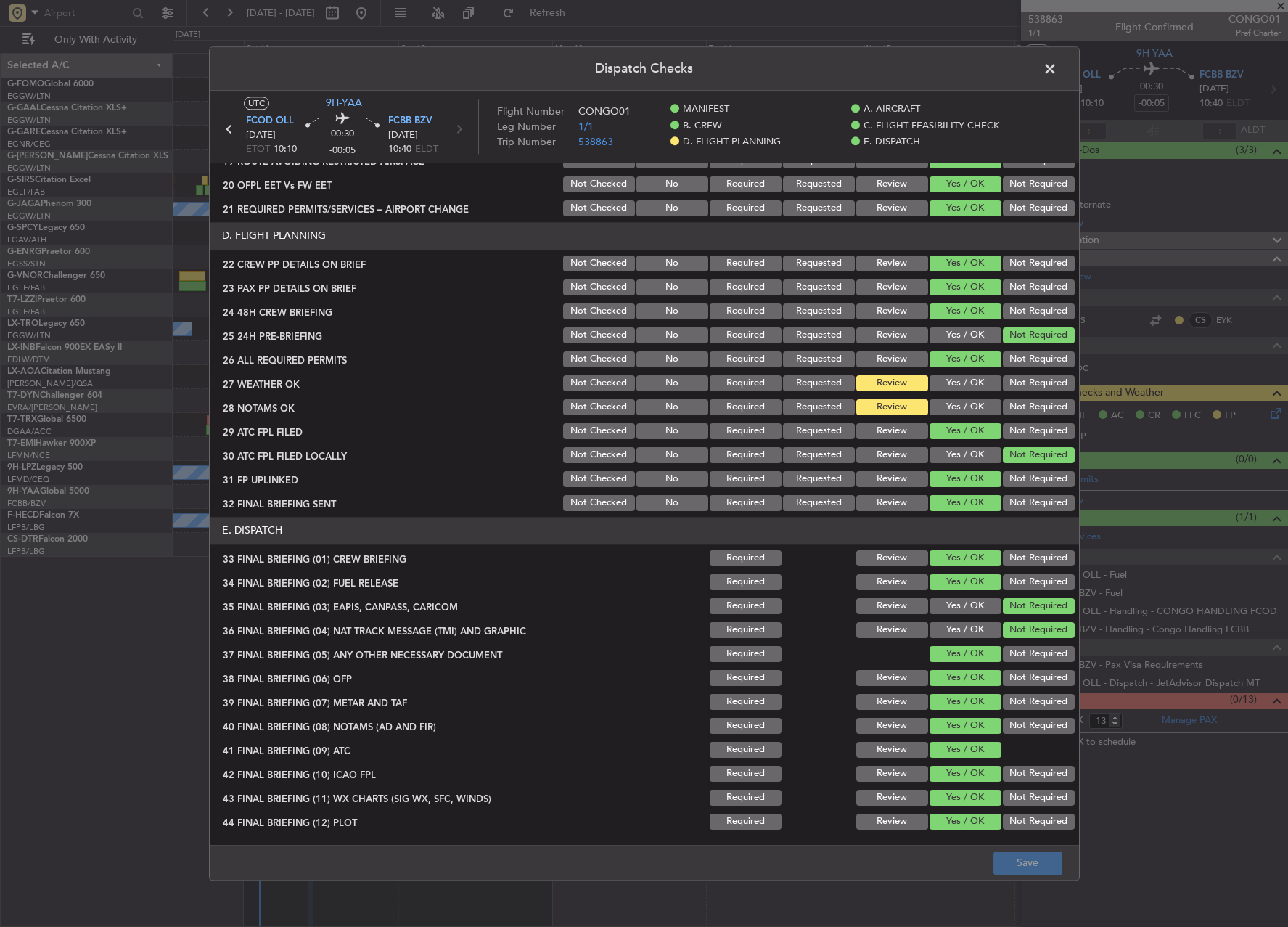
click at [1058, 66] on span at bounding box center [1058, 73] width 0 height 29
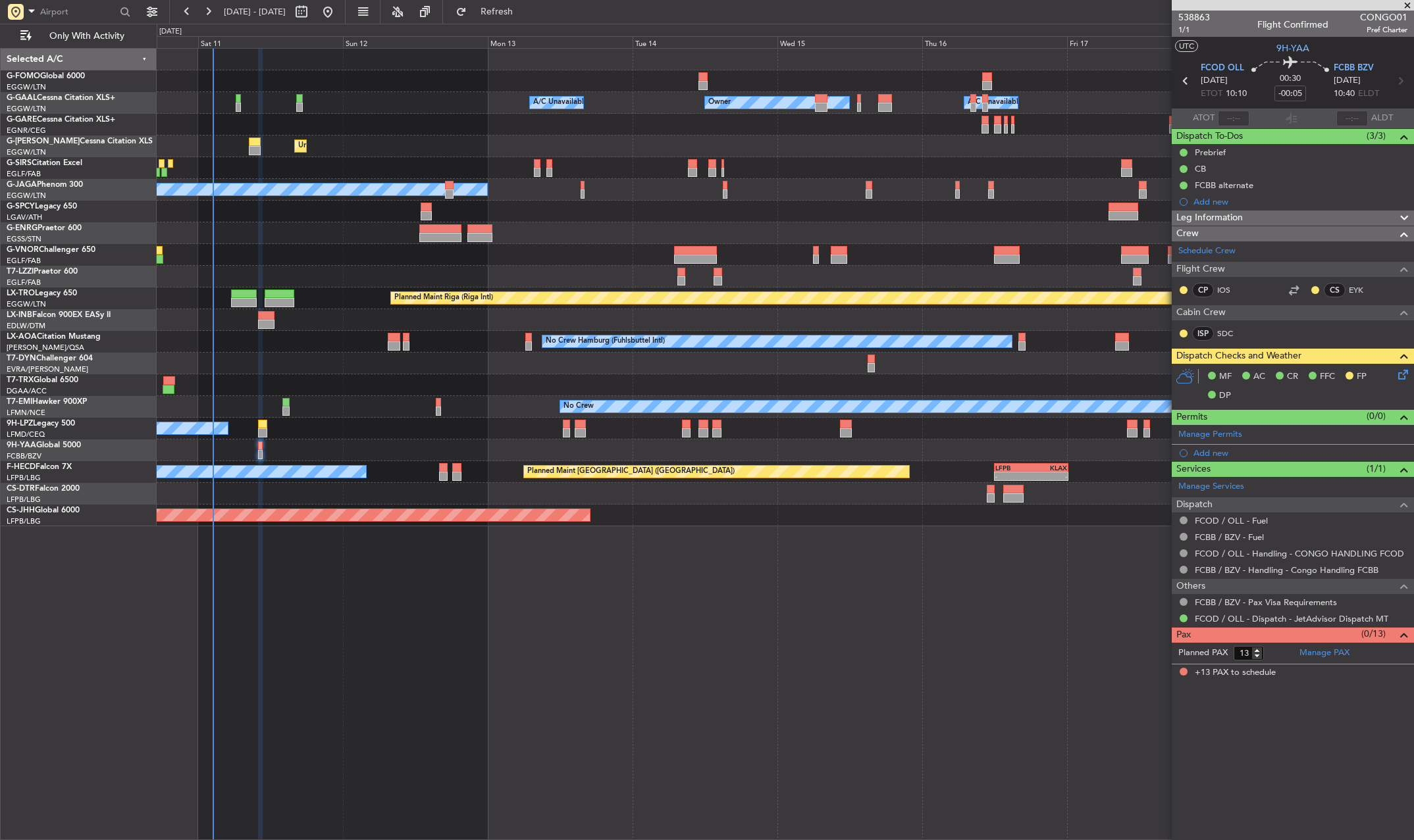
click at [574, 217] on div at bounding box center [785, 211] width 1257 height 22
